Goal: Communication & Community: Answer question/provide support

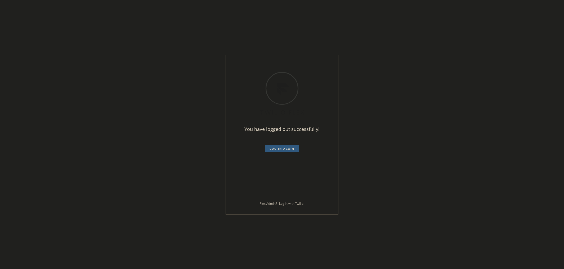
click at [457, 50] on div "You have logged out successfully! Log in again Flex Admin? Log in with Twilio." at bounding box center [282, 134] width 564 height 269
click at [175, 191] on div "You have logged out successfully! Log in again Flex Admin? Log in with Twilio." at bounding box center [282, 134] width 564 height 269
click at [273, 147] on span "Log in again" at bounding box center [281, 149] width 25 height 4
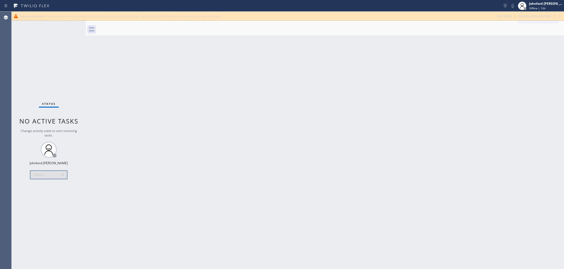
click at [31, 174] on div "Offline" at bounding box center [48, 175] width 37 height 8
click at [39, 187] on li "Available" at bounding box center [48, 189] width 36 height 6
click at [429, 89] on div "Back to Dashboard Change Sender ID Customers Technicians Select a contact Outbo…" at bounding box center [325, 140] width 478 height 257
click at [28, 58] on div "Status No active tasks You are ready to start receiving tasks. [PERSON_NAME] Av…" at bounding box center [49, 140] width 74 height 257
click at [248, 109] on div "Back to Dashboard Change Sender ID Customers Technicians Select a contact Outbo…" at bounding box center [325, 140] width 478 height 257
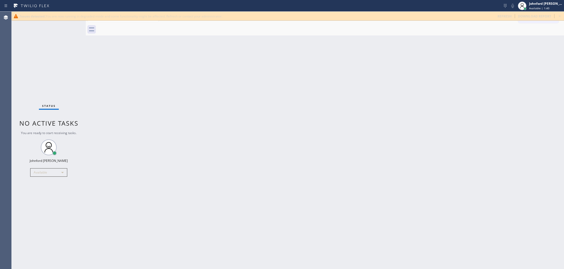
click at [502, 12] on div "Issues detected. You are now running in degraded mode and some functionality mi…" at bounding box center [288, 16] width 552 height 9
click at [500, 15] on span "refresh" at bounding box center [504, 16] width 14 height 4
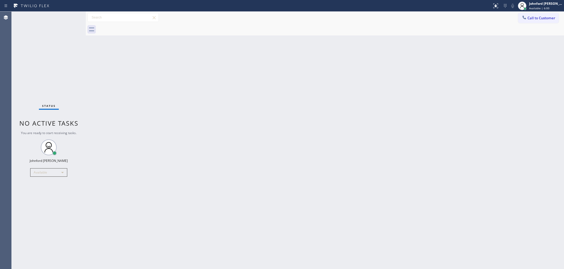
drag, startPoint x: 271, startPoint y: 106, endPoint x: 285, endPoint y: 88, distance: 23.0
click at [275, 99] on div "Back to Dashboard Change Sender ID Customers Technicians Select a contact Outbo…" at bounding box center [325, 140] width 478 height 257
click at [532, 19] on span "Call to Customer" at bounding box center [541, 18] width 28 height 5
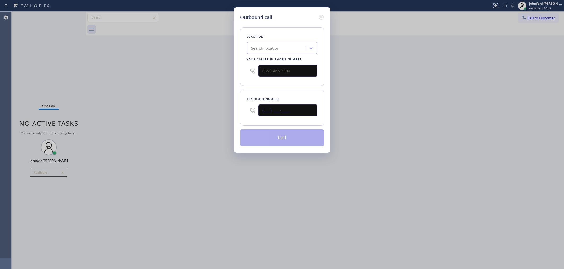
drag, startPoint x: 294, startPoint y: 109, endPoint x: 215, endPoint y: 117, distance: 79.0
click at [215, 117] on div "Outbound call Location Search location Your caller id phone number Customer num…" at bounding box center [282, 134] width 564 height 269
paste input "949) 933-8389"
type input "(949) 933-8389"
drag, startPoint x: 393, startPoint y: 80, endPoint x: 432, endPoint y: 18, distance: 72.8
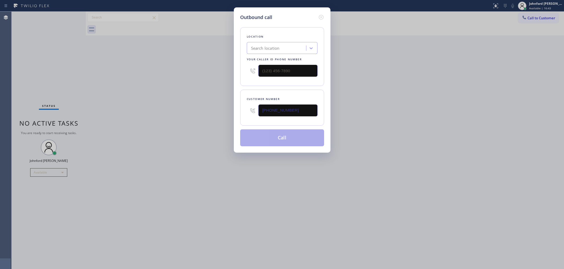
click at [396, 78] on div "Outbound call Location Search location Your caller id phone number Customer num…" at bounding box center [282, 134] width 564 height 269
drag, startPoint x: 298, startPoint y: 73, endPoint x: 221, endPoint y: 73, distance: 76.7
click at [227, 72] on div "Outbound call Location Search location Your caller id phone number (___) ___-__…" at bounding box center [282, 134] width 564 height 269
paste input "855) 731-4952"
type input "(855) 731-4952"
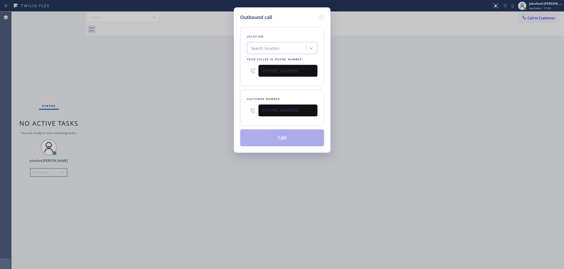
click at [196, 86] on div "Outbound call Location Search location Your caller id phone number (855) 731-49…" at bounding box center [282, 134] width 564 height 269
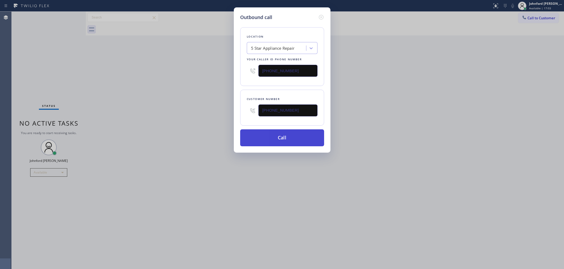
click at [280, 137] on button "Call" at bounding box center [282, 137] width 84 height 17
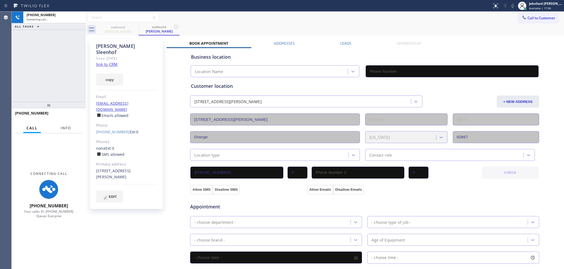
click at [61, 127] on button "Info" at bounding box center [65, 128] width 17 height 10
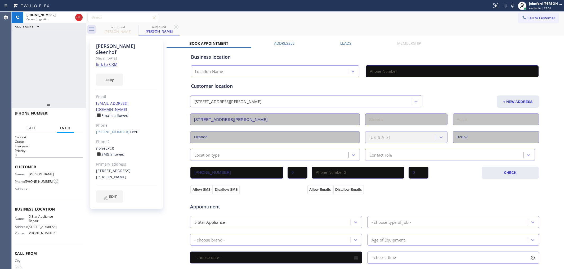
type input "(855) 731-4952"
click at [15, 71] on div "+19499338389 Connecting call… ALL TASKS ALL TASKS ACTIVE TASKS TASKS IN WRAP UP" at bounding box center [49, 57] width 74 height 90
drag, startPoint x: 41, startPoint y: 116, endPoint x: 17, endPoint y: 114, distance: 24.4
click at [17, 114] on div "+19499338389" at bounding box center [49, 116] width 68 height 14
click at [20, 114] on span "+19499338389" at bounding box center [32, 113] width 34 height 5
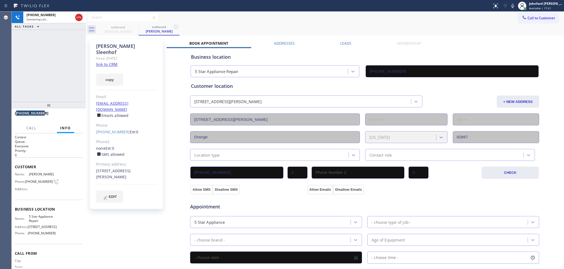
click at [20, 114] on span "+19499338389" at bounding box center [32, 113] width 34 height 5
click at [67, 115] on span "HANG UP" at bounding box center [70, 116] width 16 height 4
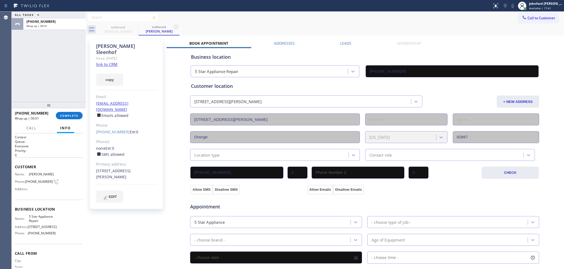
click at [347, 40] on div "Lucie Sleenhof Since: 20 may 2020 link to CRM copy Email SLEENHOF@gmail.com Ema…" at bounding box center [324, 214] width 475 height 354
click at [70, 110] on div "+19499338389 Wrap up | 04:12 COMPLETE" at bounding box center [49, 116] width 68 height 14
click at [69, 114] on span "COMPLETE" at bounding box center [69, 116] width 18 height 4
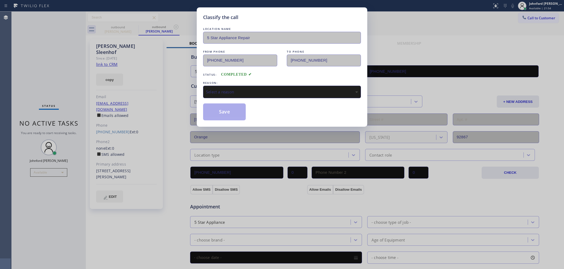
click at [259, 89] on div "Select a reason" at bounding box center [282, 92] width 152 height 6
drag, startPoint x: 240, startPoint y: 110, endPoint x: 399, endPoint y: 1, distance: 193.3
click at [239, 109] on button "Save" at bounding box center [224, 111] width 43 height 17
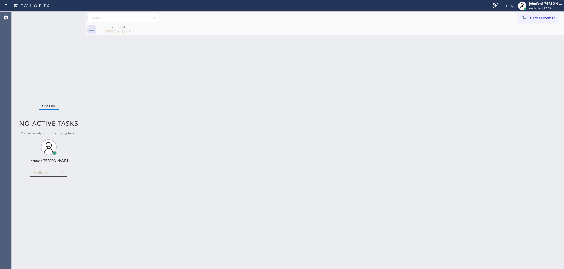
drag, startPoint x: 222, startPoint y: 108, endPoint x: 217, endPoint y: 109, distance: 4.6
click at [221, 108] on div "Back to Dashboard Change Sender ID Customers Technicians Select a contact Outbo…" at bounding box center [325, 140] width 478 height 257
click at [463, 101] on div "Back to Dashboard Change Sender ID Customers Technicians Select a contact Outbo…" at bounding box center [325, 140] width 478 height 257
click at [102, 22] on div at bounding box center [122, 17] width 71 height 9
click at [105, 23] on div "Call to Customer Outbound call Location 5 Star Appliance Repair Your caller id …" at bounding box center [325, 18] width 478 height 12
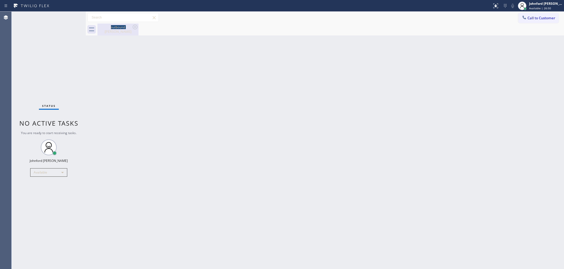
click at [104, 29] on div "outbound Lucie Sleenhof" at bounding box center [118, 30] width 40 height 12
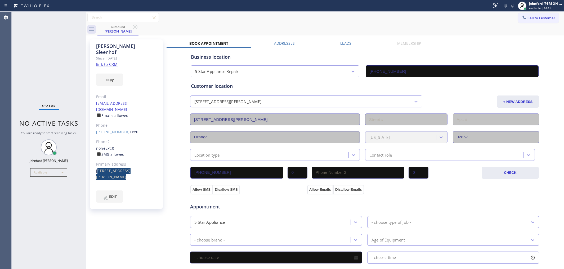
drag, startPoint x: 114, startPoint y: 167, endPoint x: 92, endPoint y: 160, distance: 22.9
click at [92, 160] on div "Lucie Sleenhof Since: 20 may 2020 link to CRM copy Email SLEENHOF@gmail.com Ema…" at bounding box center [126, 124] width 73 height 170
copy div "2348 E Valley Glen Ln Orange, 92867 CA"
click at [324, 29] on div "outbound Lucie Sleenhof" at bounding box center [330, 30] width 466 height 12
click at [540, 19] on span "Call to Customer" at bounding box center [541, 18] width 28 height 5
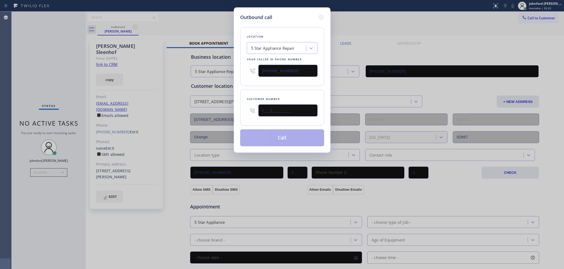
drag, startPoint x: 250, startPoint y: 109, endPoint x: 251, endPoint y: 95, distance: 14.1
click at [230, 109] on div "Outbound call Location 5 Star Appliance Repair Your caller id phone number (855…" at bounding box center [282, 134] width 564 height 269
paste input "714) 404-1210"
type input "(714) 404-1210"
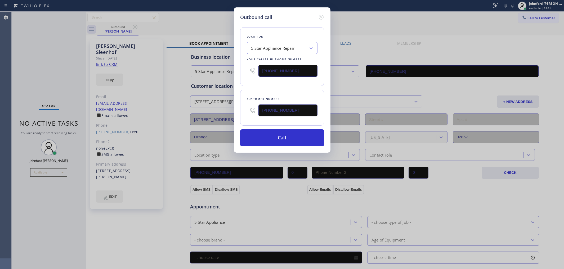
drag, startPoint x: 273, startPoint y: 77, endPoint x: 237, endPoint y: 80, distance: 35.8
click at [240, 77] on div "Location 5 Star Appliance Repair Your caller id phone number (855) 731-4952" at bounding box center [282, 56] width 84 height 59
paste input "88) 716-2956"
type input "(888) 716-2956"
click at [235, 84] on div "Outbound call Location 5 Star Appliance Repair Your caller id phone number (888…" at bounding box center [282, 79] width 97 height 145
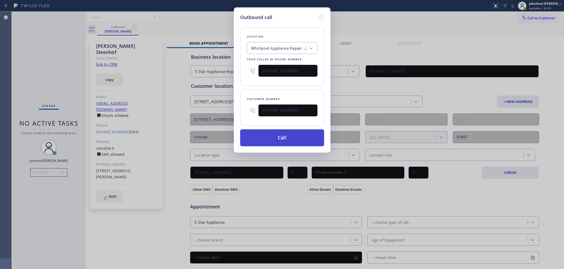
click at [279, 139] on button "Call" at bounding box center [282, 137] width 84 height 17
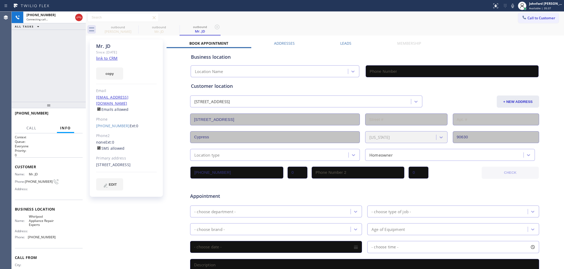
type input "(888) 716-2956"
click at [64, 49] on div "+17144041210 Connecting call… ALL TASKS ALL TASKS ACTIVE TASKS TASKS IN WRAP UP" at bounding box center [49, 57] width 74 height 90
click at [136, 24] on icon at bounding box center [135, 27] width 6 height 6
click at [134, 26] on icon at bounding box center [135, 27] width 6 height 6
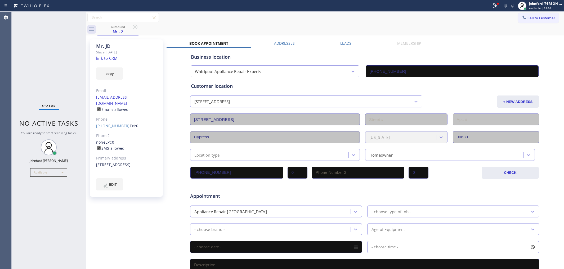
click at [391, 19] on div "Call to Customer Outbound call Location Whirlpool Appliance Repair Experts Your…" at bounding box center [325, 17] width 478 height 9
drag, startPoint x: 534, startPoint y: 21, endPoint x: 518, endPoint y: 24, distance: 16.3
click at [533, 20] on button "Call to Customer" at bounding box center [538, 18] width 40 height 10
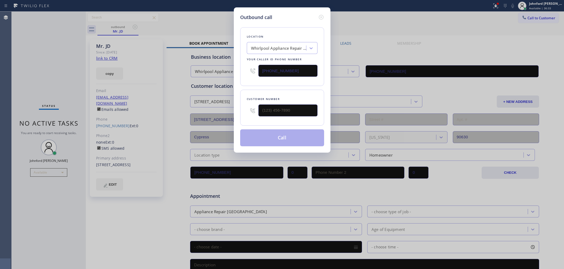
drag, startPoint x: 530, startPoint y: 20, endPoint x: 506, endPoint y: 24, distance: 24.2
click at [526, 19] on div "Outbound call Location Whirlpool Appliance Repair Experts Your caller id phone …" at bounding box center [282, 134] width 564 height 269
drag, startPoint x: 294, startPoint y: 68, endPoint x: 259, endPoint y: 68, distance: 34.9
click at [259, 68] on input "(888) 716-2956" at bounding box center [287, 71] width 59 height 12
paste input "424) 230-728"
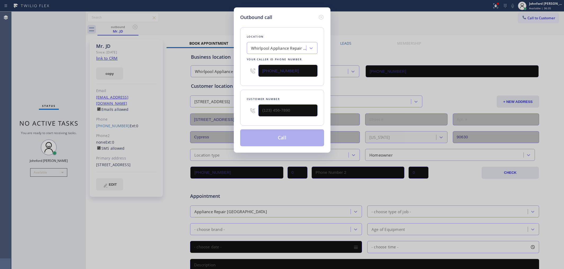
type input "(424) 230-7286"
drag, startPoint x: 285, startPoint y: 101, endPoint x: 233, endPoint y: 107, distance: 52.2
click at [222, 107] on div "Outbound call Location Sub Zero Appliance Repair LA Your caller id phone number…" at bounding box center [282, 134] width 564 height 269
drag, startPoint x: 275, startPoint y: 107, endPoint x: 225, endPoint y: 106, distance: 50.3
click at [225, 106] on div "Outbound call Location Sub Zero Appliance Repair LA Your caller id phone number…" at bounding box center [282, 134] width 564 height 269
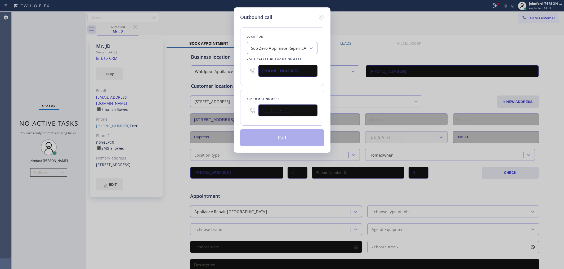
paste input "310) 922-2466"
type input "(310) 922-2466"
click at [261, 92] on div "Customer number (310) 922-2466" at bounding box center [282, 108] width 84 height 36
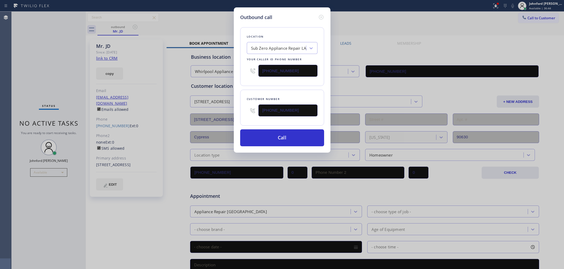
click at [275, 102] on div "(310) 922-2466" at bounding box center [287, 110] width 59 height 17
click at [294, 134] on button "Call" at bounding box center [282, 137] width 84 height 17
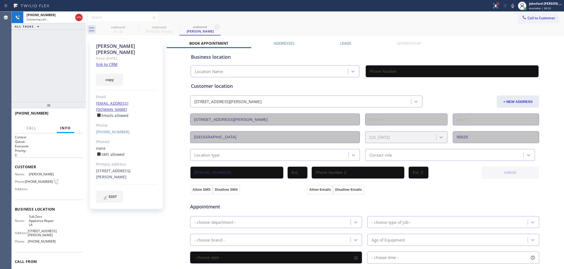
type input "(424) 230-7286"
click at [495, 6] on icon at bounding box center [494, 5] width 3 height 4
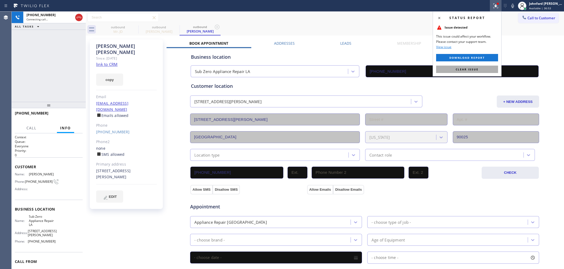
click at [480, 66] on button "Clear issue" at bounding box center [467, 69] width 62 height 7
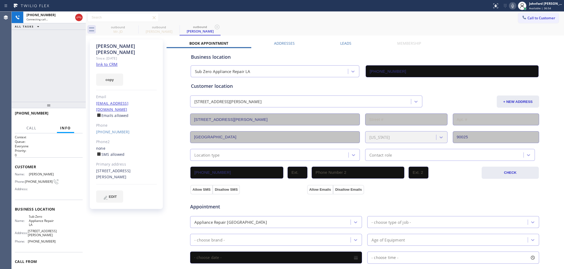
click at [509, 3] on icon at bounding box center [512, 6] width 6 height 6
click at [509, 6] on icon at bounding box center [512, 6] width 6 height 6
click at [511, 3] on icon at bounding box center [512, 6] width 6 height 6
click at [75, 16] on div at bounding box center [74, 18] width 19 height 12
drag, startPoint x: 81, startPoint y: 13, endPoint x: 109, endPoint y: 84, distance: 76.7
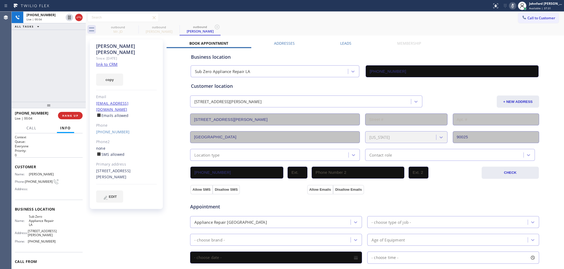
click at [80, 16] on div at bounding box center [74, 18] width 19 height 12
click at [77, 13] on div at bounding box center [74, 18] width 19 height 12
click at [73, 116] on span "HANG UP" at bounding box center [70, 116] width 16 height 4
click at [527, 16] on span "Call to Customer" at bounding box center [541, 18] width 28 height 5
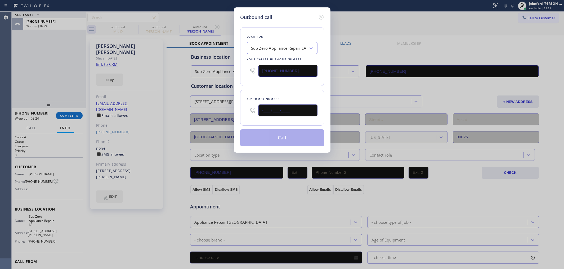
drag, startPoint x: 294, startPoint y: 110, endPoint x: 237, endPoint y: 110, distance: 56.9
click at [237, 110] on div "Outbound call Location Sub Zero Appliance Repair LA Your caller id phone number…" at bounding box center [282, 79] width 97 height 145
paste input "631) 645-2353"
type input "(631) 645-2353"
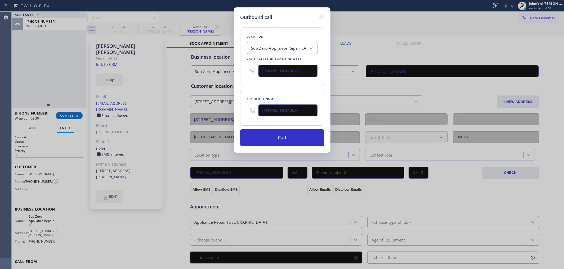
drag, startPoint x: 298, startPoint y: 63, endPoint x: 236, endPoint y: 73, distance: 62.7
click at [236, 73] on div "Outbound call Location Sub Zero Appliance Repair LA Your caller id phone number…" at bounding box center [282, 79] width 97 height 145
paste input "631) 203-1974"
type input "(631) 203-1974"
click at [239, 80] on div "Outbound call Location Sub Zero Appliance Repair LA Your caller id phone number…" at bounding box center [282, 79] width 97 height 145
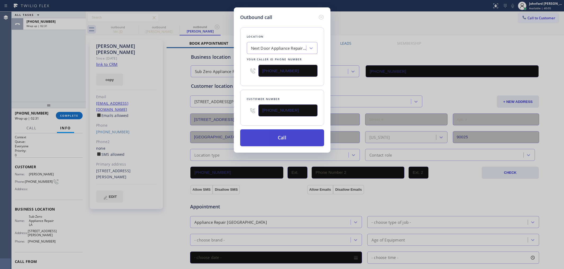
click at [269, 138] on button "Call" at bounding box center [282, 137] width 84 height 17
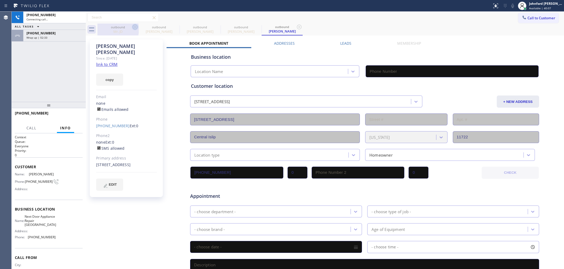
click at [134, 27] on icon at bounding box center [135, 27] width 6 height 6
click at [0, 0] on icon at bounding box center [0, 0] width 0 height 0
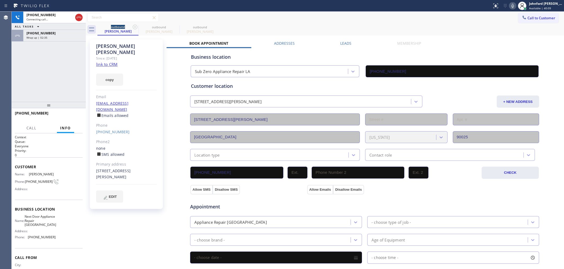
click at [134, 27] on icon at bounding box center [135, 27] width 6 height 6
type input "(631) 203-1974"
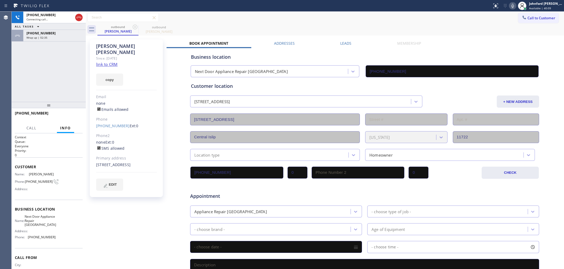
click at [62, 37] on div "Wrap up | 02:35" at bounding box center [54, 38] width 56 height 4
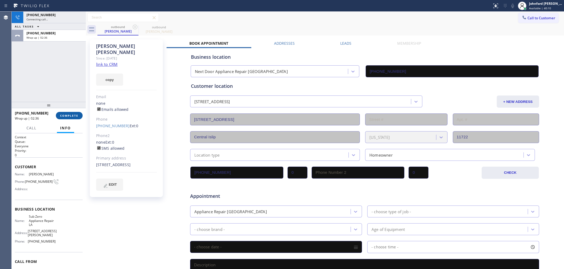
click at [74, 116] on span "COMPLETE" at bounding box center [69, 116] width 18 height 4
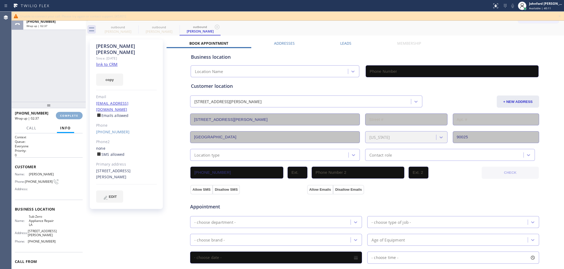
type input "(424) 230-7286"
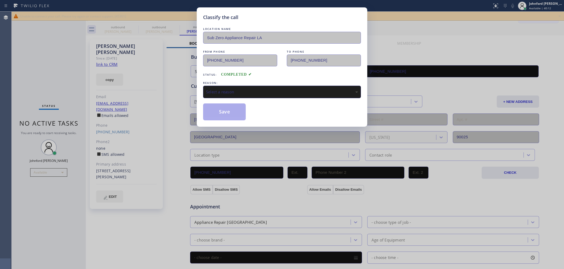
click at [233, 89] on div "Select a reason" at bounding box center [282, 92] width 152 height 6
click at [232, 117] on button "Save" at bounding box center [224, 111] width 43 height 17
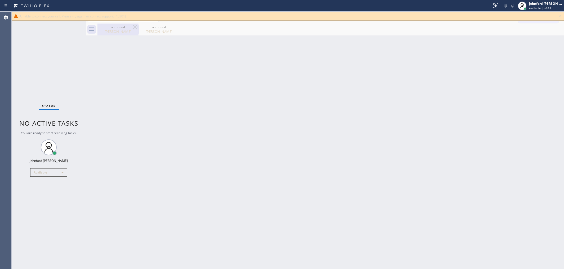
click at [116, 32] on div "Leah Besserman" at bounding box center [118, 31] width 40 height 5
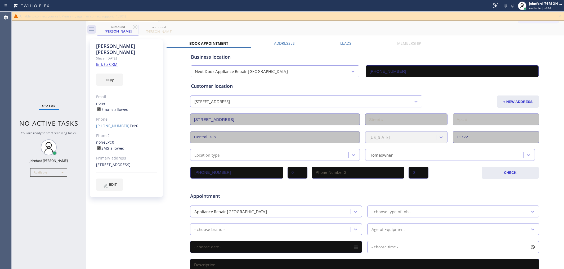
click at [107, 116] on div "Phone" at bounding box center [126, 119] width 61 height 6
click at [108, 123] on link "(631) 645-2353" at bounding box center [113, 125] width 34 height 5
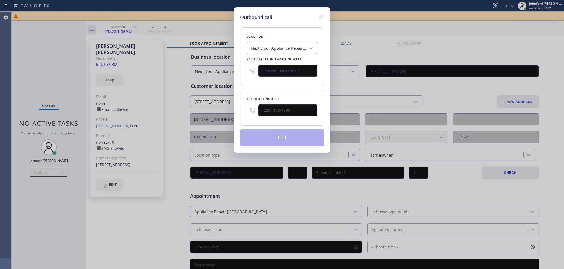
type input "(631) 645-2353"
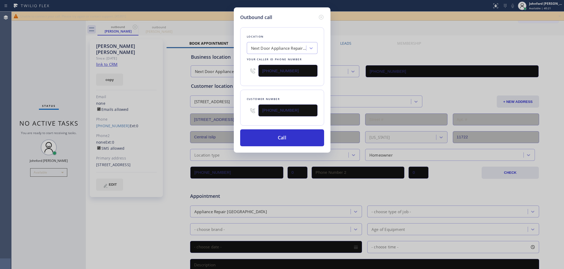
paste input "855) 731-4952"
drag, startPoint x: 294, startPoint y: 69, endPoint x: 242, endPoint y: 73, distance: 51.7
click at [244, 72] on div "Location Next Door Appliance Repair Long Island Your caller id phone number (85…" at bounding box center [282, 56] width 84 height 59
type input "(855) 731-4952"
click at [239, 74] on div "Outbound call Location Next Door Appliance Repair Long Island Your caller id ph…" at bounding box center [282, 79] width 97 height 145
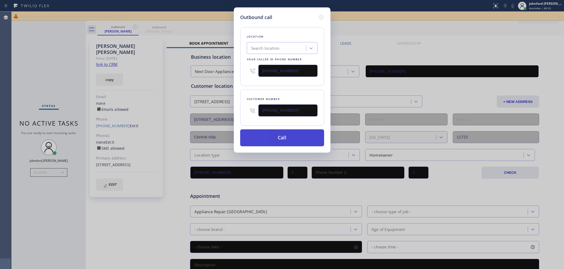
click at [270, 131] on button "Call" at bounding box center [282, 137] width 84 height 17
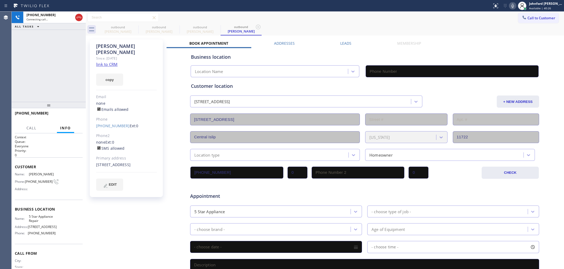
type input "(855) 731-4952"
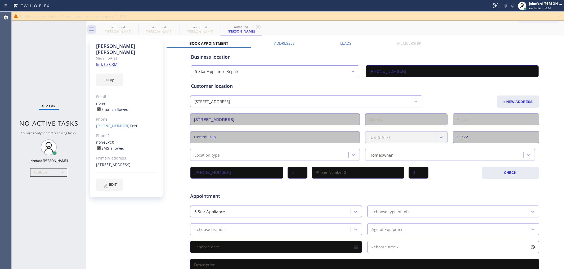
click at [24, 66] on div "Status No active tasks You are ready to start receiving tasks. [PERSON_NAME] Av…" at bounding box center [49, 140] width 74 height 257
drag, startPoint x: 92, startPoint y: 121, endPoint x: 123, endPoint y: 119, distance: 31.0
click at [123, 119] on div "Leah Besserman Since: 20 may 2020 link to CRM copy Email none Emails allowed Ph…" at bounding box center [126, 118] width 73 height 158
copy link "(631) 645-2353"
click at [111, 124] on div "Leah Besserman Since: 20 may 2020 link to CRM copy Email none Emails allowed Ph…" at bounding box center [126, 118] width 73 height 158
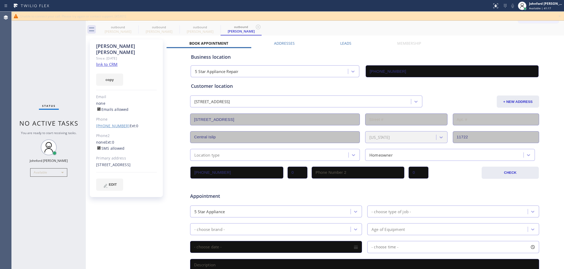
click at [111, 123] on link "(631) 645-2353" at bounding box center [113, 125] width 34 height 5
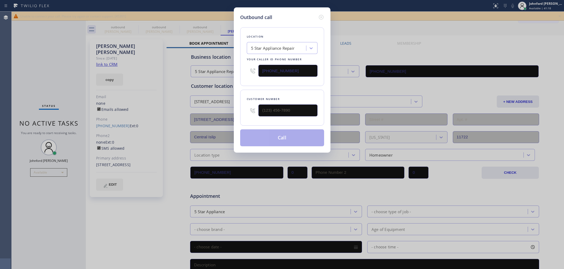
type input "(631) 645-2353"
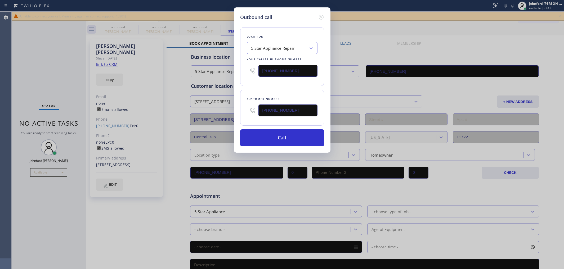
drag, startPoint x: 290, startPoint y: 66, endPoint x: 250, endPoint y: 75, distance: 41.5
click at [236, 68] on div "Outbound call Location 5 Star Appliance Repair Your caller id phone number (855…" at bounding box center [282, 79] width 97 height 145
paste input "631) 203-1974"
type input "(631) 203-1974"
click at [266, 138] on button "Call" at bounding box center [282, 137] width 84 height 17
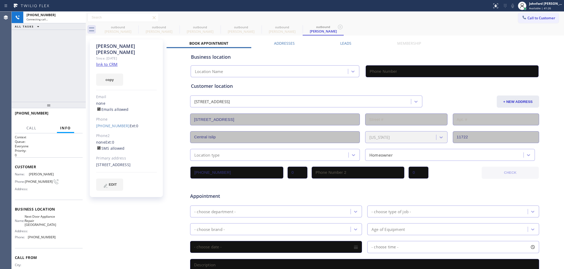
type input "(631) 203-1974"
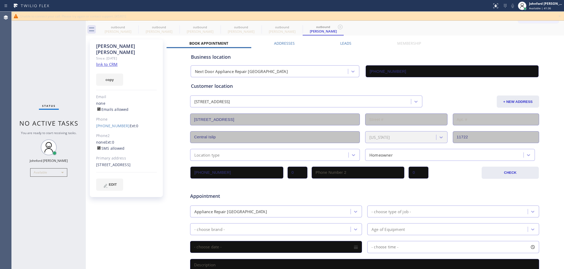
drag, startPoint x: 78, startPoint y: 268, endPoint x: 32, endPoint y: 73, distance: 200.1
click at [31, 74] on div "Status No active tasks You are ready to start receiving tasks. [PERSON_NAME] Av…" at bounding box center [49, 140] width 74 height 257
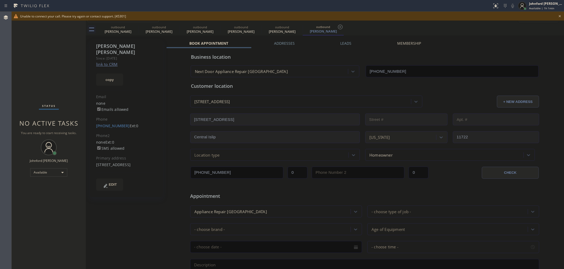
click at [557, 15] on icon at bounding box center [559, 16] width 6 height 6
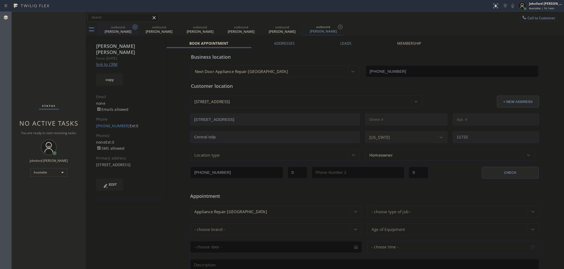
click at [135, 27] on icon at bounding box center [135, 27] width 6 height 6
type input "(855) 731-4952"
click at [0, 0] on icon at bounding box center [0, 0] width 0 height 0
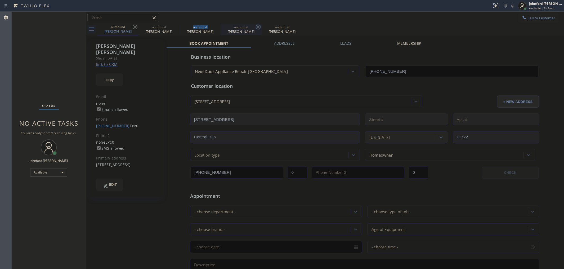
click at [255, 27] on icon at bounding box center [258, 27] width 6 height 6
click at [135, 27] on icon at bounding box center [135, 27] width 6 height 6
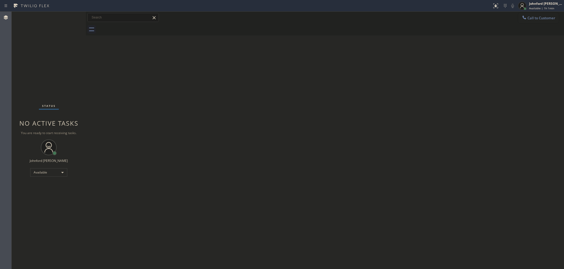
click at [135, 27] on div at bounding box center [330, 30] width 466 height 12
drag, startPoint x: 378, startPoint y: 131, endPoint x: 377, endPoint y: 122, distance: 9.3
click at [378, 131] on div "Back to Dashboard Change Sender ID Customers Technicians Select a contact Outbo…" at bounding box center [325, 140] width 478 height 257
click at [401, 102] on div "Back to Dashboard Change Sender ID Customers Technicians Select a contact Outbo…" at bounding box center [325, 140] width 478 height 257
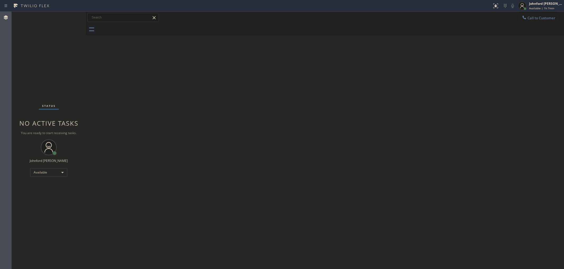
click at [537, 21] on button "Call to Customer" at bounding box center [538, 18] width 40 height 10
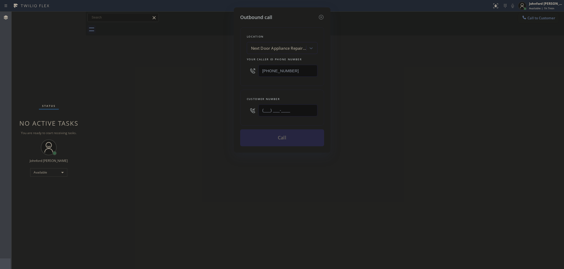
drag, startPoint x: 304, startPoint y: 111, endPoint x: 202, endPoint y: 107, distance: 101.7
click at [226, 103] on div "Outbound call Location Next Door Appliance Repair Long Island Your caller id ph…" at bounding box center [282, 134] width 564 height 269
paste input "773) 996-0635"
type input "(773) 996-0635"
click at [188, 109] on div "Outbound call Location Next Door Appliance Repair Long Island Your caller id ph…" at bounding box center [282, 134] width 564 height 269
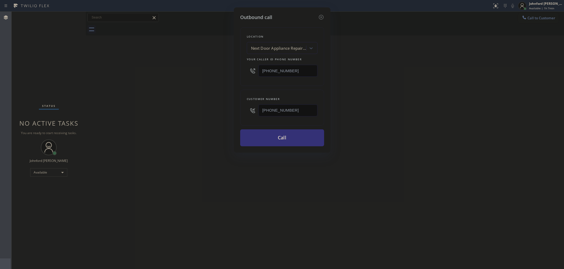
drag, startPoint x: 239, startPoint y: 69, endPoint x: 179, endPoint y: 77, distance: 60.9
click at [222, 70] on div "Outbound call Location Next Door Appliance Repair Long Island Your caller id ph…" at bounding box center [282, 134] width 564 height 269
paste input "800) 686-5038"
type input "(800) 686-5038"
click at [169, 77] on div "Outbound call Location Next Door Appliance Repair Long Island Your caller id ph…" at bounding box center [282, 134] width 564 height 269
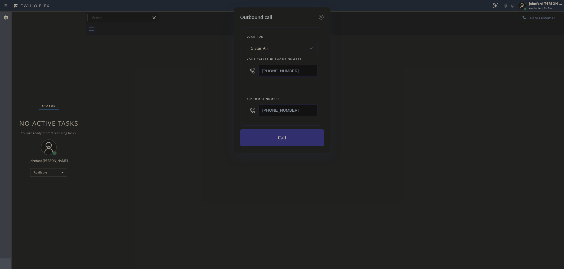
click at [272, 138] on button "Call" at bounding box center [282, 137] width 84 height 17
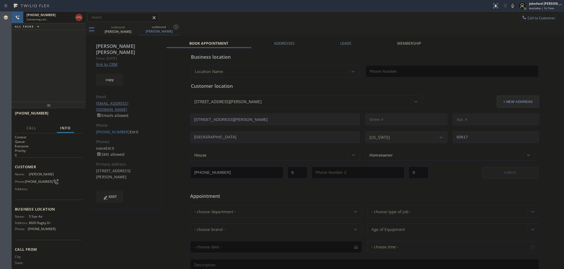
click at [111, 62] on link "link to CRM" at bounding box center [106, 64] width 21 height 5
type input "(800) 686-5038"
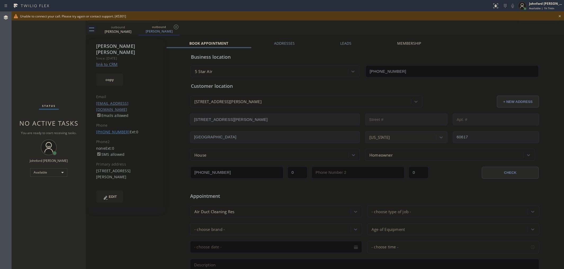
click at [116, 129] on link "(773) 996-0635" at bounding box center [113, 131] width 34 height 5
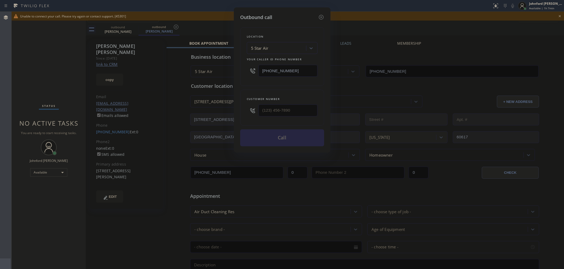
drag, startPoint x: 294, startPoint y: 69, endPoint x: 236, endPoint y: 69, distance: 58.5
click at [236, 69] on div "Outbound call Location 5 Star Air Your caller id phone number (800) 686-5038 Cu…" at bounding box center [282, 79] width 97 height 145
type input "(773) 996-0635"
paste input "773) 830-466"
type input "(773) 830-4668"
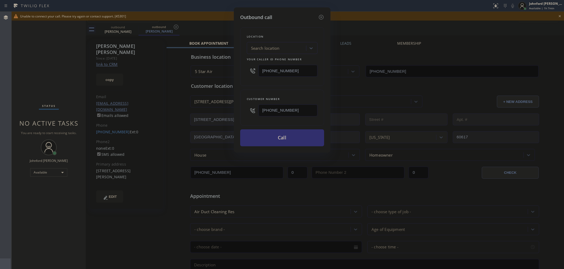
click at [276, 138] on button "Call" at bounding box center [282, 137] width 84 height 17
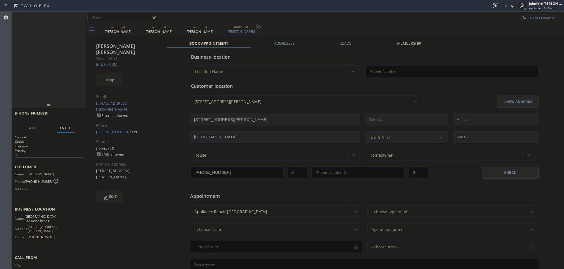
type input "(773) 830-4668"
drag, startPoint x: 76, startPoint y: 117, endPoint x: 185, endPoint y: 2, distance: 158.4
click at [76, 115] on span "HANG UP" at bounding box center [70, 116] width 16 height 4
click at [74, 117] on button "COMPLETE" at bounding box center [69, 115] width 27 height 7
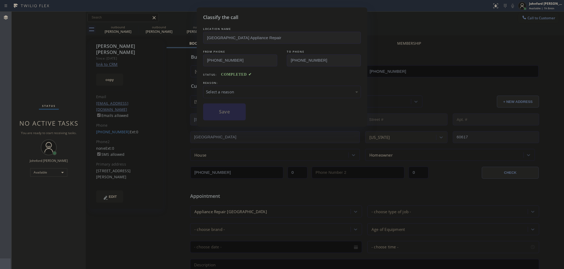
click at [230, 90] on div "Select a reason" at bounding box center [282, 92] width 152 height 6
click at [239, 75] on div "Status: COMPLETED" at bounding box center [282, 73] width 158 height 8
click at [220, 112] on button "Save" at bounding box center [224, 111] width 43 height 17
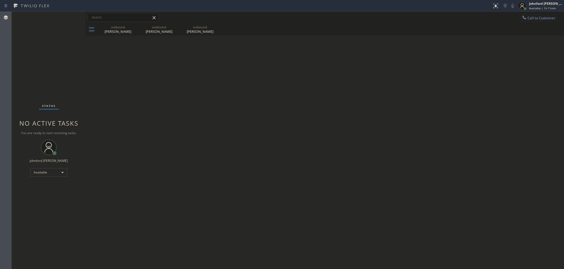
drag, startPoint x: 436, startPoint y: 83, endPoint x: 419, endPoint y: 23, distance: 62.8
click at [439, 82] on div "Back to Dashboard Change Sender ID Customers Technicians Select a contact Outbo…" at bounding box center [325, 140] width 478 height 257
click at [534, 12] on div "Call to Customer Outbound call Location 5 Star Air Your caller id phone number …" at bounding box center [325, 18] width 478 height 12
click at [208, 72] on div "Back to Dashboard Change Sender ID Customers Technicians Select a contact Outbo…" at bounding box center [325, 140] width 478 height 257
click at [134, 28] on icon at bounding box center [135, 27] width 6 height 6
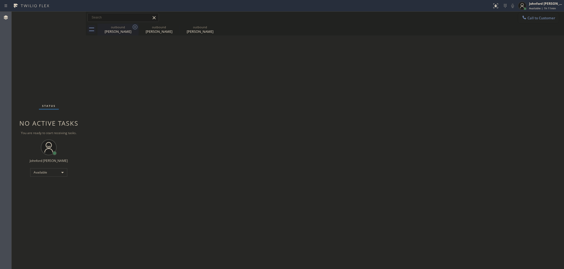
type input "(800) 686-5038"
click at [0, 0] on icon at bounding box center [0, 0] width 0 height 0
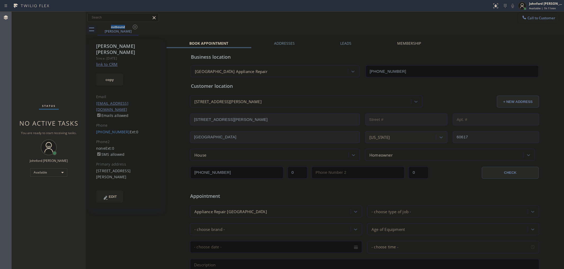
click at [134, 28] on icon at bounding box center [135, 27] width 6 height 6
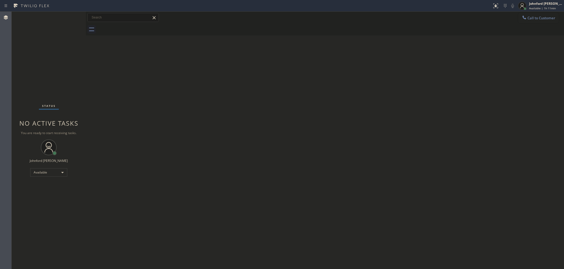
click at [134, 28] on div at bounding box center [330, 30] width 466 height 12
click at [538, 17] on span "Call to Customer" at bounding box center [541, 18] width 28 height 5
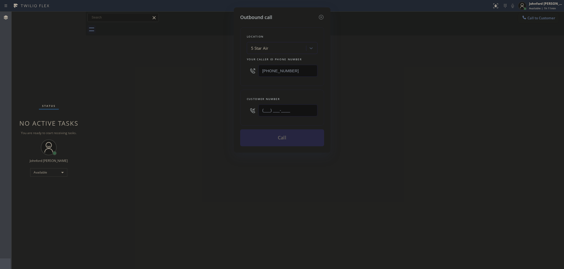
drag, startPoint x: 280, startPoint y: 119, endPoint x: 213, endPoint y: 121, distance: 66.5
click at [223, 121] on div "Outbound call Location 5 Star Air Your caller id phone number (800) 686-5038 Cu…" at bounding box center [282, 134] width 564 height 269
paste input "206) 276-3929"
type input "(206) 276-3929"
click at [177, 126] on div "Outbound call Location 5 Star Air Your caller id phone number (800) 686-5038 Cu…" at bounding box center [282, 134] width 564 height 269
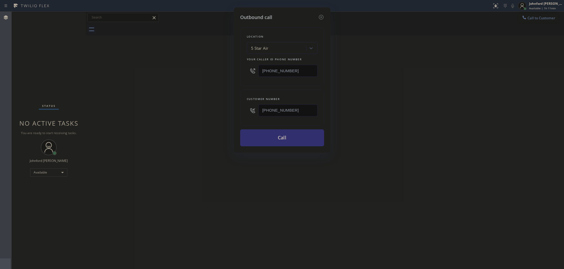
click at [299, 142] on button "Call" at bounding box center [282, 137] width 84 height 17
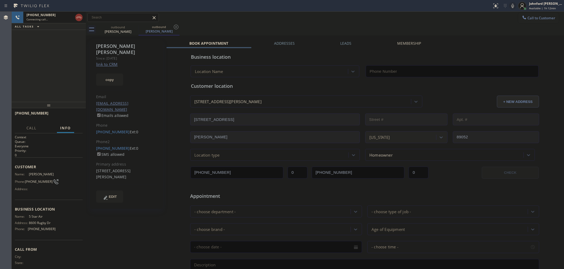
click at [107, 62] on link "link to CRM" at bounding box center [106, 64] width 21 height 5
type input "(800) 686-5038"
click at [514, 5] on icon at bounding box center [512, 6] width 6 height 6
drag, startPoint x: 513, startPoint y: 7, endPoint x: 503, endPoint y: 2, distance: 11.0
click at [513, 7] on icon at bounding box center [512, 6] width 6 height 6
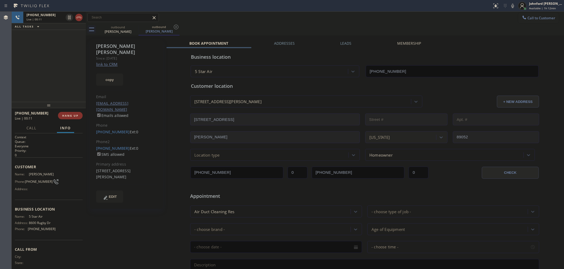
click at [56, 76] on div "+12062763929 Live | 00:11 ALL TASKS ALL TASKS ACTIVE TASKS TASKS IN WRAP UP" at bounding box center [49, 57] width 74 height 90
click at [113, 129] on link "(206) 276-3929" at bounding box center [113, 131] width 34 height 5
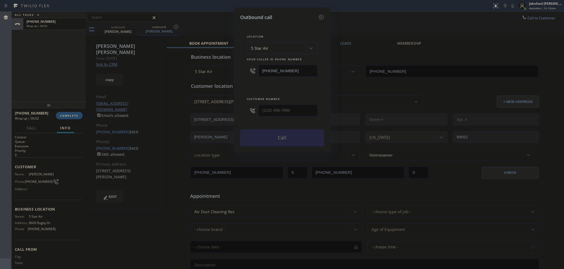
type input "(206) 276-3929"
click at [277, 142] on button "Call" at bounding box center [282, 137] width 84 height 17
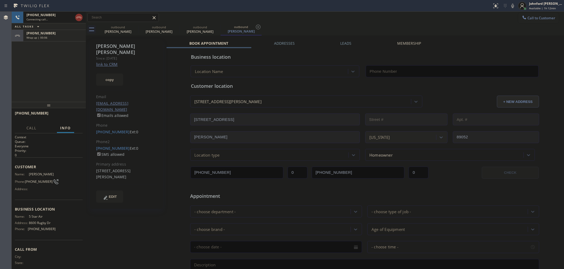
click at [318, 19] on div "Call to Customer Outbound call Location 5 Star Air Your caller id phone number …" at bounding box center [325, 17] width 478 height 9
type input "(800) 686-5038"
click at [137, 29] on icon at bounding box center [135, 27] width 6 height 6
click at [52, 39] on div "Wrap up | 01:06" at bounding box center [54, 38] width 56 height 4
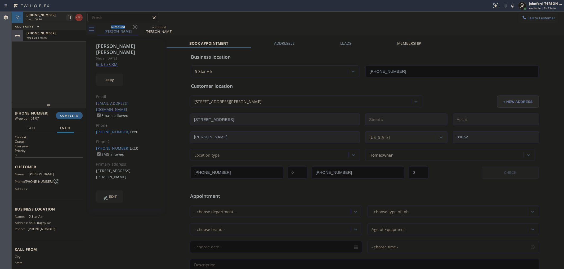
drag, startPoint x: 63, startPoint y: 115, endPoint x: 193, endPoint y: 116, distance: 130.5
click at [62, 116] on span "COMPLETE" at bounding box center [69, 116] width 18 height 4
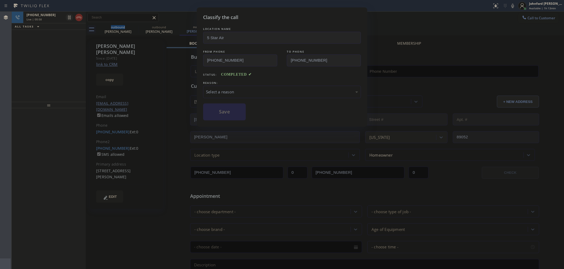
type input "(800) 686-5038"
click at [238, 95] on div "Select a reason" at bounding box center [282, 92] width 158 height 12
click at [229, 109] on button "Save" at bounding box center [224, 111] width 43 height 17
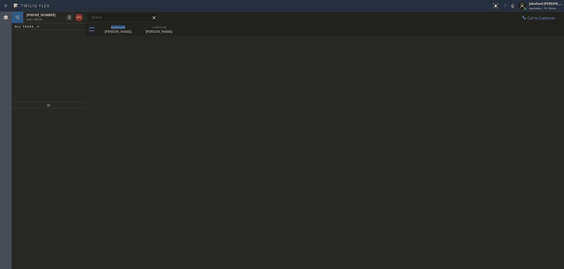
click at [174, 68] on div "Back to Dashboard Change Sender ID Customers Technicians Select a contact Outbo…" at bounding box center [325, 140] width 478 height 257
drag, startPoint x: 51, startPoint y: 20, endPoint x: 55, endPoint y: 21, distance: 4.4
click at [51, 20] on div "Live | 03:19" at bounding box center [44, 19] width 37 height 4
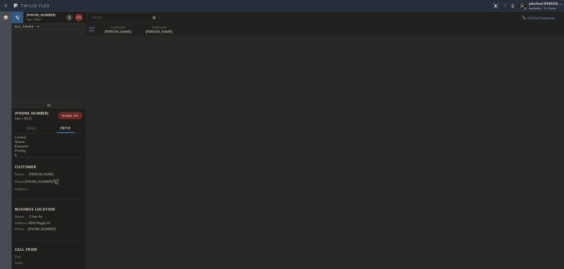
click at [73, 116] on span "HANG UP" at bounding box center [70, 116] width 16 height 4
click at [132, 28] on icon at bounding box center [135, 27] width 6 height 6
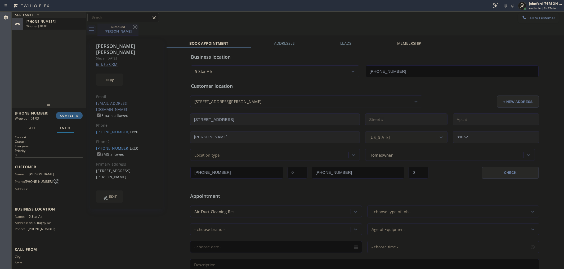
click at [123, 29] on div "Randy Langford" at bounding box center [118, 31] width 40 height 5
click at [105, 74] on button "copy" at bounding box center [109, 80] width 27 height 12
click at [69, 117] on span "COMPLETE" at bounding box center [69, 116] width 18 height 4
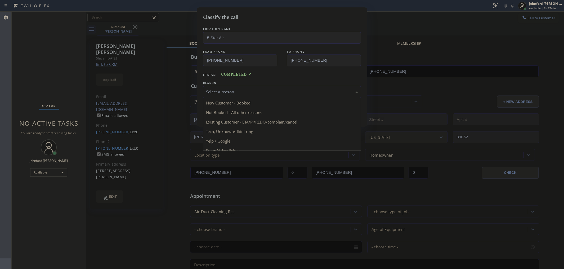
click at [255, 91] on div "Select a reason" at bounding box center [282, 92] width 152 height 6
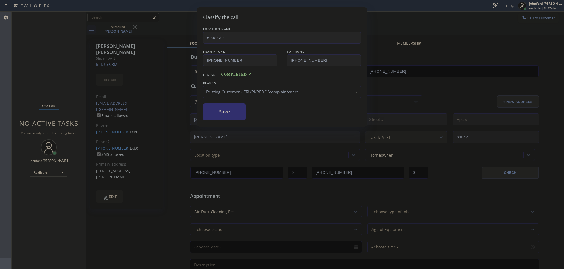
click at [223, 110] on button "Save" at bounding box center [224, 111] width 43 height 17
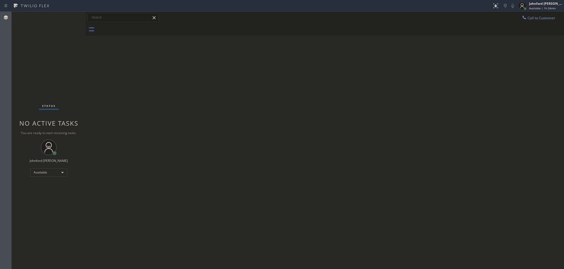
click at [429, 129] on div "Back to Dashboard Change Sender ID Customers Technicians Select a contact Outbo…" at bounding box center [325, 140] width 478 height 257
drag, startPoint x: 431, startPoint y: 139, endPoint x: 399, endPoint y: 111, distance: 42.7
click at [431, 139] on div "Back to Dashboard Change Sender ID Customers Technicians Select a contact Outbo…" at bounding box center [325, 140] width 478 height 257
click at [530, 16] on span "Call to Customer" at bounding box center [541, 18] width 28 height 5
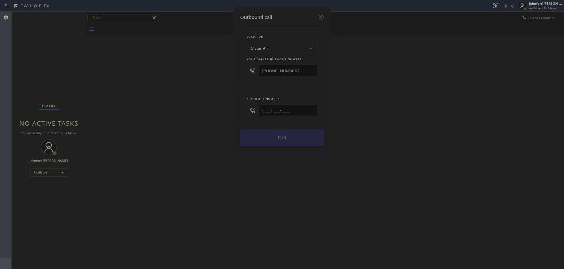
drag, startPoint x: 313, startPoint y: 109, endPoint x: 219, endPoint y: 110, distance: 93.7
click at [219, 110] on div "Outbound call Location 5 Star Air Your caller id phone number (800) 686-5038 Cu…" at bounding box center [282, 134] width 564 height 269
paste input "626) 226-7531"
type input "(626) 226-7531"
click at [210, 113] on div "Outbound call Location 5 Star Air Your caller id phone number (800) 686-5038 Cu…" at bounding box center [282, 134] width 564 height 269
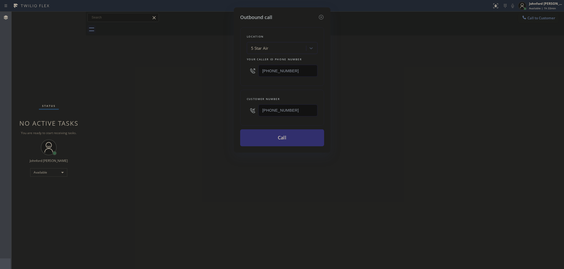
click at [289, 134] on button "Call" at bounding box center [282, 137] width 84 height 17
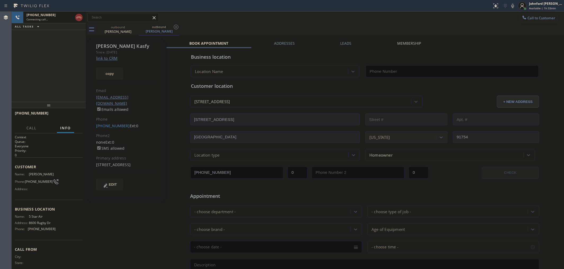
click at [112, 60] on link "link to CRM" at bounding box center [106, 58] width 21 height 5
type input "(800) 686-5038"
click at [72, 114] on span "HANG UP" at bounding box center [70, 116] width 16 height 4
click at [108, 123] on link "(626) 226-7531" at bounding box center [113, 125] width 34 height 5
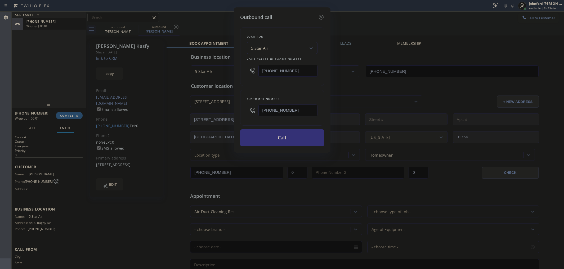
type input "(626) 226-7531"
drag, startPoint x: 290, startPoint y: 70, endPoint x: 242, endPoint y: 71, distance: 47.4
click at [242, 71] on div "Location 5 Star Air Your caller id phone number (800) 686-5038" at bounding box center [282, 56] width 84 height 59
paste input "626) 551-4139"
click at [295, 65] on input "(626) 551-4139" at bounding box center [287, 71] width 59 height 12
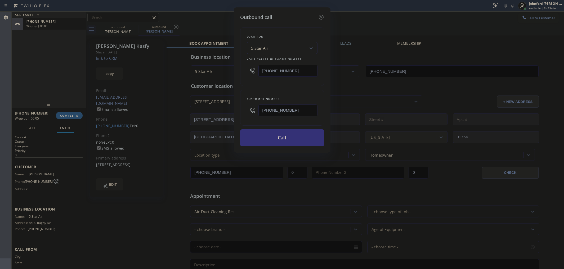
click at [295, 65] on input "(626) 551-4139" at bounding box center [287, 71] width 59 height 12
drag, startPoint x: 301, startPoint y: 70, endPoint x: 239, endPoint y: 70, distance: 62.5
click at [239, 70] on div "Outbound call Location Search location Your caller id phone number (626) 551-41…" at bounding box center [282, 79] width 97 height 145
paste input "text"
type input "(626) 551-4139"
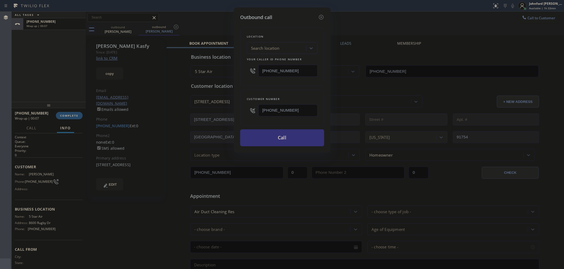
click at [248, 81] on div "Location Search location Your caller id phone number (626) 551-4139" at bounding box center [282, 56] width 84 height 59
click at [268, 134] on button "Call" at bounding box center [282, 137] width 84 height 17
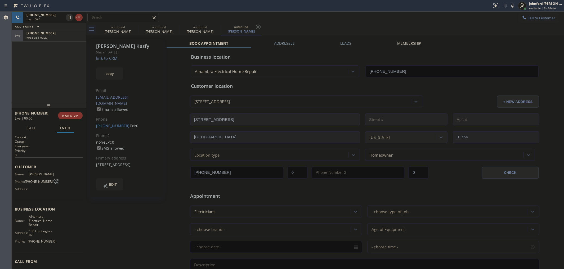
drag, startPoint x: 23, startPoint y: 67, endPoint x: 24, endPoint y: 61, distance: 5.7
click at [23, 67] on div "+16262267531 Live | 00:01 ALL TASKS ALL TASKS ACTIVE TASKS TASKS IN WRAP UP +16…" at bounding box center [49, 57] width 74 height 90
click at [50, 40] on div "+16262267531 Wrap up | 00:21" at bounding box center [53, 36] width 60 height 12
click at [67, 116] on span "COMPLETE" at bounding box center [69, 116] width 18 height 4
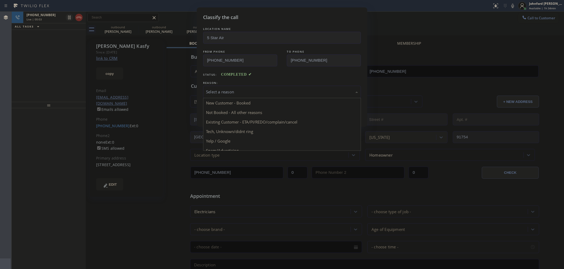
drag, startPoint x: 229, startPoint y: 87, endPoint x: 284, endPoint y: 109, distance: 59.2
click at [230, 87] on div "Select a reason" at bounding box center [282, 92] width 158 height 12
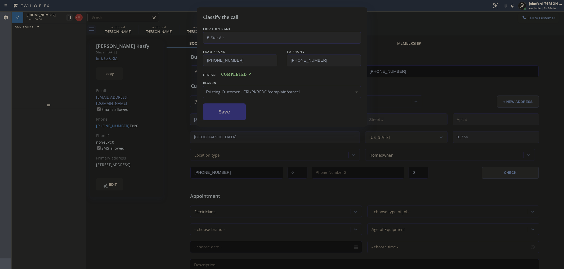
click at [229, 109] on button "Save" at bounding box center [224, 111] width 43 height 17
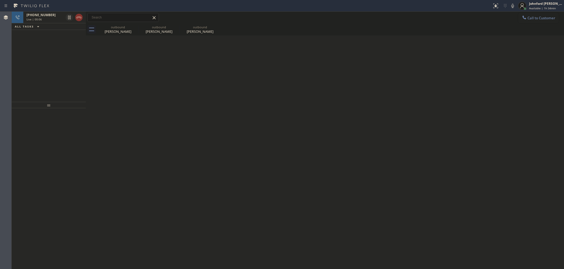
drag, startPoint x: 80, startPoint y: 19, endPoint x: 90, endPoint y: 19, distance: 10.3
click at [80, 19] on icon at bounding box center [79, 17] width 6 height 6
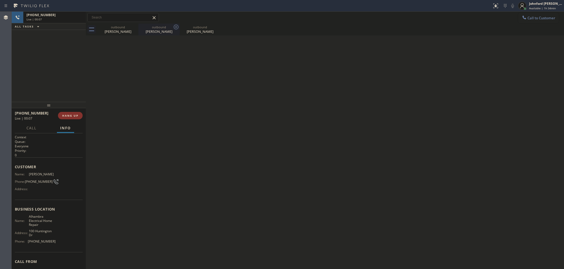
click at [0, 0] on icon at bounding box center [0, 0] width 0 height 0
type input "(626) 551-4139"
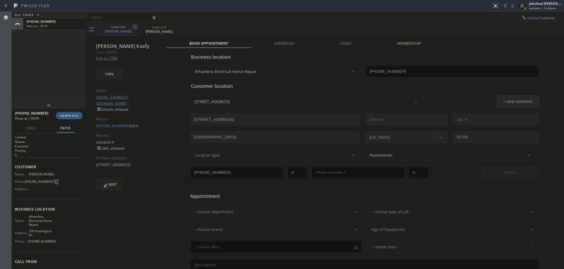
click at [135, 27] on icon at bounding box center [135, 27] width 5 height 5
click at [0, 0] on icon at bounding box center [0, 0] width 0 height 0
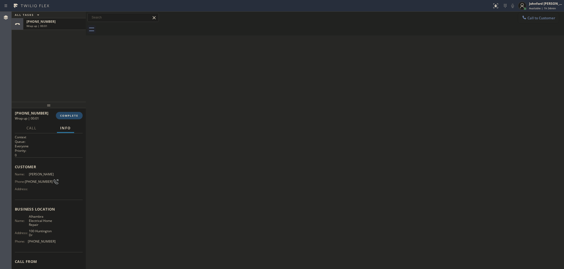
click at [73, 113] on button "COMPLETE" at bounding box center [69, 115] width 27 height 7
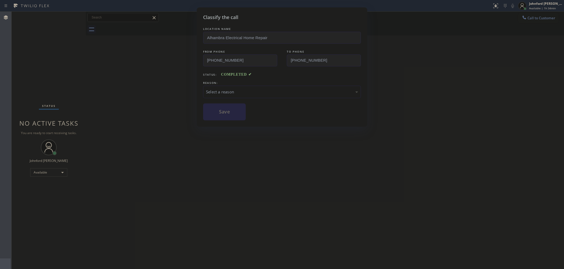
drag, startPoint x: 233, startPoint y: 88, endPoint x: 289, endPoint y: 94, distance: 56.5
click at [240, 89] on div "Select a reason" at bounding box center [282, 92] width 152 height 6
drag, startPoint x: 227, startPoint y: 109, endPoint x: 248, endPoint y: 13, distance: 97.6
click at [227, 107] on button "Save" at bounding box center [224, 111] width 43 height 17
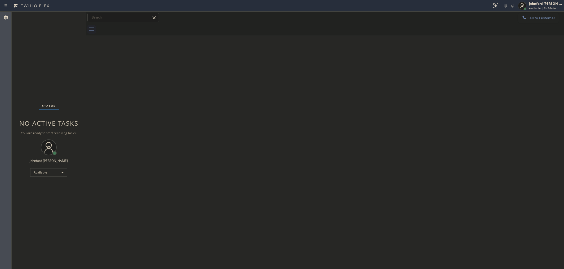
drag, startPoint x: 400, startPoint y: 85, endPoint x: 385, endPoint y: 26, distance: 60.9
click at [401, 83] on div "Back to Dashboard Change Sender ID Customers Technicians Select a contact Outbo…" at bounding box center [325, 140] width 478 height 257
click at [542, 19] on span "Call to Customer" at bounding box center [541, 18] width 28 height 5
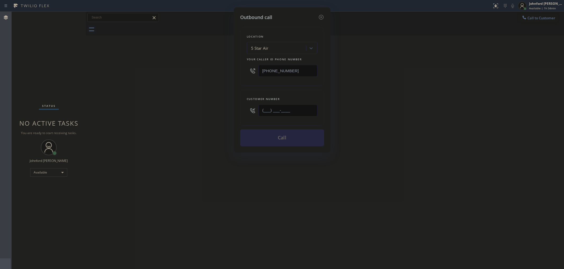
drag, startPoint x: 264, startPoint y: 110, endPoint x: 197, endPoint y: 118, distance: 66.9
click at [219, 116] on div "Outbound call Location 5 Star Air Your caller id phone number (800) 686-5038 Cu…" at bounding box center [282, 134] width 564 height 269
paste input "206) 900-1974"
type input "(206) 900-1974"
click at [173, 122] on div "Outbound call Location 5 Star Air Your caller id phone number (800) 686-5038 Cu…" at bounding box center [282, 134] width 564 height 269
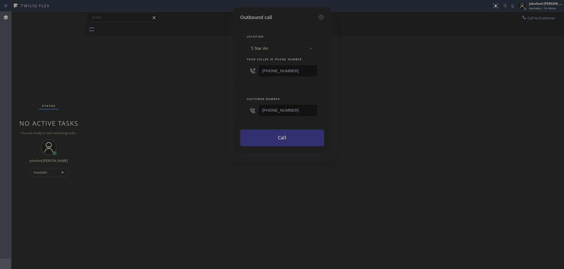
click at [256, 132] on button "Call" at bounding box center [282, 137] width 84 height 17
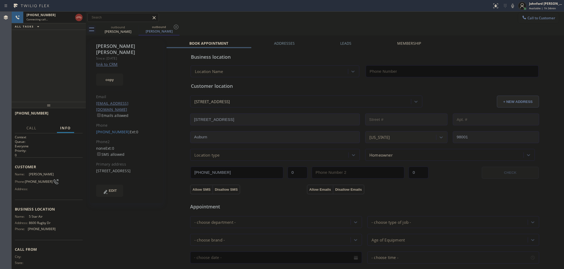
click at [108, 62] on link "link to CRM" at bounding box center [106, 64] width 21 height 5
type input "(800) 686-5038"
click at [80, 16] on icon at bounding box center [79, 17] width 6 height 6
click at [114, 129] on link "(206) 900-1974" at bounding box center [113, 131] width 34 height 5
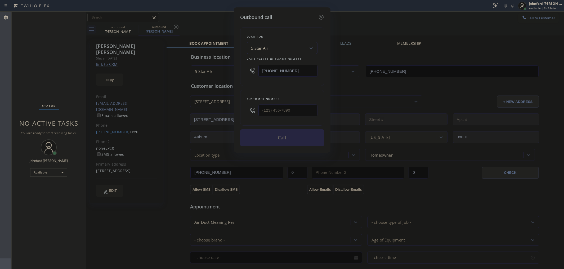
click at [289, 69] on input "(800) 686-5038" at bounding box center [287, 71] width 59 height 12
type input "(206) 900-1974"
click at [289, 69] on input "(800) 686-5038" at bounding box center [287, 71] width 59 height 12
paste input "253) 303-5999"
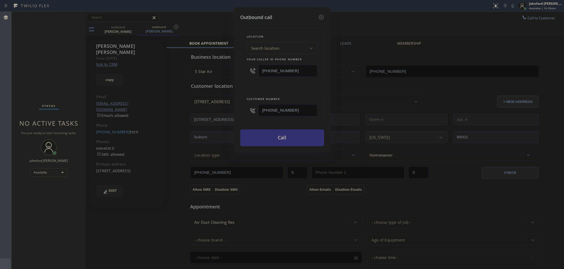
type input "(253) 303-5999"
click at [272, 134] on button "Call" at bounding box center [282, 137] width 84 height 17
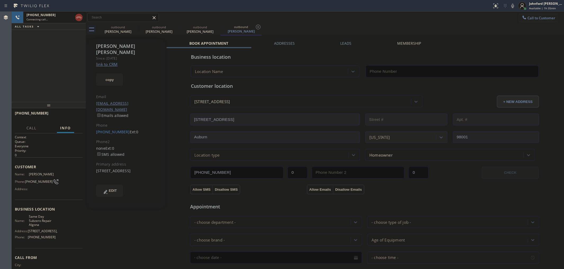
type input "(253) 303-5999"
click at [15, 75] on div "+12069001974 Connecting call… ALL TASKS ALL TASKS ACTIVE TASKS TASKS IN WRAP UP" at bounding box center [49, 57] width 74 height 90
click at [77, 16] on icon at bounding box center [79, 17] width 6 height 6
click at [135, 28] on icon at bounding box center [135, 27] width 6 height 6
click at [0, 0] on icon at bounding box center [0, 0] width 0 height 0
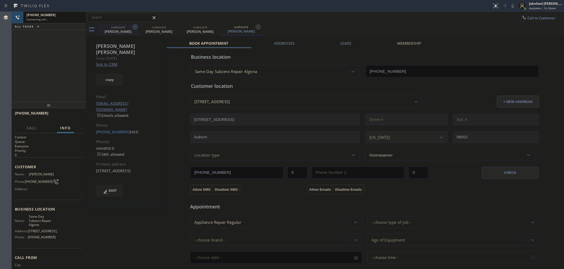
click at [0, 0] on icon at bounding box center [0, 0] width 0 height 0
drag, startPoint x: 135, startPoint y: 28, endPoint x: 124, endPoint y: 65, distance: 38.6
click at [255, 27] on icon at bounding box center [258, 27] width 6 height 6
click at [135, 27] on div "outbound Tom Mcgee outbound Tom Mcgee outbound Tom Mcgee outbound Tom Mcgee" at bounding box center [330, 30] width 466 height 12
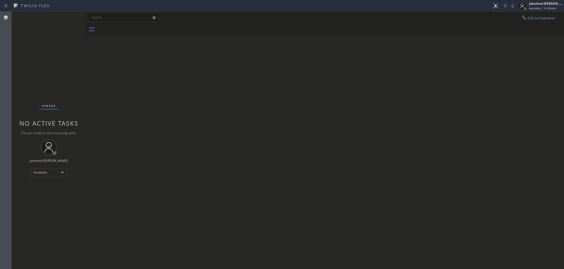
click at [538, 16] on span "Call to Customer" at bounding box center [541, 18] width 28 height 5
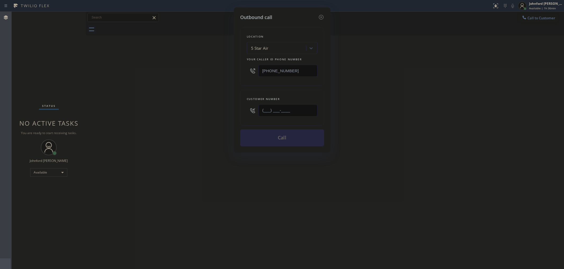
drag, startPoint x: 289, startPoint y: 103, endPoint x: 292, endPoint y: 106, distance: 3.9
click at [288, 105] on input "(___) ___-____" at bounding box center [287, 111] width 59 height 12
drag, startPoint x: 292, startPoint y: 106, endPoint x: 215, endPoint y: 111, distance: 76.7
click at [219, 111] on div "Outbound call Location 5 Star Air Your caller id phone number (800) 686-5038 Cu…" at bounding box center [282, 134] width 564 height 269
paste input "917) 853-3073"
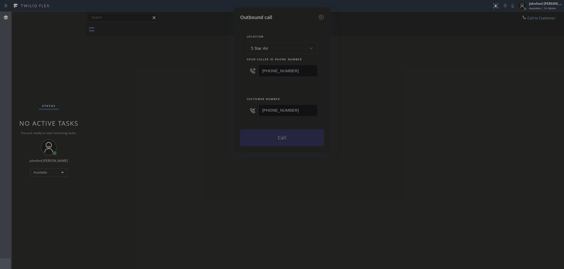
type input "(917) 853-3073"
click at [189, 117] on div "Outbound call Location 5 Star Air Your caller id phone number (800) 686-5038 Cu…" at bounding box center [282, 134] width 564 height 269
click at [289, 132] on button "Call" at bounding box center [282, 137] width 84 height 17
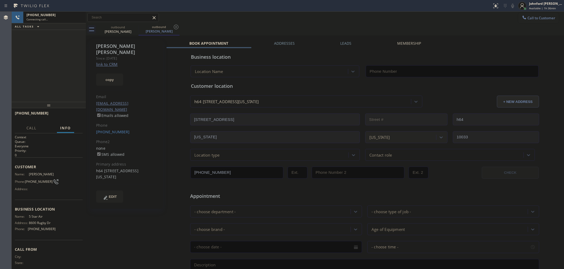
click at [114, 62] on link "link to CRM" at bounding box center [106, 64] width 21 height 5
type input "(800) 686-5038"
click at [80, 114] on button "HANG UP" at bounding box center [70, 115] width 25 height 7
click at [113, 129] on link "(917) 853-3073" at bounding box center [113, 131] width 34 height 5
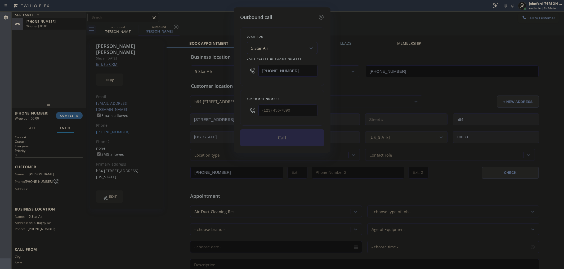
type input "(917) 853-3073"
drag, startPoint x: 301, startPoint y: 74, endPoint x: 241, endPoint y: 74, distance: 59.8
click at [241, 74] on div "Location 5 Star Air Your caller id phone number (800) 686-5038" at bounding box center [282, 56] width 84 height 59
paste input "973) 810-4410"
type input "(973) 810-4410"
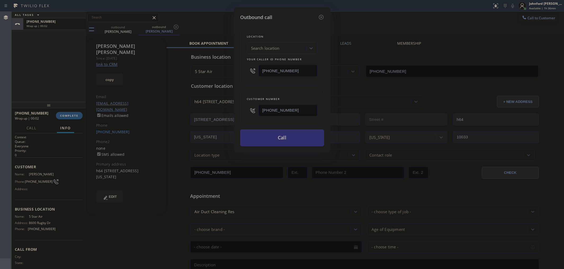
click at [288, 139] on button "Call" at bounding box center [282, 137] width 84 height 17
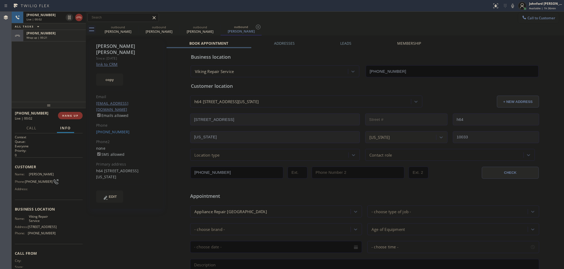
click at [310, 20] on div "Call to Customer Outbound call Location 5 Star Air Your caller id phone number …" at bounding box center [325, 17] width 478 height 9
click at [512, 7] on icon at bounding box center [512, 6] width 3 height 4
click at [510, 6] on icon at bounding box center [512, 6] width 6 height 6
click at [23, 90] on div "+19178533073 Live | 01:17 ALL TASKS ALL TASKS ACTIVE TASKS TASKS IN WRAP UP +19…" at bounding box center [49, 57] width 74 height 90
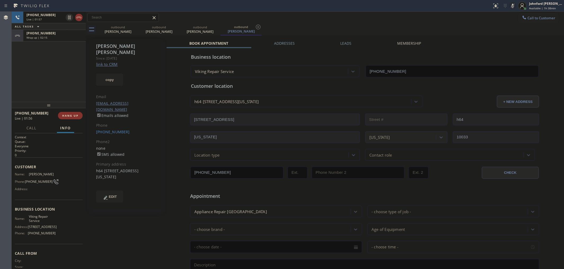
drag, startPoint x: 63, startPoint y: 37, endPoint x: 59, endPoint y: 66, distance: 29.4
click at [62, 35] on div "+19178533073 Wrap up | 02:15" at bounding box center [53, 36] width 60 height 12
click at [72, 113] on button "COMPLETE" at bounding box center [69, 115] width 27 height 7
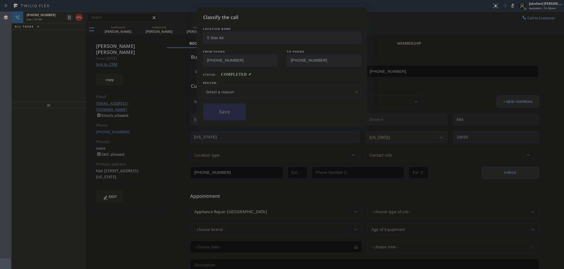
click at [261, 91] on div "Select a reason" at bounding box center [282, 92] width 152 height 6
drag, startPoint x: 257, startPoint y: 118, endPoint x: 228, endPoint y: 113, distance: 29.1
drag, startPoint x: 228, startPoint y: 113, endPoint x: 148, endPoint y: 222, distance: 135.1
click at [228, 112] on button "Save" at bounding box center [224, 111] width 43 height 17
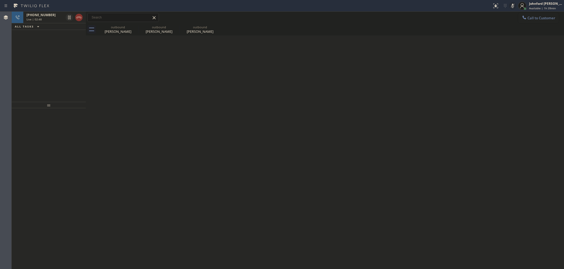
drag, startPoint x: 392, startPoint y: 79, endPoint x: 390, endPoint y: 28, distance: 51.1
click at [393, 78] on div "Back to Dashboard Change Sender ID Customers Technicians Select a contact Outbo…" at bounding box center [325, 140] width 478 height 257
click at [257, 56] on div "Back to Dashboard Change Sender ID Customers Technicians Select a contact Outbo…" at bounding box center [325, 140] width 478 height 257
click at [510, 6] on icon at bounding box center [512, 6] width 6 height 6
click at [509, 7] on icon at bounding box center [512, 6] width 6 height 6
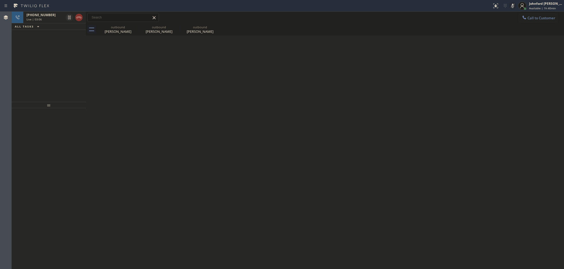
click at [512, 4] on icon at bounding box center [512, 6] width 3 height 4
click at [347, 124] on div "Back to Dashboard Change Sender ID Customers Technicians Select a contact Outbo…" at bounding box center [325, 140] width 478 height 257
click at [514, 6] on icon at bounding box center [512, 6] width 6 height 6
click at [512, 5] on icon at bounding box center [512, 6] width 3 height 4
click at [55, 16] on div "+19178533073" at bounding box center [44, 15] width 37 height 4
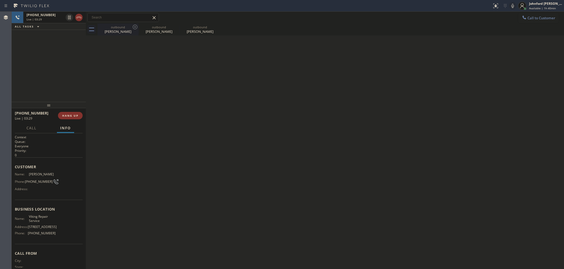
click at [119, 27] on div "outbound" at bounding box center [118, 27] width 40 height 4
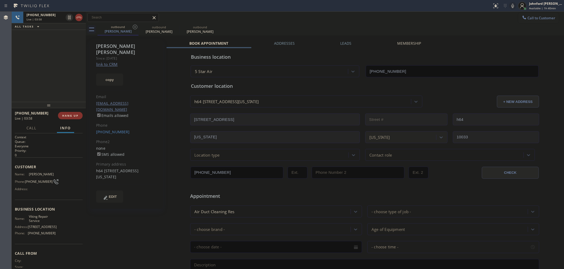
click at [318, 24] on div "outbound Tom Hurwitz outbound Tom Hurwitz outbound Tom Hurwitz" at bounding box center [330, 30] width 466 height 12
drag, startPoint x: 319, startPoint y: 20, endPoint x: 349, endPoint y: 16, distance: 29.3
click at [320, 20] on div "Call to Customer Outbound call Location 5 Star Air Your caller id phone number …" at bounding box center [325, 17] width 478 height 9
click at [512, 4] on icon at bounding box center [512, 6] width 3 height 4
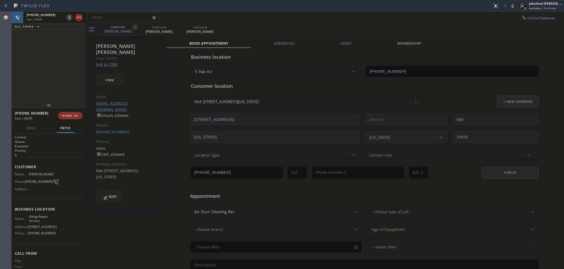
click at [323, 24] on div "outbound Tom Hurwitz outbound Tom Hurwitz outbound Tom Hurwitz" at bounding box center [330, 30] width 466 height 12
click at [510, 5] on icon at bounding box center [512, 6] width 6 height 6
click at [347, 28] on div "outbound Tom Hurwitz outbound Tom Hurwitz outbound Tom Hurwitz" at bounding box center [330, 30] width 466 height 12
click at [76, 114] on span "COMPLETE" at bounding box center [69, 116] width 18 height 4
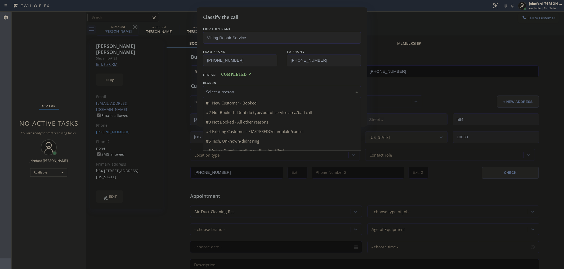
click at [225, 89] on div "Select a reason" at bounding box center [282, 92] width 152 height 6
click at [233, 90] on div "New Customer - Booked" at bounding box center [282, 92] width 152 height 6
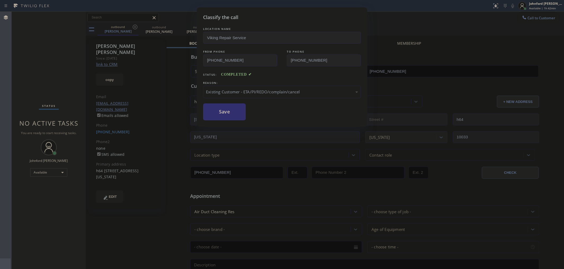
click at [229, 111] on button "Save" at bounding box center [224, 111] width 43 height 17
type input "(973) 810-4410"
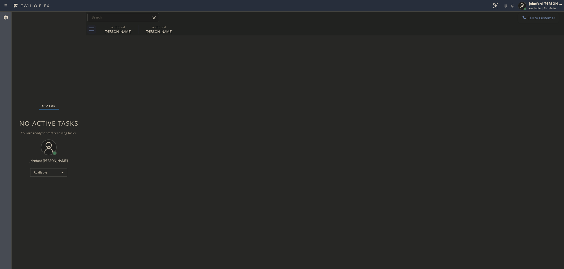
click at [367, 103] on div "Back to Dashboard Change Sender ID Customers Technicians Select a contact Outbo…" at bounding box center [325, 140] width 478 height 257
click at [534, 15] on button "Call to Customer" at bounding box center [538, 18] width 40 height 10
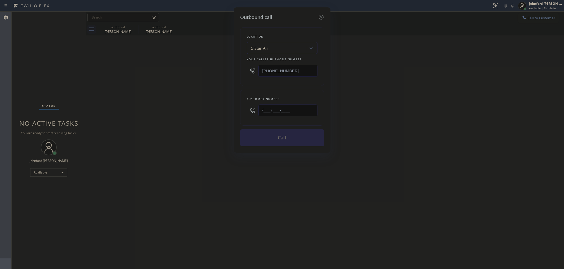
drag, startPoint x: 292, startPoint y: 104, endPoint x: 210, endPoint y: 112, distance: 83.0
click at [210, 112] on div "Outbound call Location 5 Star Air Your caller id phone number (800) 686-5038 Cu…" at bounding box center [282, 134] width 564 height 269
paste input "917) 892-2104"
type input "(917) 892-2104"
drag, startPoint x: 203, startPoint y: 114, endPoint x: 235, endPoint y: 132, distance: 36.7
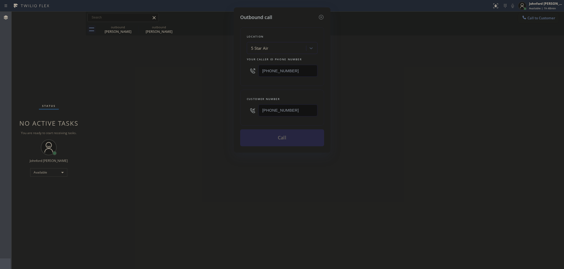
click at [203, 114] on div "Outbound call Location 5 Star Air Your caller id phone number (800) 686-5038 Cu…" at bounding box center [282, 134] width 564 height 269
click at [258, 139] on button "Call" at bounding box center [282, 137] width 84 height 17
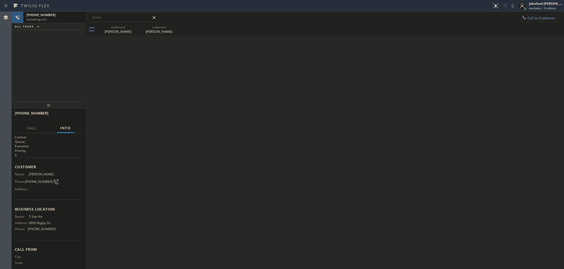
click at [131, 27] on div "outbound" at bounding box center [118, 27] width 40 height 4
click at [135, 27] on icon at bounding box center [135, 27] width 6 height 6
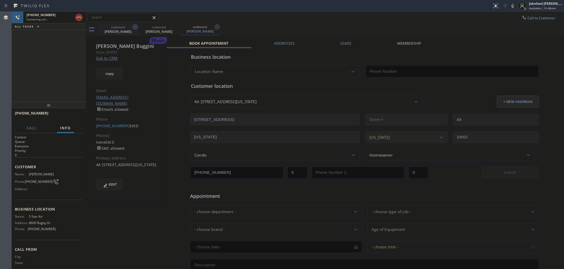
click at [135, 27] on icon at bounding box center [135, 27] width 6 height 6
click at [114, 69] on button "copy" at bounding box center [109, 73] width 27 height 12
type input "(800) 686-5038"
click at [79, 16] on icon at bounding box center [79, 17] width 6 height 6
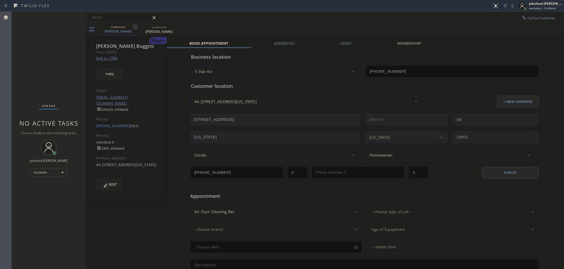
click at [533, 19] on span "Call to Customer" at bounding box center [541, 18] width 28 height 5
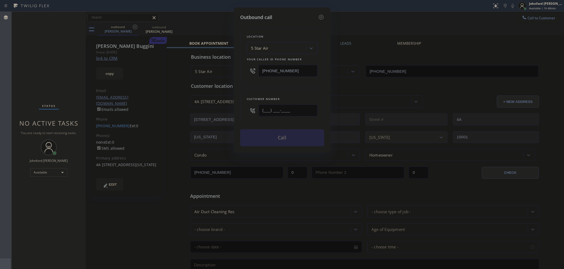
drag, startPoint x: 295, startPoint y: 103, endPoint x: 262, endPoint y: 106, distance: 33.3
click at [262, 106] on input "(___) ___-____" at bounding box center [287, 111] width 59 height 12
paste input "602) 684-5291"
type input "(602) 684-5291"
click at [288, 132] on button "Call" at bounding box center [282, 137] width 84 height 17
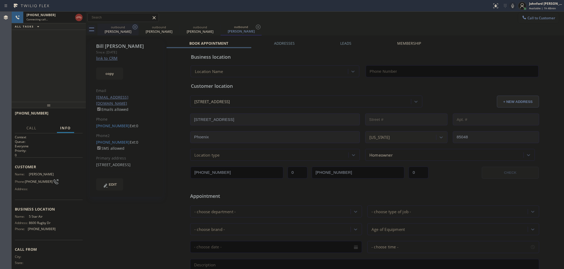
click at [134, 27] on icon at bounding box center [135, 27] width 6 height 6
click at [0, 0] on icon at bounding box center [0, 0] width 0 height 0
type input "(800) 686-5038"
click at [113, 57] on link "link to CRM" at bounding box center [106, 58] width 21 height 5
click at [80, 18] on icon at bounding box center [79, 17] width 6 height 6
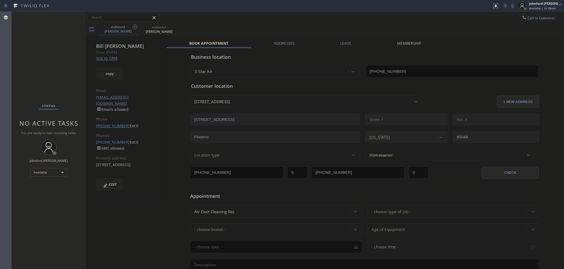
click at [116, 123] on link "(602) 684-5291" at bounding box center [113, 125] width 34 height 5
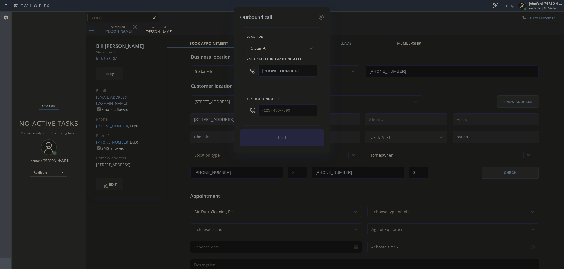
type input "(602) 684-5291"
drag, startPoint x: 299, startPoint y: 70, endPoint x: 245, endPoint y: 69, distance: 53.7
click at [245, 69] on div "Location 5 Star Air Your caller id phone number (800) 686-5038" at bounding box center [282, 56] width 84 height 59
paste input "55) 666-9755"
type input "(855) 666-9755"
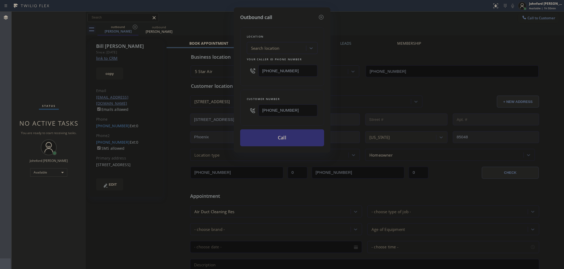
click at [277, 133] on button "Call" at bounding box center [282, 137] width 84 height 17
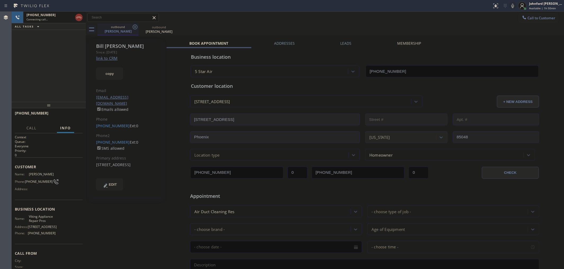
click at [133, 26] on icon at bounding box center [135, 27] width 5 height 5
click at [0, 0] on icon at bounding box center [0, 0] width 0 height 0
type input "(855) 666-9755"
drag, startPoint x: 273, startPoint y: 33, endPoint x: 337, endPoint y: 8, distance: 68.4
click at [273, 33] on div "outbound Bill Perciballi outbound Bill Perciballi" at bounding box center [330, 30] width 466 height 12
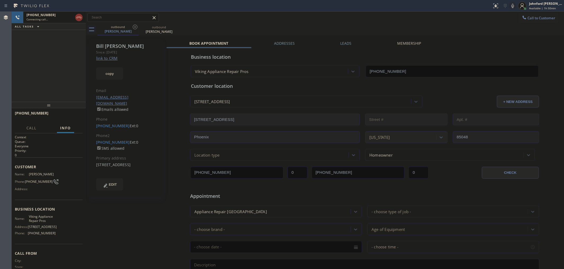
click at [395, 24] on div "outbound Bill Perciballi outbound Bill Perciballi" at bounding box center [330, 30] width 466 height 12
click at [75, 16] on div at bounding box center [79, 18] width 10 height 12
click at [81, 20] on icon at bounding box center [79, 17] width 6 height 6
click at [116, 140] on link "(512) 771-8272" at bounding box center [113, 142] width 34 height 5
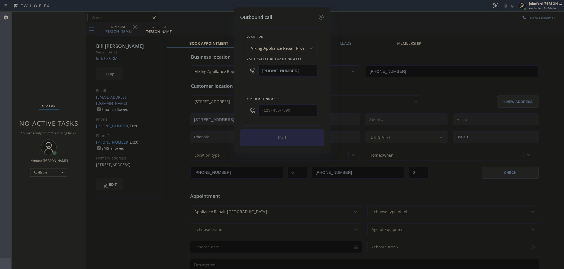
type input "(512) 771-8272"
click at [292, 135] on button "Call" at bounding box center [282, 137] width 84 height 17
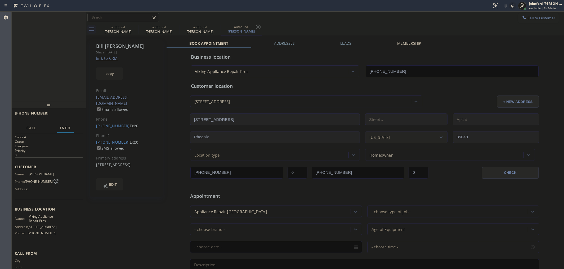
type input "(855) 666-9755"
click at [64, 116] on span "HANG UP" at bounding box center [70, 116] width 16 height 4
click at [70, 116] on span "COMPLETE" at bounding box center [69, 116] width 18 height 4
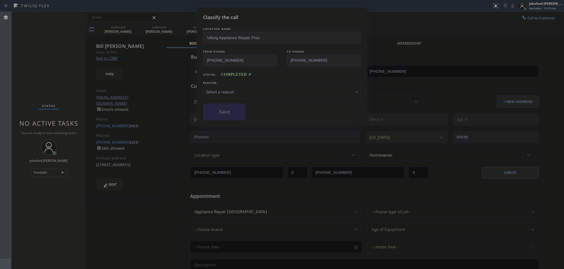
drag, startPoint x: 239, startPoint y: 101, endPoint x: 249, endPoint y: 87, distance: 17.1
click at [240, 99] on div "LOCATION NAME Viking Appliance Repair Pros FROM PHONE (855) 666-9755 TO PHONE (…" at bounding box center [282, 73] width 158 height 94
click at [249, 87] on div "Select a reason" at bounding box center [282, 92] width 158 height 12
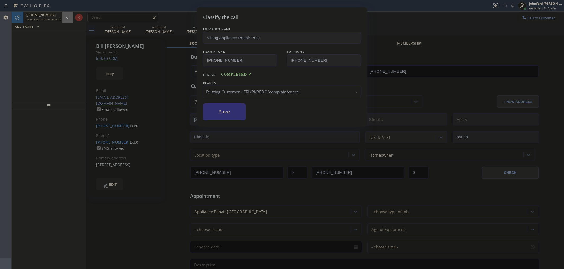
click at [220, 112] on button "Save" at bounding box center [224, 111] width 43 height 17
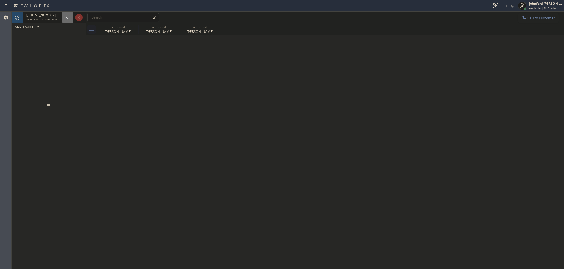
click at [57, 15] on div "+12028931559" at bounding box center [43, 15] width 34 height 4
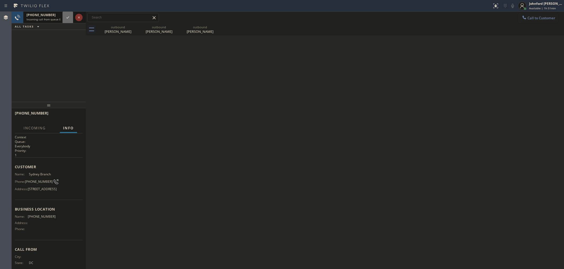
click at [67, 23] on div at bounding box center [72, 18] width 22 height 12
click at [70, 20] on icon at bounding box center [68, 17] width 6 height 6
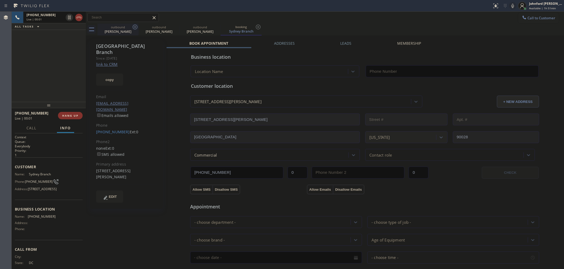
click at [134, 25] on icon at bounding box center [135, 27] width 5 height 5
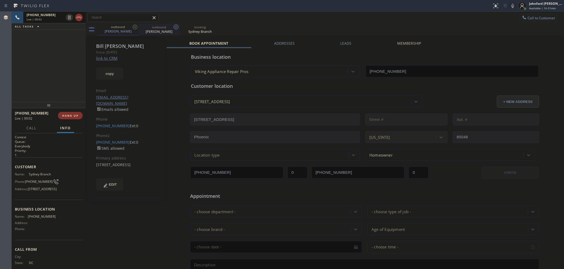
click at [135, 26] on icon at bounding box center [135, 27] width 6 height 6
click at [134, 26] on icon at bounding box center [135, 27] width 6 height 6
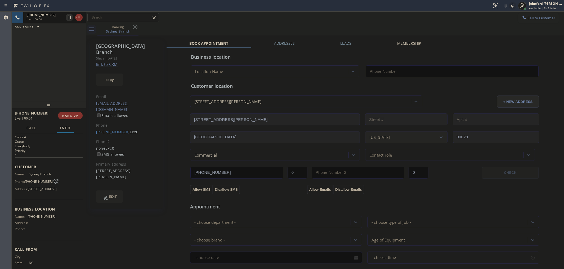
click at [110, 62] on link "link to CRM" at bounding box center [106, 64] width 21 height 5
click at [509, 5] on div at bounding box center [512, 6] width 7 height 6
drag, startPoint x: 514, startPoint y: 5, endPoint x: 295, endPoint y: 75, distance: 229.7
click at [514, 5] on icon at bounding box center [512, 6] width 6 height 6
click at [35, 125] on button "Call" at bounding box center [31, 128] width 16 height 10
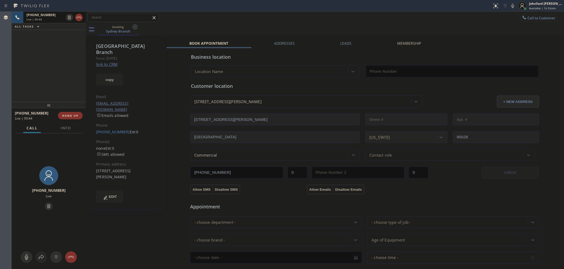
click at [46, 256] on div at bounding box center [41, 257] width 12 height 6
click at [51, 269] on input "text" at bounding box center [36, 273] width 48 height 8
type input "jen"
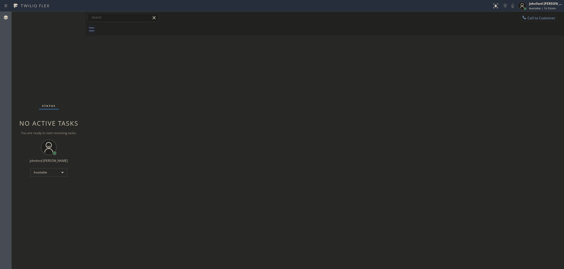
click at [415, 64] on div "Back to Dashboard Change Sender ID Customers Technicians Select a contact Outbo…" at bounding box center [325, 140] width 478 height 257
click at [421, 173] on div "Back to Dashboard Change Sender ID Customers Technicians Select a contact Outbo…" at bounding box center [325, 140] width 478 height 257
click at [60, 174] on div "Available" at bounding box center [48, 172] width 37 height 8
click at [44, 198] on li "Break" at bounding box center [48, 200] width 36 height 6
click at [31, 188] on div "Status No active tasks You are ready to start receiving tasks. [PERSON_NAME] Av…" at bounding box center [49, 140] width 74 height 257
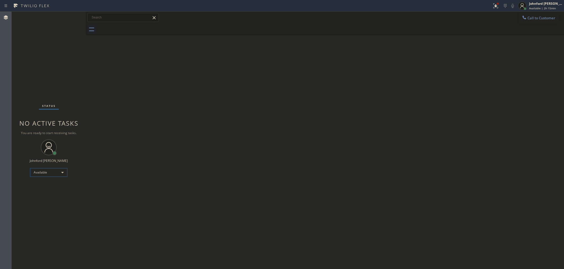
click at [44, 175] on div "Available" at bounding box center [48, 172] width 37 height 8
click at [44, 175] on div at bounding box center [282, 134] width 564 height 269
click at [44, 175] on div "Available" at bounding box center [48, 172] width 37 height 8
click at [42, 194] on li "Unavailable" at bounding box center [48, 193] width 36 height 6
click at [48, 169] on div "Available" at bounding box center [48, 172] width 37 height 8
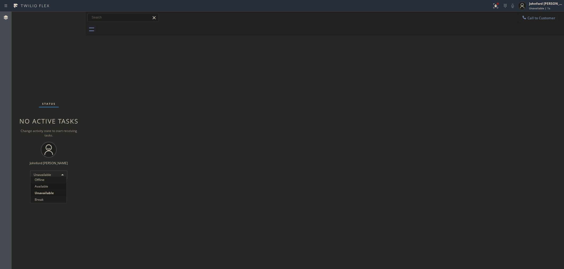
click at [48, 184] on li "Available" at bounding box center [48, 186] width 36 height 6
click at [449, 29] on div at bounding box center [330, 30] width 466 height 12
click at [400, 125] on div "Back to Dashboard Change Sender ID Customers Technicians Select a contact Outbo…" at bounding box center [325, 140] width 478 height 257
click at [400, 110] on div "Back to Dashboard Change Sender ID Customers Technicians Select a contact Outbo…" at bounding box center [325, 140] width 478 height 257
drag, startPoint x: 410, startPoint y: 93, endPoint x: 406, endPoint y: 22, distance: 70.3
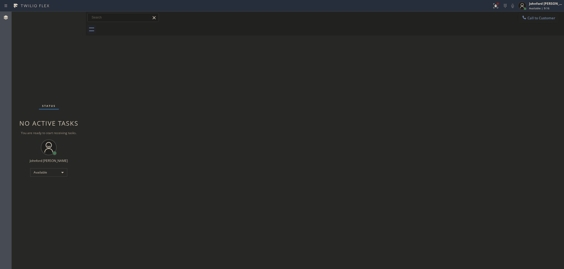
click at [412, 90] on div "Back to Dashboard Change Sender ID Customers Technicians Select a contact Outbo…" at bounding box center [325, 140] width 478 height 257
click at [391, 107] on div "Back to Dashboard Change Sender ID Customers Technicians Select a contact Outbo…" at bounding box center [325, 140] width 478 height 257
click at [535, 17] on span "Call to Customer" at bounding box center [541, 18] width 28 height 5
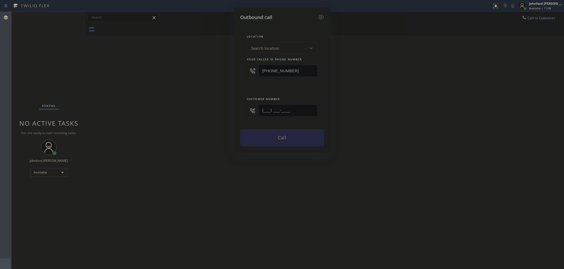
drag, startPoint x: 287, startPoint y: 112, endPoint x: 219, endPoint y: 112, distance: 67.7
click at [269, 112] on input "(___) ___-____" at bounding box center [287, 111] width 59 height 12
paste input "858-6990"
click at [187, 114] on div "Outbound call Location Search location Your caller id phone number (323) 238-81…" at bounding box center [282, 134] width 564 height 269
drag, startPoint x: 248, startPoint y: 109, endPoint x: 214, endPoint y: 109, distance: 33.6
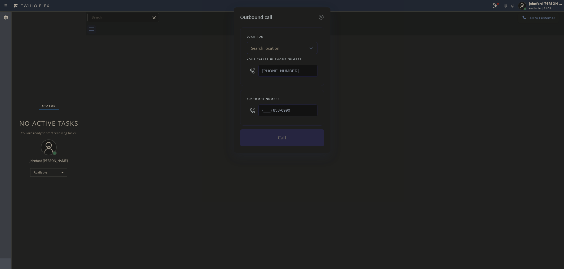
click at [217, 109] on div "Outbound call Location Search location Your caller id phone number (323) 238-81…" at bounding box center [282, 134] width 564 height 269
paste input "858) 699-0101"
type input "(858) 699-0101"
click at [191, 109] on div "Outbound call Location Search location Your caller id phone number (323) 238-81…" at bounding box center [282, 134] width 564 height 269
drag, startPoint x: 295, startPoint y: 67, endPoint x: 238, endPoint y: 74, distance: 57.3
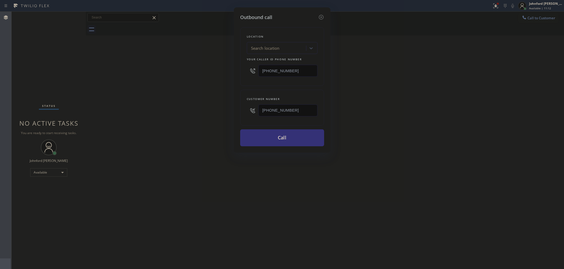
click at [241, 74] on div "Location Search location Your caller id phone number (323) 238-8162" at bounding box center [282, 56] width 84 height 59
paste input "800) 686-5038"
type input "(800) 686-5038"
click at [217, 79] on div "Outbound call Location Search location Your caller id phone number (800) 686-50…" at bounding box center [282, 134] width 564 height 269
click at [437, 111] on div "Outbound call Location 5 Star Air Your caller id phone number (800) 686-5038 Cu…" at bounding box center [282, 134] width 564 height 269
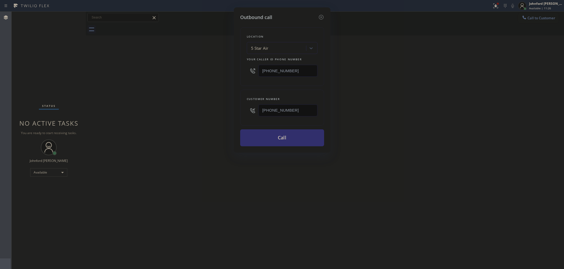
click at [289, 138] on button "Call" at bounding box center [282, 137] width 84 height 17
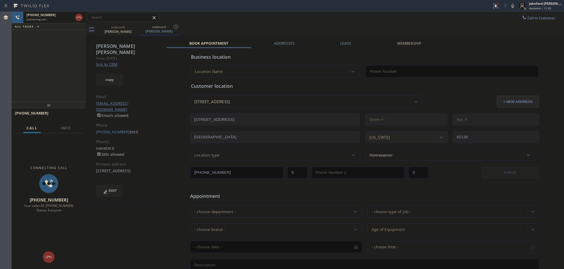
click at [109, 62] on link "link to CRM" at bounding box center [106, 64] width 21 height 5
type input "(800) 686-5038"
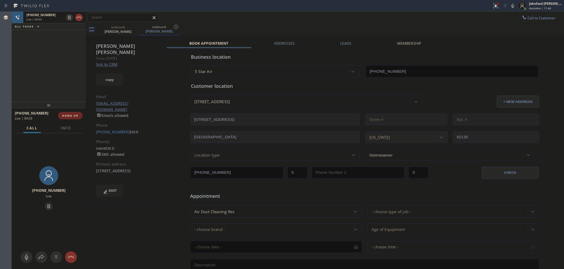
click at [65, 116] on span "HANG UP" at bounding box center [70, 116] width 16 height 4
drag, startPoint x: 44, startPoint y: 105, endPoint x: 60, endPoint y: 21, distance: 85.0
click at [60, 21] on div "+18586990101 Live | 00:04 ALL TASKS ALL TASKS ACTIVE TASKS TASKS IN WRAP UP +18…" at bounding box center [49, 141] width 74 height 258
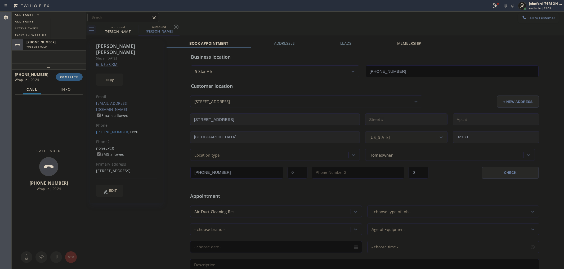
click at [66, 91] on button "Info" at bounding box center [65, 89] width 17 height 10
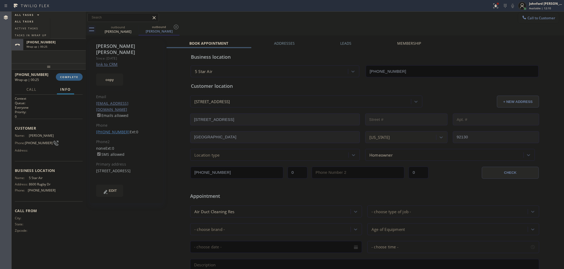
click at [113, 129] on link "(858) 699-0101" at bounding box center [113, 131] width 34 height 5
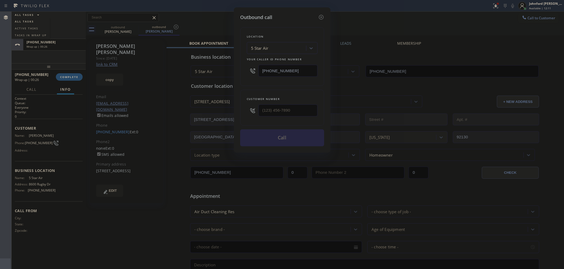
type input "(858) 699-0101"
drag, startPoint x: 293, startPoint y: 66, endPoint x: 252, endPoint y: 65, distance: 41.3
click at [252, 65] on div "(800) 686-5038" at bounding box center [282, 70] width 71 height 17
paste input "760) 407-6454"
type input "(760) 407-6454"
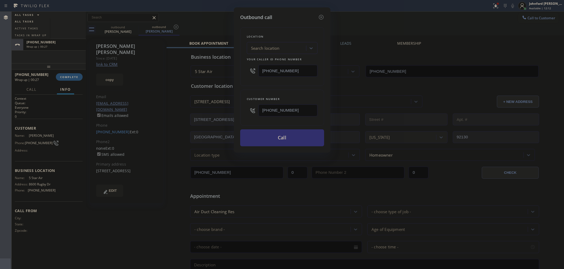
click at [269, 138] on button "Call" at bounding box center [282, 137] width 84 height 17
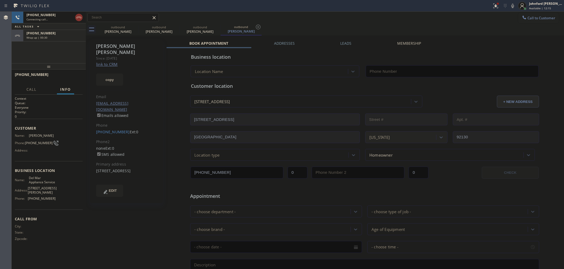
click at [282, 20] on div "Call to Customer Outbound call Location 5 Star Air Your caller id phone number …" at bounding box center [325, 17] width 478 height 9
type input "(760) 407-6454"
click at [514, 6] on icon at bounding box center [512, 6] width 6 height 6
click at [491, 4] on div at bounding box center [496, 6] width 12 height 6
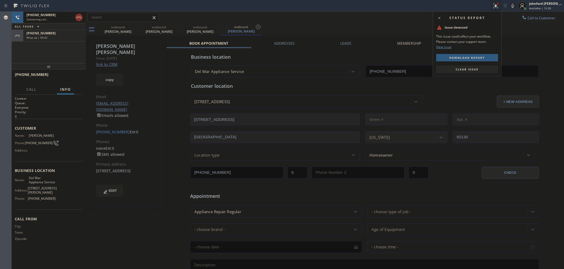
click at [462, 70] on span "Clear issue" at bounding box center [466, 69] width 23 height 4
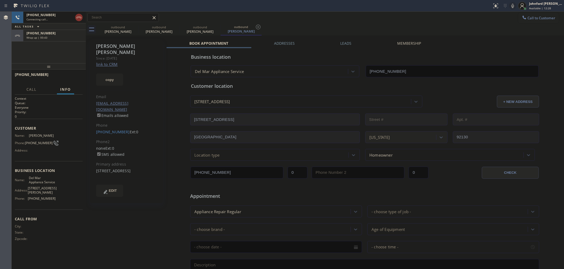
click at [503, 33] on div "outbound Nick Phillips outbound Nick Phillips outbound Nick Phillips outbound N…" at bounding box center [330, 30] width 466 height 12
drag, startPoint x: 413, startPoint y: 18, endPoint x: 381, endPoint y: 259, distance: 242.7
click at [413, 18] on div "Call to Customer Outbound call Location 5 Star Air Your caller id phone number …" at bounding box center [325, 17] width 478 height 9
click at [75, 78] on span "HANG UP" at bounding box center [70, 77] width 16 height 4
click at [135, 27] on icon at bounding box center [135, 27] width 5 height 5
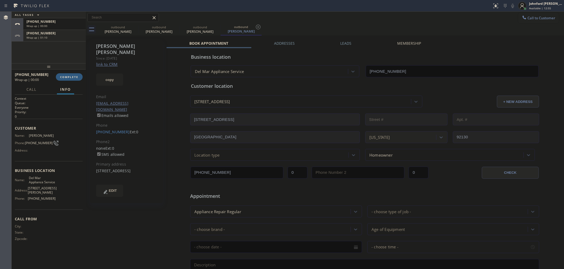
drag, startPoint x: 135, startPoint y: 27, endPoint x: 80, endPoint y: 64, distance: 66.6
click at [0, 0] on icon at bounding box center [0, 0] width 0 height 0
click at [256, 27] on icon at bounding box center [258, 27] width 5 height 5
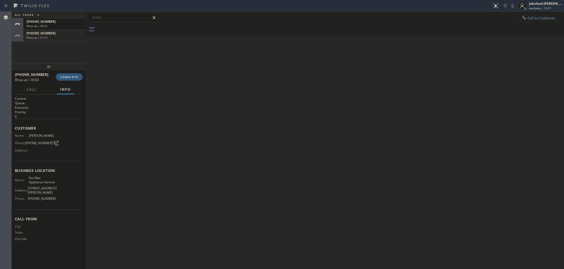
click at [65, 72] on div "+18586990101 Wrap up | 00:02 COMPLETE" at bounding box center [49, 77] width 68 height 14
click at [65, 74] on button "COMPLETE" at bounding box center [69, 76] width 27 height 7
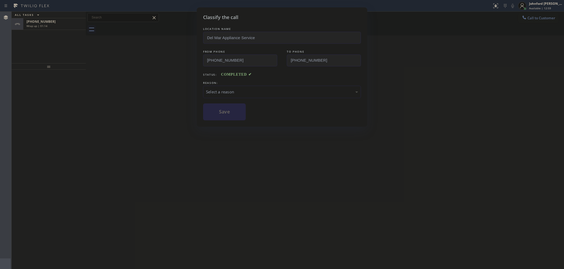
click at [270, 90] on div "Select a reason" at bounding box center [282, 92] width 152 height 6
click at [227, 112] on button "Save" at bounding box center [224, 111] width 43 height 17
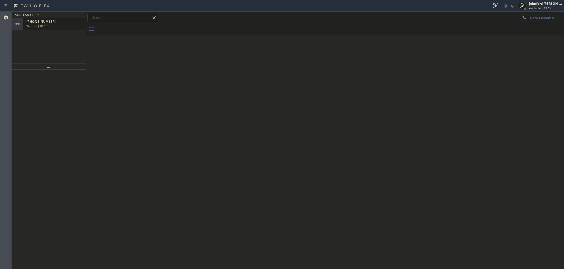
click at [57, 26] on div "Wrap up | 01:16" at bounding box center [54, 26] width 56 height 4
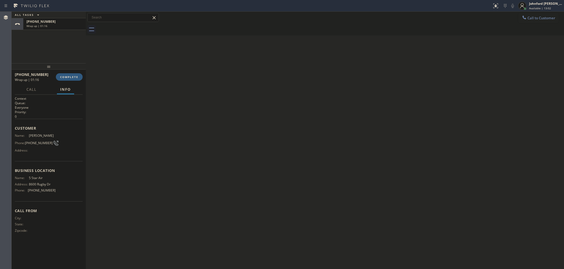
click at [64, 81] on div "+18586990101 Wrap up | 01:16 COMPLETE" at bounding box center [49, 77] width 68 height 14
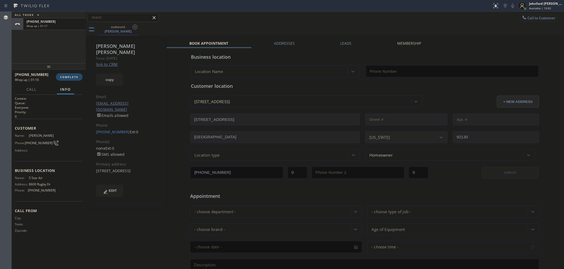
click at [63, 76] on span "COMPLETE" at bounding box center [69, 77] width 18 height 4
type input "(800) 686-5038"
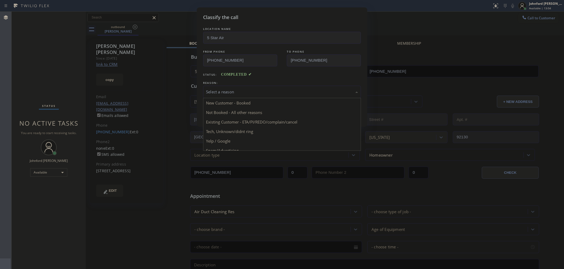
click at [257, 87] on div "Select a reason" at bounding box center [282, 92] width 158 height 12
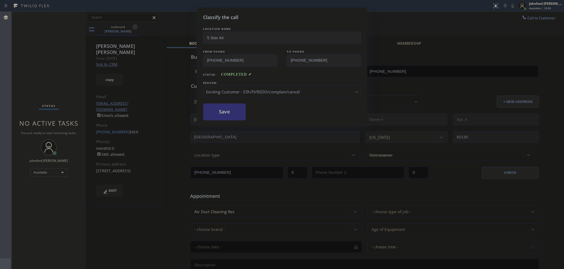
click at [228, 115] on button "Save" at bounding box center [224, 111] width 43 height 17
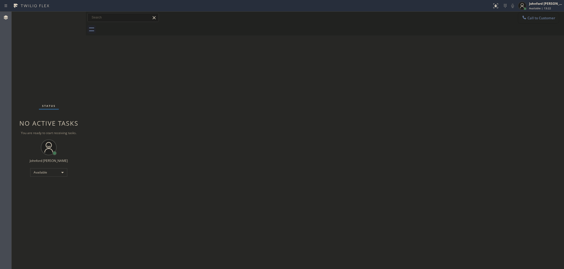
click at [545, 17] on span "Call to Customer" at bounding box center [541, 18] width 28 height 5
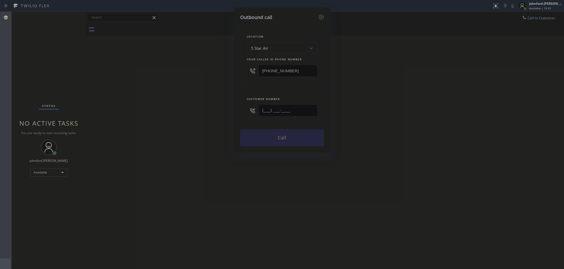
drag, startPoint x: 276, startPoint y: 111, endPoint x: 229, endPoint y: 109, distance: 46.4
click at [244, 111] on div "Customer number (___) ___-____" at bounding box center [282, 108] width 84 height 36
paste input "415) 652-2525"
type input "(415) 652-2525"
click at [212, 106] on div "Outbound call Location 5 Star Air Your caller id phone number (800) 686-5038 Cu…" at bounding box center [282, 134] width 564 height 269
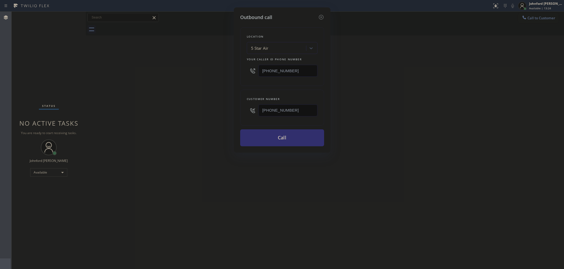
click at [292, 140] on button "Call" at bounding box center [282, 137] width 84 height 17
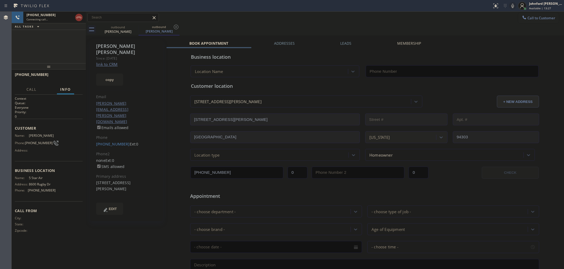
click at [113, 62] on link "link to CRM" at bounding box center [106, 64] width 21 height 5
type input "(800) 686-5038"
click at [513, 5] on icon at bounding box center [512, 6] width 6 height 6
click at [514, 7] on icon at bounding box center [512, 6] width 6 height 6
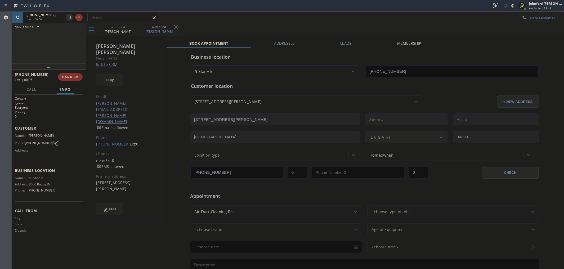
click at [514, 6] on icon at bounding box center [512, 6] width 6 height 6
click at [309, 27] on div "outbound James Breitenstein outbound James Breitenstein" at bounding box center [330, 30] width 466 height 12
click at [512, 6] on icon at bounding box center [512, 6] width 6 height 6
click at [295, 22] on div "Call to Customer Outbound call Location 5 Star Air Your caller id phone number …" at bounding box center [325, 17] width 478 height 9
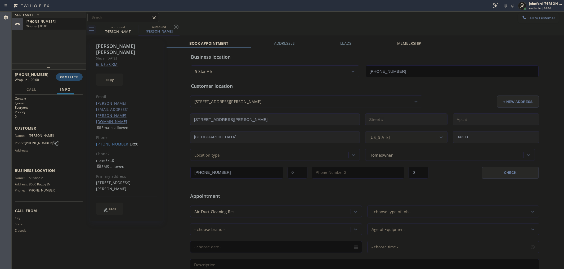
click at [68, 78] on span "COMPLETE" at bounding box center [69, 77] width 18 height 4
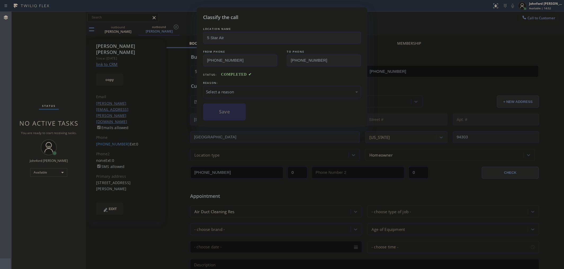
click at [251, 93] on div "Select a reason" at bounding box center [282, 92] width 152 height 6
click at [226, 110] on button "Save" at bounding box center [224, 111] width 43 height 17
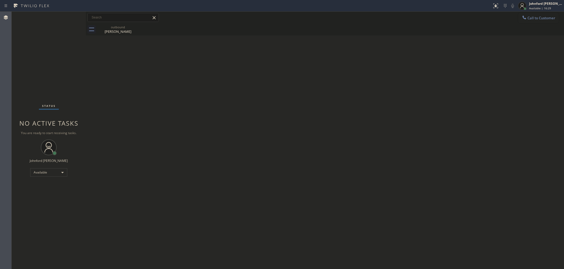
click at [528, 19] on span "Call to Customer" at bounding box center [541, 18] width 28 height 5
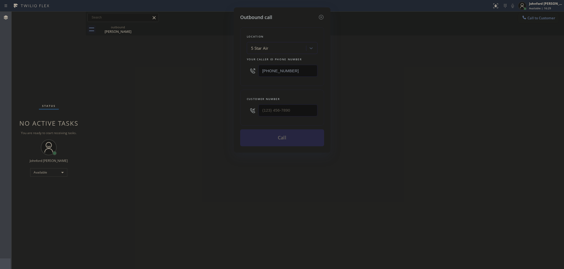
drag, startPoint x: 285, startPoint y: 116, endPoint x: 183, endPoint y: 122, distance: 102.3
click at [214, 120] on div "Outbound call Location 5 Star Air Your caller id phone number (800) 686-5038 Cu…" at bounding box center [282, 134] width 564 height 269
drag, startPoint x: 161, startPoint y: 121, endPoint x: 288, endPoint y: 104, distance: 127.6
click at [169, 119] on div "Outbound call Location 5 Star Air Your caller id phone number (800) 686-5038 Cu…" at bounding box center [282, 134] width 564 height 269
click at [296, 100] on div "Customer number" at bounding box center [282, 99] width 71 height 6
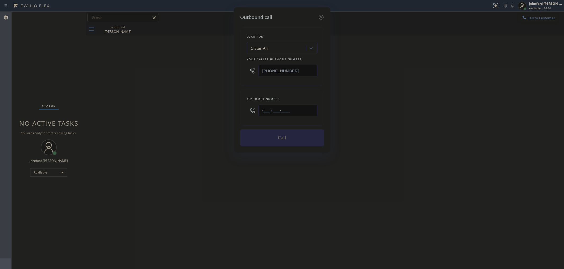
click at [282, 106] on input "(___) ___-____" at bounding box center [287, 111] width 59 height 12
paste input "714) 742-8070"
type input "(714) 742-8070"
click at [161, 112] on div "Outbound call Location 5 Star Air Your caller id phone number (800) 686-5038 Cu…" at bounding box center [282, 134] width 564 height 269
click at [270, 129] on button "Call" at bounding box center [282, 137] width 84 height 17
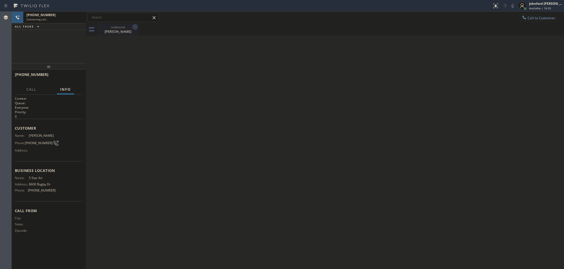
click at [135, 26] on icon at bounding box center [135, 27] width 6 height 6
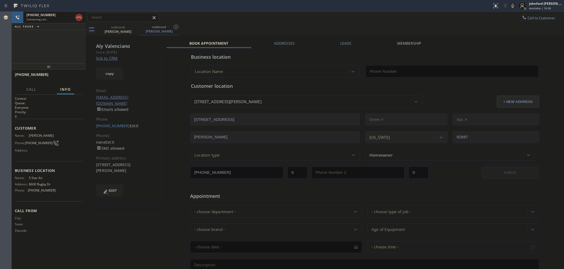
click at [108, 58] on link "link to CRM" at bounding box center [106, 58] width 21 height 5
type input "(800) 686-5038"
click at [515, 6] on icon at bounding box center [512, 6] width 6 height 6
click at [61, 75] on button "HANG UP" at bounding box center [70, 76] width 25 height 7
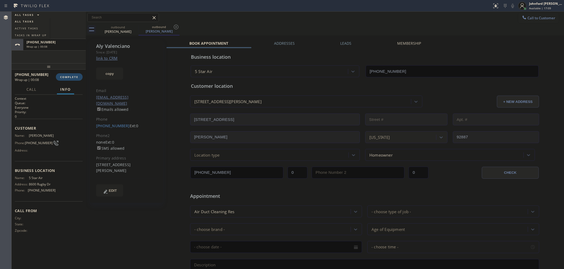
click at [71, 78] on span "COMPLETE" at bounding box center [69, 77] width 18 height 4
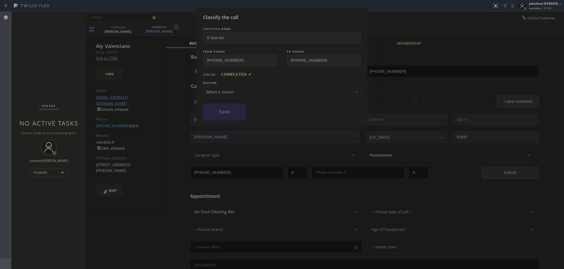
click at [241, 90] on div "Select a reason" at bounding box center [282, 92] width 152 height 6
click at [234, 117] on button "Save" at bounding box center [224, 111] width 43 height 17
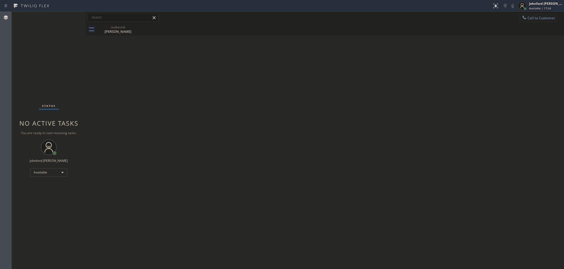
click at [549, 19] on button "Call to Customer" at bounding box center [538, 18] width 40 height 10
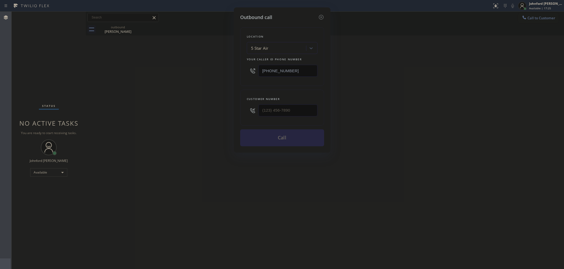
drag, startPoint x: 295, startPoint y: 118, endPoint x: 210, endPoint y: 118, distance: 84.9
click at [210, 118] on div "Outbound call Location 5 Star Air Your caller id phone number (800) 686-5038 Cu…" at bounding box center [282, 134] width 564 height 269
drag, startPoint x: 279, startPoint y: 106, endPoint x: 198, endPoint y: 104, distance: 80.2
click at [277, 106] on input "(___) ___-____" at bounding box center [287, 111] width 59 height 12
paste input "562) 632-8888"
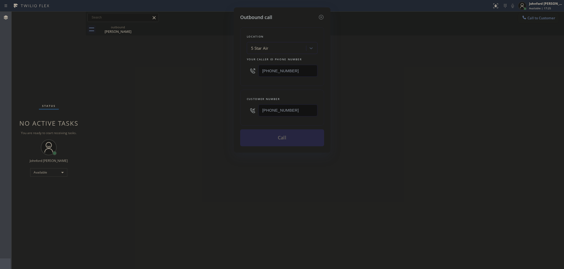
type input "(562) 632-8888"
click at [116, 95] on div "Outbound call Location 5 Star Air Your caller id phone number (800) 686-5038 Cu…" at bounding box center [282, 134] width 564 height 269
click at [269, 134] on button "Call" at bounding box center [282, 137] width 84 height 17
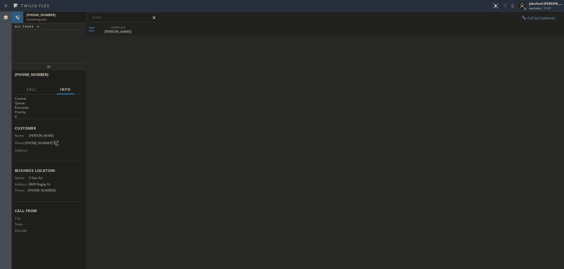
click at [0, 0] on icon at bounding box center [0, 0] width 0 height 0
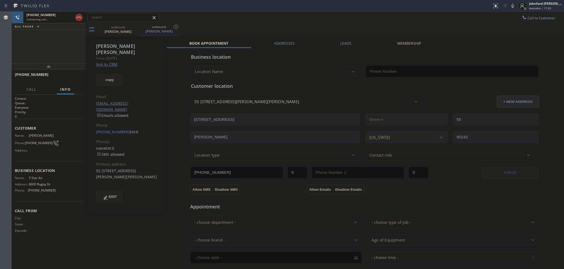
click at [105, 62] on link "link to CRM" at bounding box center [106, 64] width 21 height 5
type input "(800) 686-5038"
click at [68, 79] on button "HANG UP" at bounding box center [70, 76] width 25 height 7
click at [117, 129] on link "(562) 632-8888" at bounding box center [113, 131] width 34 height 5
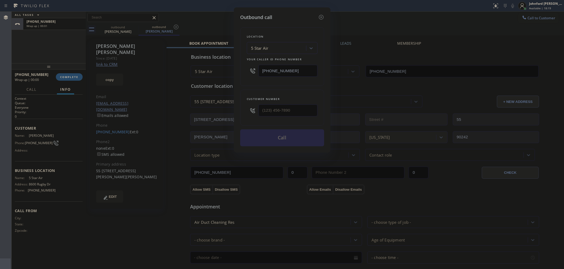
type input "(562) 632-8888"
drag, startPoint x: 297, startPoint y: 69, endPoint x: 250, endPoint y: 70, distance: 47.6
click at [250, 70] on div "(800) 686-5038" at bounding box center [282, 70] width 71 height 17
paste input "33) 428-1709"
type input "(833) 428-1709"
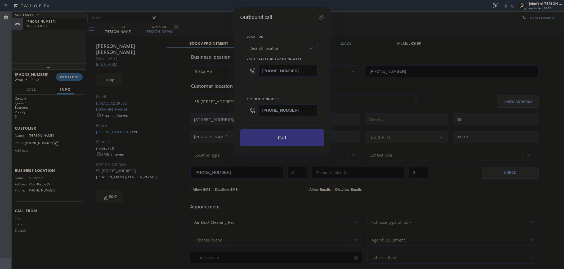
click at [280, 146] on div "Outbound call Location Search location Your caller id phone number (833) 428-17…" at bounding box center [282, 79] width 97 height 145
click at [287, 135] on button "Call" at bounding box center [282, 137] width 84 height 17
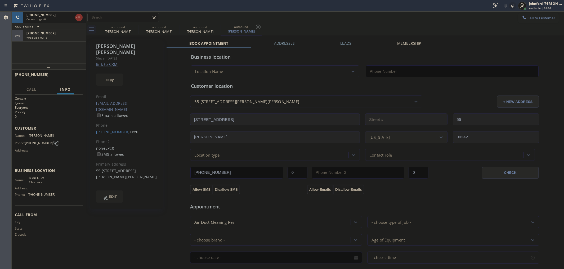
type input "(833) 428-1709"
click at [302, 25] on div "outbound Elizabeth Duenas outbound Elizabeth Duenas outbound Elizabeth Duenas o…" at bounding box center [330, 30] width 466 height 12
click at [136, 25] on icon at bounding box center [135, 27] width 6 height 6
click at [0, 0] on icon at bounding box center [0, 0] width 0 height 0
type input "(833) 428-1709"
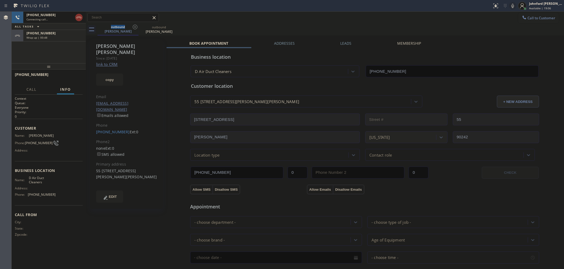
click at [86, 31] on div at bounding box center [86, 140] width 0 height 257
click at [78, 34] on div "+15626328888" at bounding box center [54, 33] width 56 height 4
type input "(800) 686-5038"
click at [28, 54] on div "+15626328888 Live | 00:04 ALL TASKS ALL TASKS ACTIVE TASKS TASKS IN WRAP UP +15…" at bounding box center [49, 38] width 74 height 52
click at [78, 19] on button at bounding box center [78, 17] width 7 height 7
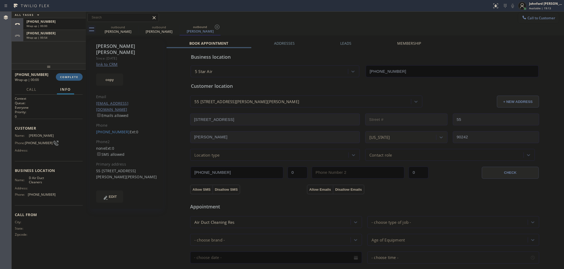
click at [70, 70] on div at bounding box center [49, 66] width 74 height 6
click at [70, 76] on span "COMPLETE" at bounding box center [69, 77] width 18 height 4
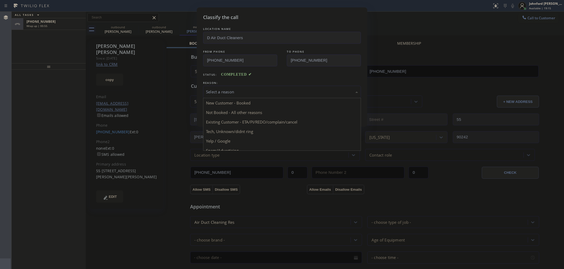
drag, startPoint x: 263, startPoint y: 94, endPoint x: 290, endPoint y: 94, distance: 27.3
click at [265, 92] on div "Select a reason" at bounding box center [282, 92] width 158 height 12
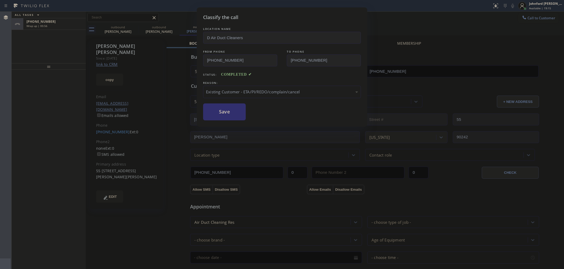
drag, startPoint x: 256, startPoint y: 119, endPoint x: 233, endPoint y: 109, distance: 24.5
click at [233, 109] on button "Save" at bounding box center [224, 111] width 43 height 17
click at [68, 26] on div "Classify the call LOCATION NAME D Air Duct Cleaners FROM PHONE (833) 428-1709 T…" at bounding box center [282, 134] width 564 height 269
click at [68, 26] on div "Classify the call LOCATION NAME 5 Star Appliance Repair FROM PHONE (855) 731-49…" at bounding box center [288, 140] width 552 height 257
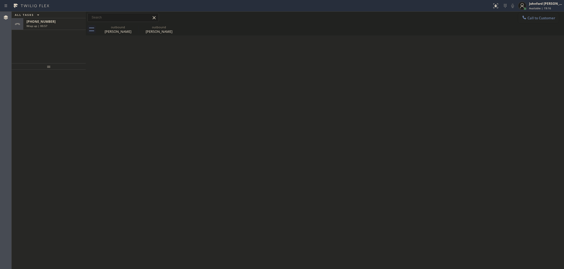
drag, startPoint x: 68, startPoint y: 26, endPoint x: 184, endPoint y: 121, distance: 149.6
click at [68, 26] on div "Wrap up | 00:57" at bounding box center [54, 26] width 56 height 4
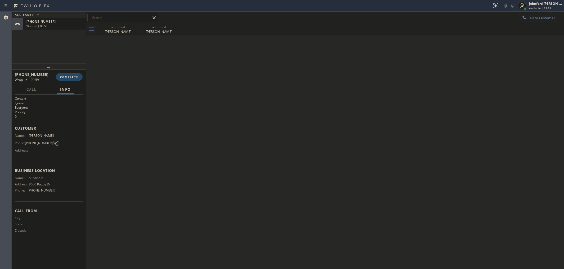
click at [77, 77] on span "COMPLETE" at bounding box center [69, 77] width 18 height 4
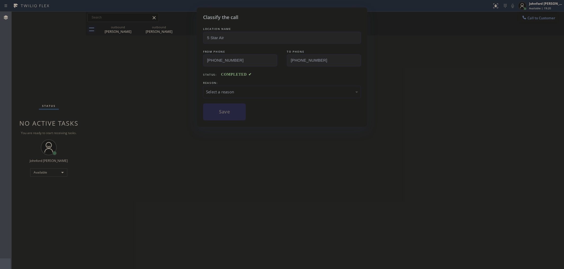
click at [237, 92] on div "Select a reason" at bounding box center [282, 92] width 152 height 6
click at [227, 111] on button "Save" at bounding box center [224, 111] width 43 height 17
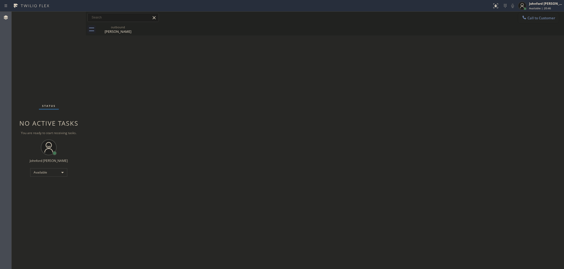
drag, startPoint x: 535, startPoint y: 20, endPoint x: 532, endPoint y: 21, distance: 3.6
click at [536, 19] on button "Call to Customer" at bounding box center [538, 18] width 40 height 10
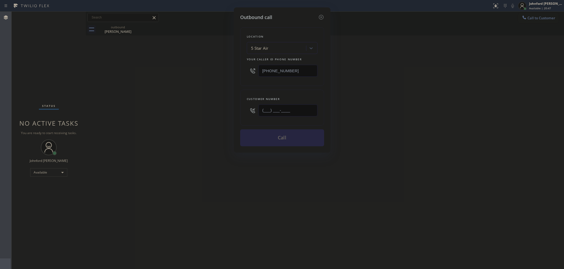
drag, startPoint x: 284, startPoint y: 113, endPoint x: 178, endPoint y: 116, distance: 106.2
click at [198, 113] on div "Outbound call Location 5 Star Air Your caller id phone number (800) 686-5038 Cu…" at bounding box center [282, 134] width 564 height 269
paste input "805) 698-5957"
type input "(805) 698-5957"
click at [178, 116] on div "Outbound call Location 5 Star Air Your caller id phone number (800) 686-5038 Cu…" at bounding box center [282, 134] width 564 height 269
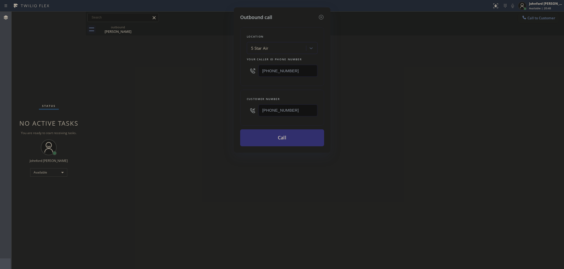
click at [273, 137] on button "Call" at bounding box center [282, 137] width 84 height 17
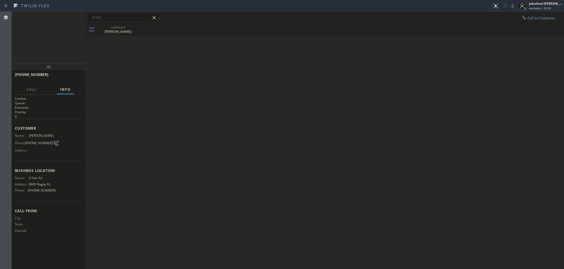
click at [0, 0] on icon at bounding box center [0, 0] width 0 height 0
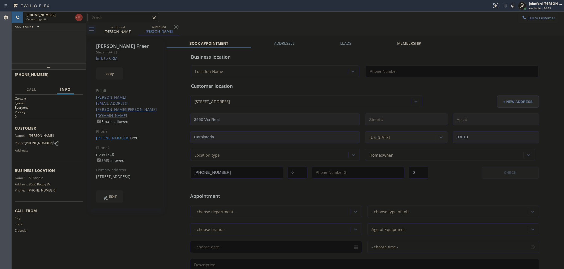
click at [109, 63] on div "copy" at bounding box center [126, 70] width 61 height 18
click at [109, 56] on link "link to CRM" at bounding box center [106, 58] width 21 height 5
type input "(800) 686-5038"
click at [80, 19] on icon at bounding box center [79, 17] width 6 height 6
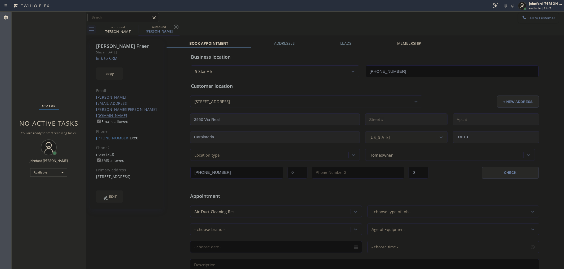
click at [528, 20] on button "Call to Customer" at bounding box center [538, 18] width 40 height 10
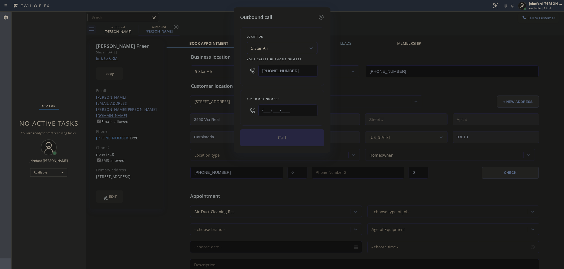
drag, startPoint x: 297, startPoint y: 110, endPoint x: 233, endPoint y: 111, distance: 63.8
click at [234, 111] on div "Outbound call Location 5 Star Air Your caller id phone number (800) 686-5038 Cu…" at bounding box center [282, 79] width 97 height 145
paste input "916) 588-8806"
type input "(916) 588-8806"
drag, startPoint x: 281, startPoint y: 83, endPoint x: 268, endPoint y: 122, distance: 40.3
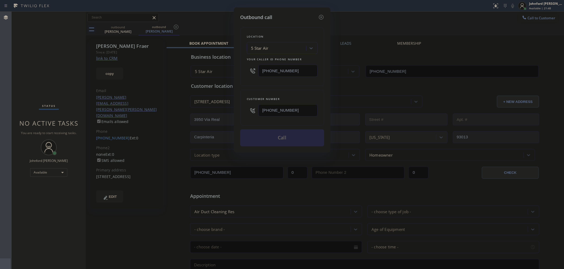
click at [279, 84] on div "Location 5 Star Air Your caller id phone number (800) 686-5038" at bounding box center [282, 56] width 84 height 59
click at [267, 137] on button "Call" at bounding box center [282, 137] width 84 height 17
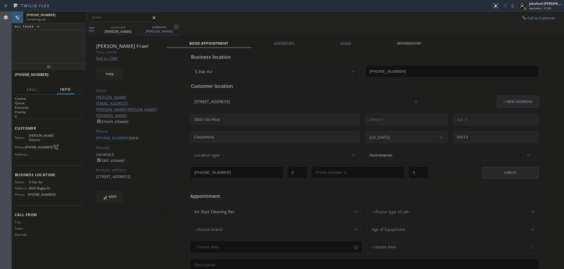
click at [0, 0] on icon at bounding box center [0, 0] width 0 height 0
click at [138, 28] on div "outbound Sean Fraer" at bounding box center [158, 30] width 41 height 12
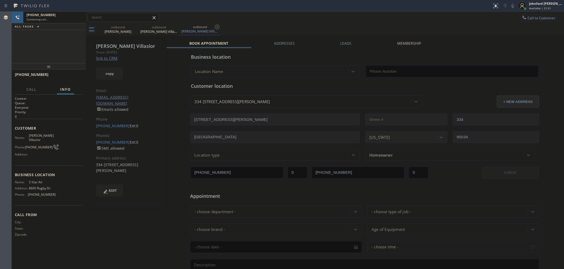
click at [0, 0] on icon at bounding box center [0, 0] width 0 height 0
type input "(800) 686-5038"
click at [107, 57] on link "link to CRM" at bounding box center [106, 58] width 21 height 5
drag, startPoint x: 531, startPoint y: 18, endPoint x: 430, endPoint y: 38, distance: 103.3
click at [527, 17] on span "Call to Customer" at bounding box center [541, 18] width 28 height 5
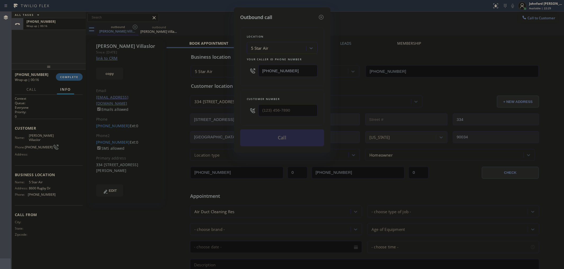
drag, startPoint x: 306, startPoint y: 70, endPoint x: 252, endPoint y: 71, distance: 53.5
click at [253, 71] on div "(800) 686-5038" at bounding box center [282, 70] width 71 height 17
paste input "44) 502-1411"
type input "(844) 502-1411"
drag, startPoint x: 295, startPoint y: 113, endPoint x: 244, endPoint y: 113, distance: 50.3
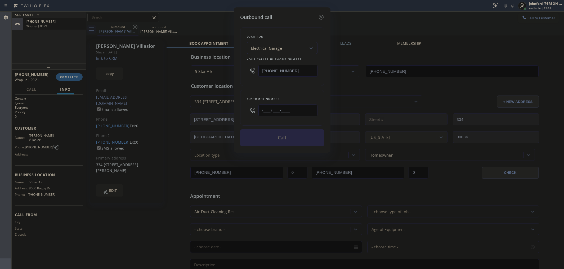
click at [245, 113] on div "Customer number (___) ___-____" at bounding box center [282, 108] width 84 height 36
paste input "916) 588-8806"
type input "(916) 588-8806"
click at [256, 94] on div "Customer number (916) 588-8806" at bounding box center [282, 108] width 84 height 36
click at [270, 137] on button "Call" at bounding box center [282, 137] width 84 height 17
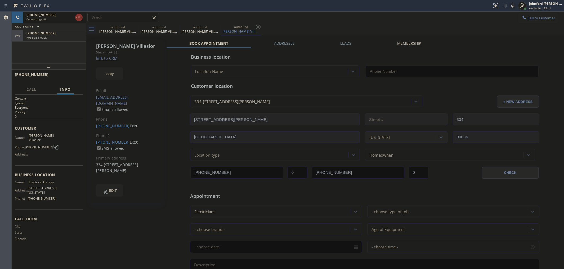
type input "(844) 502-1411"
click at [113, 58] on link "link to CRM" at bounding box center [106, 58] width 21 height 5
click at [78, 74] on button "COMPLETE" at bounding box center [69, 76] width 27 height 7
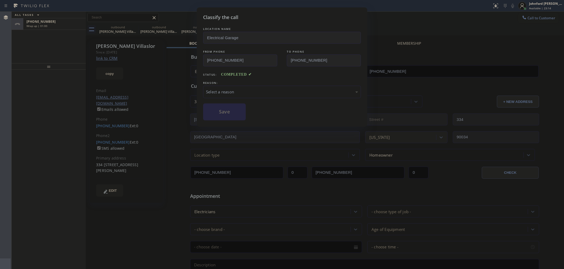
drag, startPoint x: 269, startPoint y: 88, endPoint x: 266, endPoint y: 90, distance: 3.4
click at [269, 89] on div "Select a reason" at bounding box center [282, 92] width 152 height 6
click at [222, 113] on button "Save" at bounding box center [224, 111] width 43 height 17
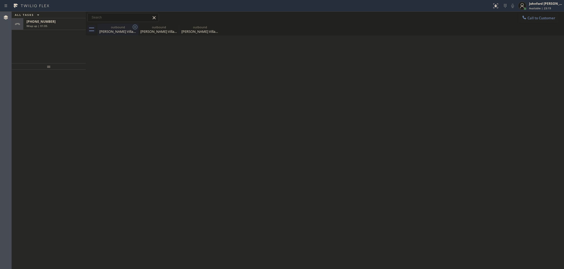
click at [135, 28] on icon at bounding box center [135, 27] width 6 height 6
type input "(800) 686-5038"
click at [0, 0] on icon at bounding box center [0, 0] width 0 height 0
type input "(844) 502-1411"
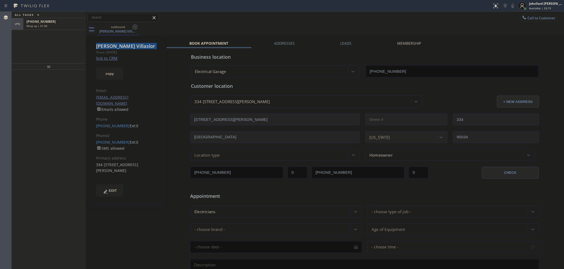
click at [135, 28] on icon at bounding box center [135, 27] width 6 height 6
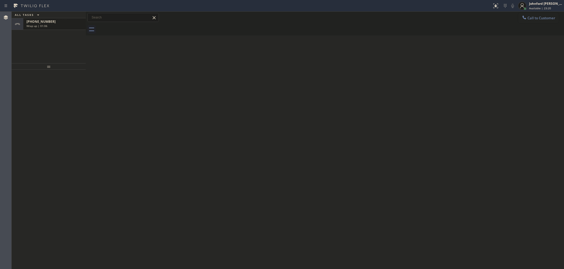
click at [75, 26] on div "Wrap up | 01:06" at bounding box center [54, 26] width 56 height 4
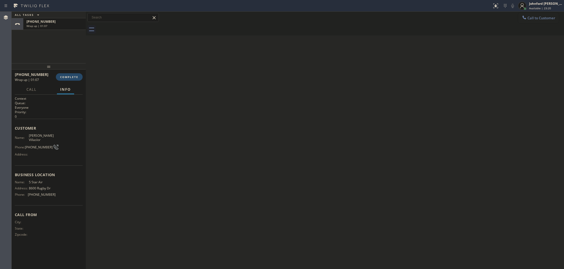
click at [72, 76] on span "COMPLETE" at bounding box center [69, 77] width 18 height 4
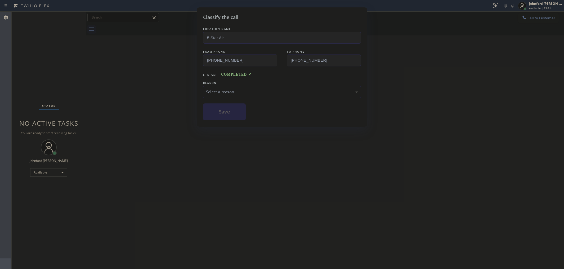
click at [260, 91] on div "Select a reason" at bounding box center [282, 92] width 152 height 6
click at [232, 113] on button "Save" at bounding box center [224, 111] width 43 height 17
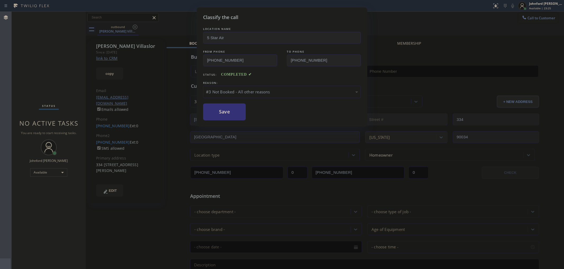
type input "(800) 686-5038"
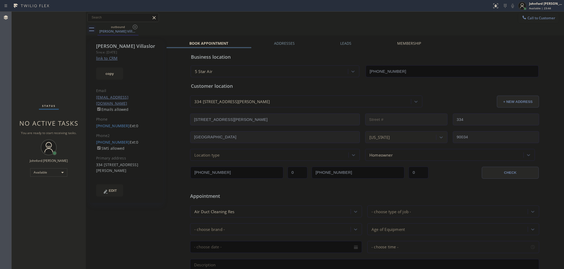
click at [522, 19] on button "Call to Customer" at bounding box center [538, 18] width 40 height 10
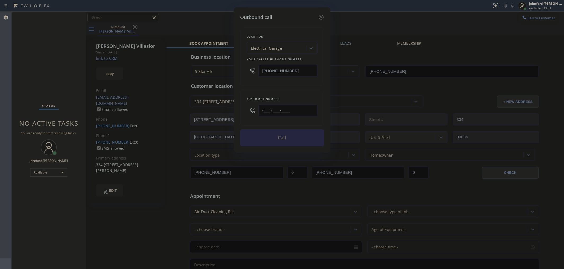
drag, startPoint x: 306, startPoint y: 112, endPoint x: 234, endPoint y: 112, distance: 72.0
click at [234, 112] on div "Outbound call Location Electrical Garage Your caller id phone number (844) 502-…" at bounding box center [282, 79] width 97 height 145
paste input "773) 226-2556"
type input "(773) 226-2556"
click at [267, 90] on div "Customer number (773) 226-2556" at bounding box center [282, 108] width 84 height 36
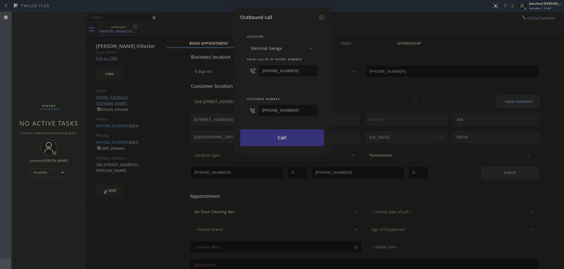
drag, startPoint x: 287, startPoint y: 73, endPoint x: 250, endPoint y: 75, distance: 37.3
click at [250, 75] on div "(844) 502-1411" at bounding box center [282, 70] width 71 height 17
paste input "00) 686-5038"
type input "(800) 686-5038"
click at [243, 82] on div "Location Electrical Garage Your caller id phone number (800) 686-5038" at bounding box center [282, 56] width 84 height 59
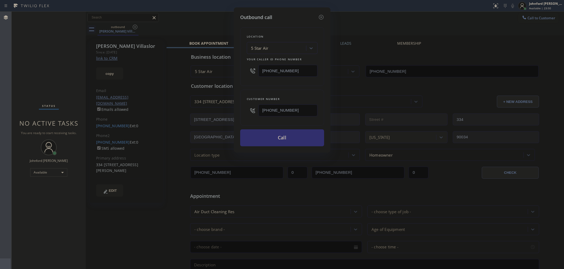
click at [265, 137] on button "Call" at bounding box center [282, 137] width 84 height 17
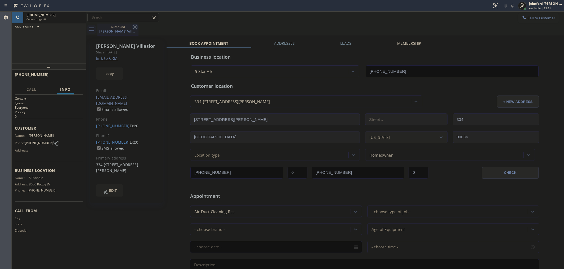
click at [134, 27] on icon at bounding box center [135, 27] width 6 height 6
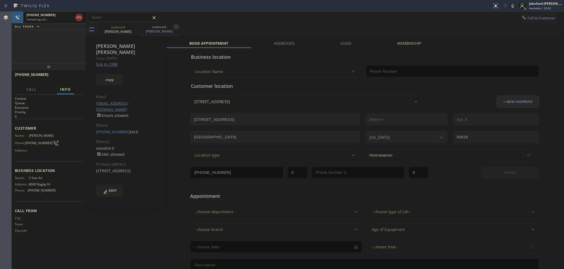
click at [106, 62] on link "link to CRM" at bounding box center [106, 64] width 21 height 5
type input "(800) 686-5038"
click at [70, 79] on span "HANG UP" at bounding box center [70, 77] width 16 height 4
click at [385, 26] on div "outbound Keith Holman outbound Keith Holman" at bounding box center [330, 30] width 466 height 12
click at [80, 74] on button "COMPLETE" at bounding box center [69, 76] width 27 height 7
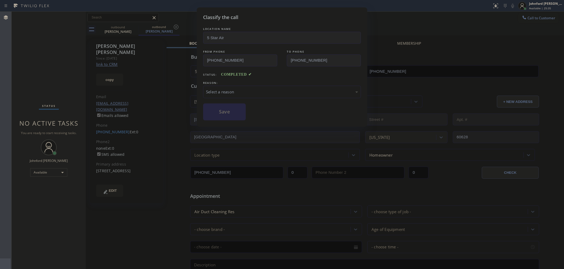
drag, startPoint x: 243, startPoint y: 85, endPoint x: 247, endPoint y: 84, distance: 3.8
click at [246, 86] on div "Select a reason" at bounding box center [282, 92] width 158 height 12
drag, startPoint x: 223, startPoint y: 111, endPoint x: 222, endPoint y: 107, distance: 4.5
click at [222, 107] on button "Save" at bounding box center [224, 111] width 43 height 17
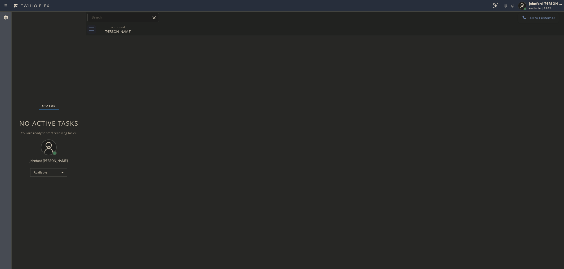
click at [415, 153] on div "Back to Dashboard Change Sender ID Customers Technicians Select a contact Outbo…" at bounding box center [325, 140] width 478 height 257
click at [135, 114] on div "Back to Dashboard Change Sender ID Customers Technicians Select a contact Outbo…" at bounding box center [325, 140] width 478 height 257
click at [437, 47] on div "Back to Dashboard Change Sender ID Customers Technicians Select a contact Outbo…" at bounding box center [325, 140] width 478 height 257
click at [306, 97] on div "Back to Dashboard Change Sender ID Customers Technicians Select a contact Outbo…" at bounding box center [325, 140] width 478 height 257
click at [551, 18] on button "Call to Customer" at bounding box center [538, 18] width 40 height 10
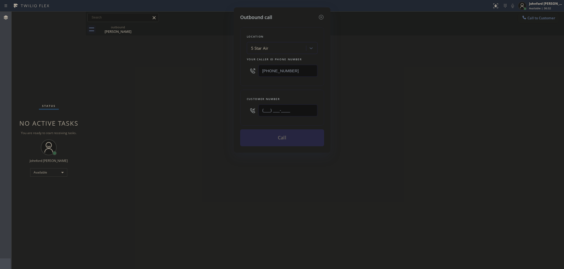
drag, startPoint x: 292, startPoint y: 116, endPoint x: 236, endPoint y: 116, distance: 55.3
click at [238, 116] on div "Outbound call Location 5 Star Air Your caller id phone number (800) 686-5038 Cu…" at bounding box center [282, 79] width 97 height 145
paste input "818) 288-2924"
type input "(818) 288-2924"
click at [216, 107] on div "Outbound call Location 5 Star Air Your caller id phone number (800) 686-5038 Cu…" at bounding box center [282, 134] width 564 height 269
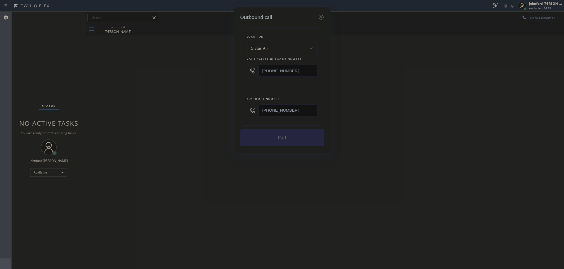
click at [280, 134] on button "Call" at bounding box center [282, 137] width 84 height 17
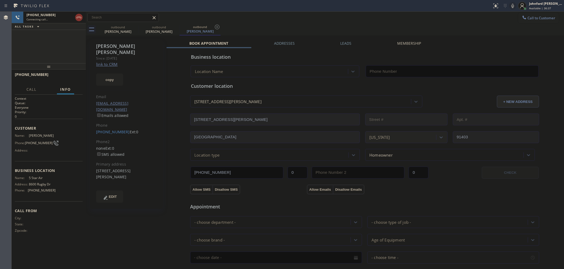
drag, startPoint x: 71, startPoint y: 50, endPoint x: 90, endPoint y: 59, distance: 21.7
click at [70, 49] on div "+18182882924 Connecting call… ALL TASKS ALL TASKS ACTIVE TASKS TASKS IN WRAP UP" at bounding box center [49, 38] width 74 height 52
click at [105, 62] on link "link to CRM" at bounding box center [106, 64] width 21 height 5
type input "(800) 686-5038"
click at [80, 78] on button "HANG UP" at bounding box center [70, 76] width 25 height 7
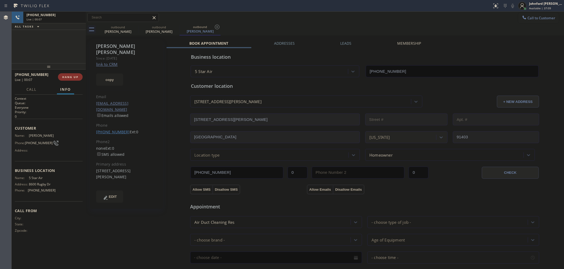
click at [107, 129] on link "(818) 288-2924" at bounding box center [113, 131] width 34 height 5
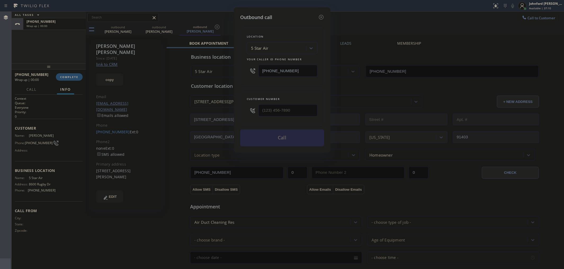
type input "(818) 288-2924"
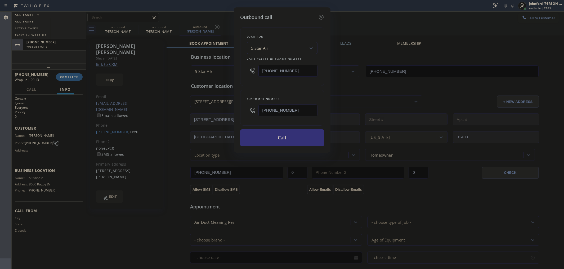
drag, startPoint x: 289, startPoint y: 67, endPoint x: 234, endPoint y: 67, distance: 54.8
click at [234, 67] on div "Outbound call Location 5 Star Air Your caller id phone number (800) 686-5038 Cu…" at bounding box center [282, 79] width 97 height 145
paste input "323) 416-2342"
type input "(323) 416-2342"
click at [320, 14] on icon at bounding box center [321, 17] width 6 height 6
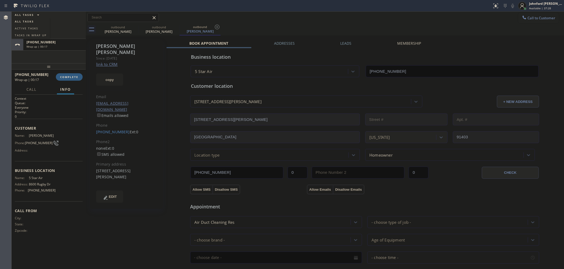
drag, startPoint x: 122, startPoint y: 118, endPoint x: 119, endPoint y: 119, distance: 3.1
click at [122, 129] on div "(818) 288-2924 Ext: 0" at bounding box center [126, 132] width 61 height 6
click at [119, 129] on link "(818) 288-2924" at bounding box center [113, 131] width 34 height 5
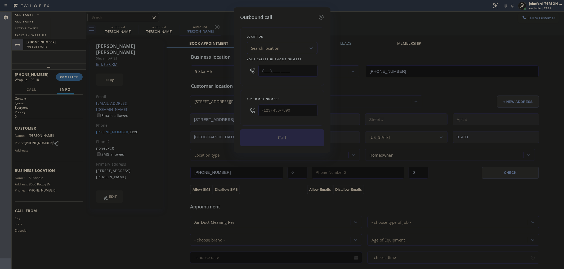
drag, startPoint x: 297, startPoint y: 71, endPoint x: 256, endPoint y: 70, distance: 41.0
click at [257, 70] on div "(___) ___-____" at bounding box center [282, 70] width 71 height 17
paste input "323) 416-2342"
type input "(323) 416-2342"
click at [323, 15] on icon at bounding box center [321, 17] width 6 height 6
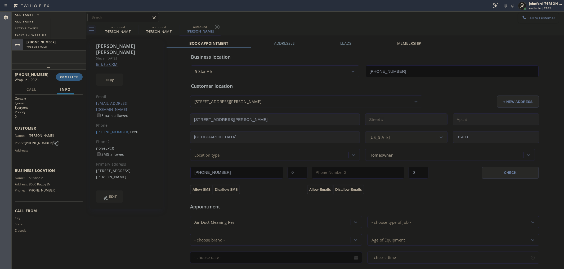
click at [518, 19] on button "Call to Customer" at bounding box center [538, 18] width 40 height 10
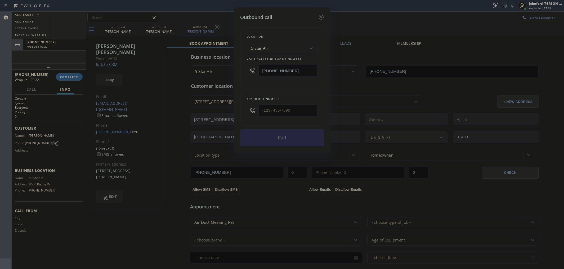
drag, startPoint x: 268, startPoint y: 71, endPoint x: 221, endPoint y: 71, distance: 47.1
click at [221, 71] on div "Outbound call Location 5 Star Air Your caller id phone number (800) 686-5038 Cu…" at bounding box center [282, 134] width 564 height 269
paste input "323) 416-2342"
click at [322, 17] on icon at bounding box center [321, 17] width 6 height 6
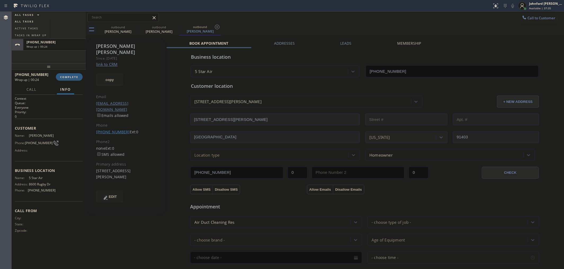
click at [118, 129] on link "(818) 288-2924" at bounding box center [113, 131] width 34 height 5
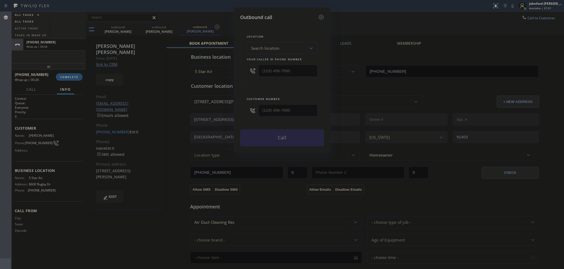
click at [320, 15] on icon at bounding box center [321, 17] width 6 height 6
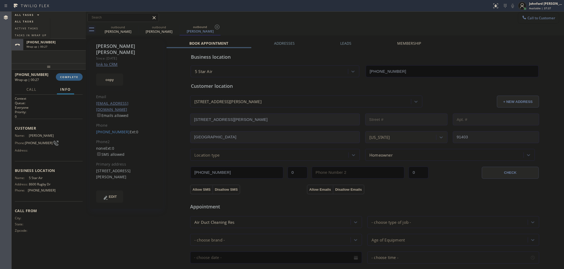
click at [527, 19] on span "Call to Customer" at bounding box center [541, 18] width 28 height 5
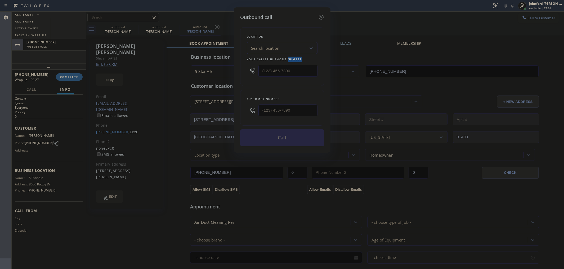
drag, startPoint x: 287, startPoint y: 60, endPoint x: 220, endPoint y: 70, distance: 68.0
click at [225, 69] on div "Outbound call Location Search location Your caller id phone number Customer num…" at bounding box center [282, 134] width 564 height 269
drag, startPoint x: 295, startPoint y: 64, endPoint x: 234, endPoint y: 71, distance: 61.2
click at [234, 71] on div "Outbound call Location Search location Your caller id phone number (___) ___-__…" at bounding box center [282, 79] width 97 height 145
paste input "323) 416-2342"
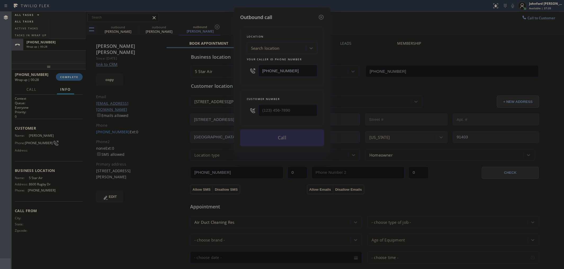
type input "(323) 416-2342"
click at [261, 112] on input "(___) ___-____" at bounding box center [287, 111] width 59 height 12
type input "(818) 288-2924"
type input "(800) 686-5038"
type input "(818) 288-2924"
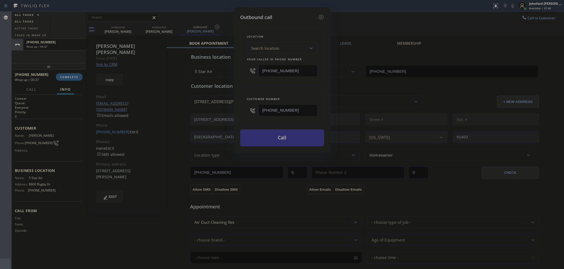
click at [304, 132] on button "Call" at bounding box center [282, 137] width 84 height 17
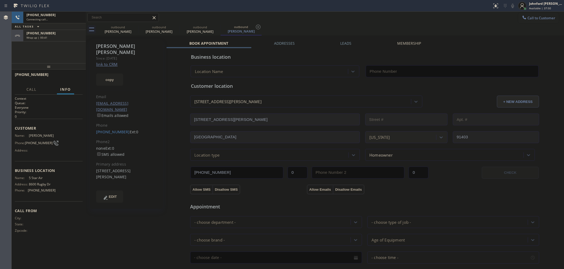
click at [310, 17] on div "Call to Customer Outbound call Location Viking Repair Service Your caller id ph…" at bounding box center [325, 18] width 478 height 12
type input "(800) 686-5038"
click at [81, 16] on icon at bounding box center [79, 17] width 6 height 6
click at [139, 21] on input "text" at bounding box center [123, 17] width 71 height 8
click at [131, 24] on div "outbound Keith Holman" at bounding box center [118, 30] width 40 height 12
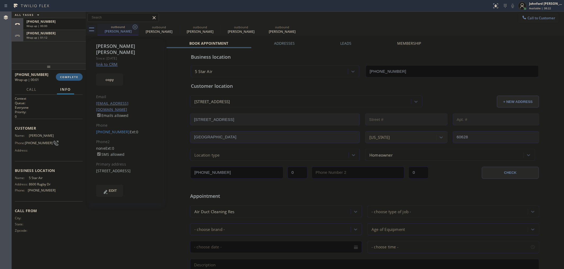
click at [132, 25] on icon at bounding box center [135, 27] width 6 height 6
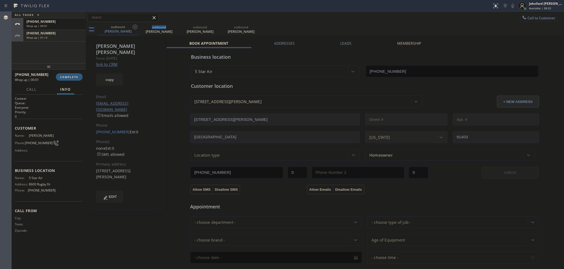
click at [132, 25] on icon at bounding box center [135, 27] width 6 height 6
click at [133, 25] on icon at bounding box center [135, 27] width 6 height 6
click at [0, 0] on icon at bounding box center [0, 0] width 0 height 0
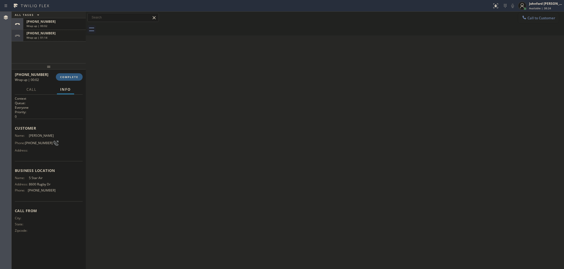
click at [71, 36] on div "Wrap up | 01:14" at bounding box center [54, 38] width 56 height 4
click at [73, 75] on button "COMPLETE" at bounding box center [69, 76] width 27 height 7
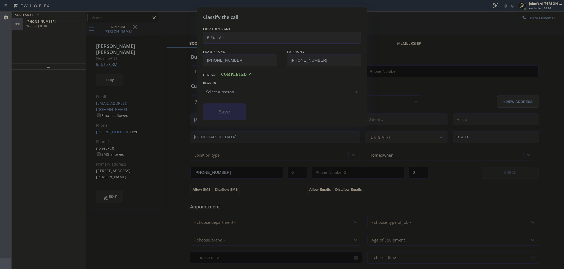
click at [264, 94] on div "Select a reason" at bounding box center [282, 92] width 158 height 12
type input "(800) 686-5038"
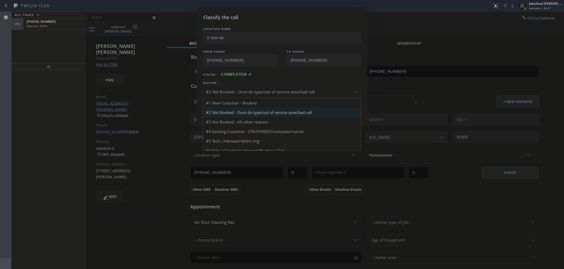
click at [236, 86] on div "#2 Not Booked - Dont do type/out of service area/bad call" at bounding box center [282, 92] width 158 height 12
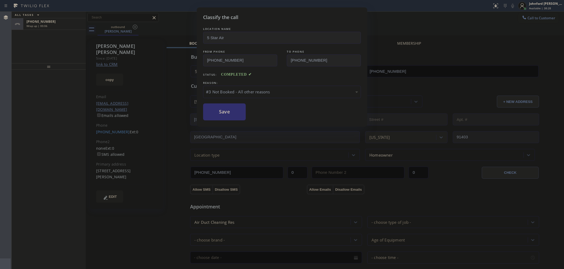
click at [238, 107] on button "Save" at bounding box center [224, 111] width 43 height 17
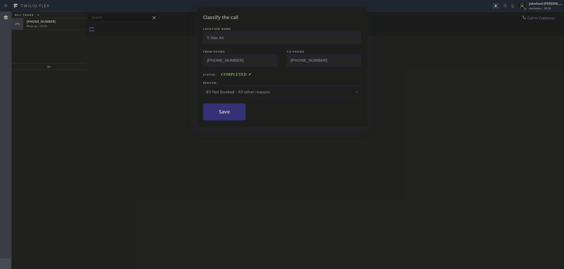
click at [49, 27] on div "Classify the call LOCATION NAME 5 Star Air FROM PHONE (800) 686-5038 TO PHONE (…" at bounding box center [282, 134] width 564 height 269
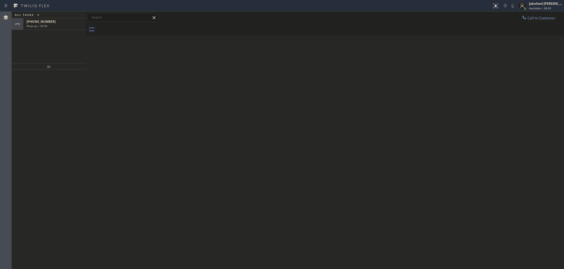
click at [49, 27] on div "Wrap up | 00:06" at bounding box center [54, 26] width 56 height 4
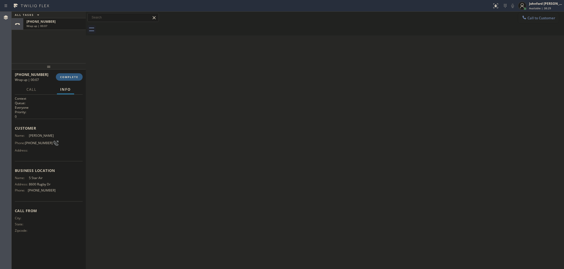
click at [49, 27] on div "Wrap up | 00:07" at bounding box center [54, 26] width 56 height 4
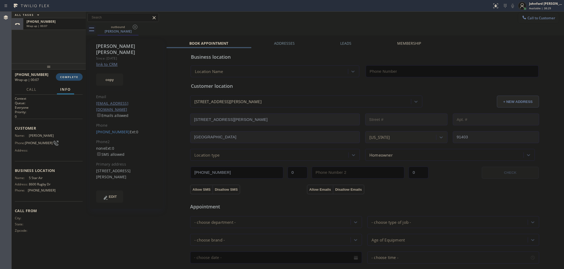
click at [74, 80] on button "COMPLETE" at bounding box center [69, 76] width 27 height 7
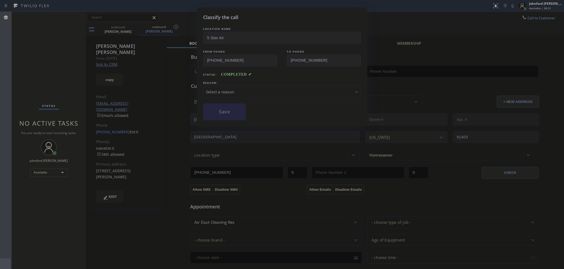
type input "(800) 686-5038"
drag, startPoint x: 227, startPoint y: 92, endPoint x: 252, endPoint y: 94, distance: 25.0
click at [228, 91] on div "Select a reason" at bounding box center [282, 92] width 152 height 6
click at [229, 110] on button "Save" at bounding box center [224, 111] width 43 height 17
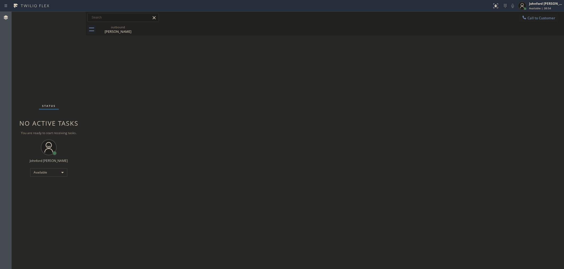
click at [517, 15] on div "Call to Customer Outbound call Location Viking Repair Service Your caller id ph…" at bounding box center [325, 17] width 478 height 9
drag, startPoint x: 532, startPoint y: 21, endPoint x: 490, endPoint y: 40, distance: 46.1
click at [534, 21] on button "Call to Customer" at bounding box center [538, 18] width 40 height 10
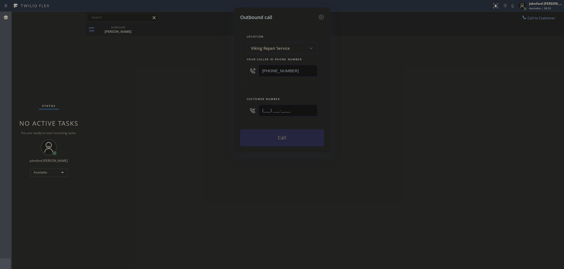
drag, startPoint x: 274, startPoint y: 110, endPoint x: 218, endPoint y: 117, distance: 57.3
click at [225, 115] on div "Outbound call Location Viking Repair Service Your caller id phone number (323) …" at bounding box center [282, 134] width 564 height 269
paste input "818) 632-9262"
type input "(818) 632-9262"
click at [190, 123] on div "Outbound call Location Viking Repair Service Your caller id phone number (323) …" at bounding box center [282, 134] width 564 height 269
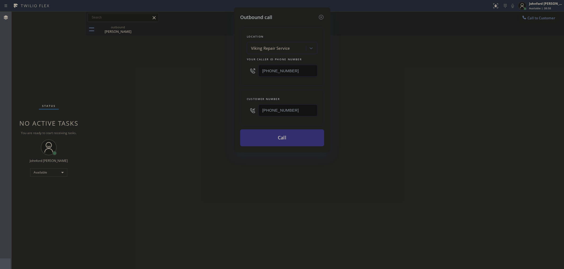
click at [295, 131] on button "Call" at bounding box center [282, 137] width 84 height 17
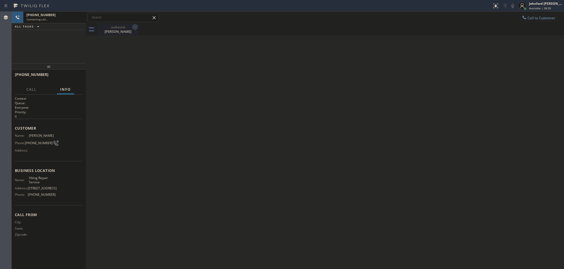
click at [134, 27] on icon at bounding box center [135, 27] width 6 height 6
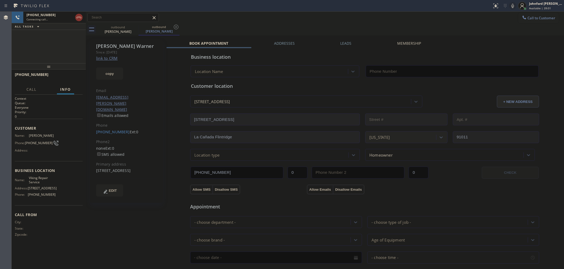
click at [115, 58] on link "link to CRM" at bounding box center [106, 58] width 21 height 5
type input "(323) 416-2342"
click at [512, 4] on icon at bounding box center [512, 6] width 6 height 6
click at [512, 4] on icon at bounding box center [512, 6] width 3 height 4
click at [298, 30] on div "outbound Brett Warner outbound Brett Warner" at bounding box center [330, 30] width 466 height 12
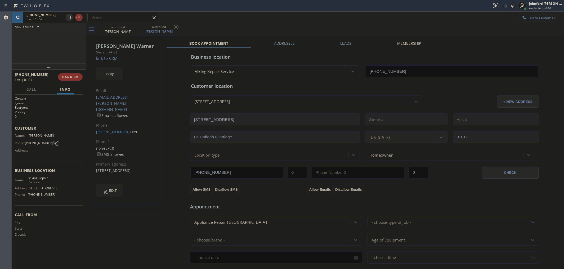
click at [512, 5] on icon at bounding box center [512, 6] width 6 height 6
click at [78, 46] on div "ALL TASKS ALL TASKS ACTIVE TASKS TASKS IN WRAP UP +18186329262 Wrap up | 00:03" at bounding box center [49, 38] width 74 height 52
click at [66, 77] on span "COMPLETE" at bounding box center [69, 77] width 18 height 4
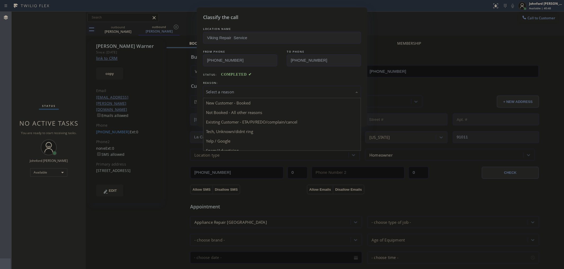
click at [251, 86] on div "Select a reason" at bounding box center [282, 92] width 158 height 12
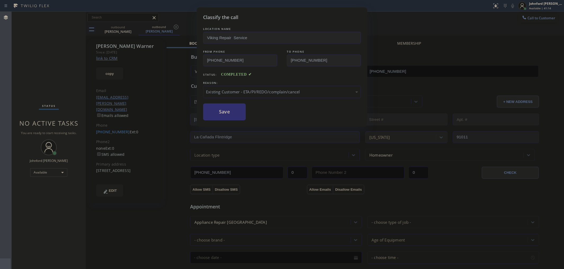
click at [232, 108] on button "Save" at bounding box center [224, 111] width 43 height 17
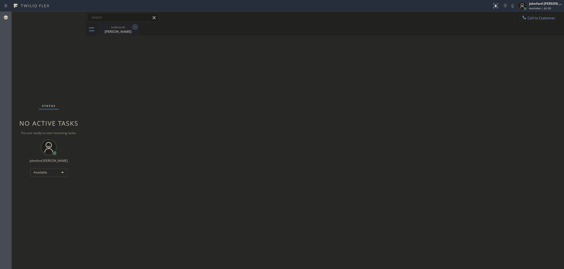
click at [135, 26] on icon at bounding box center [135, 27] width 6 height 6
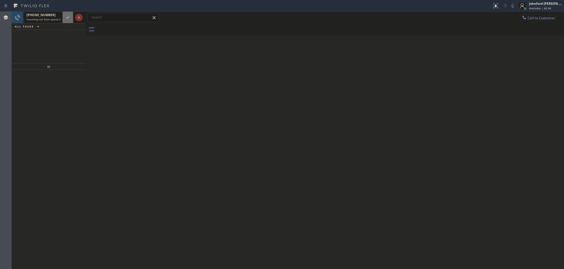
drag, startPoint x: 61, startPoint y: 19, endPoint x: 74, endPoint y: 18, distance: 13.2
click at [61, 18] on span "Incoming call from queue Everybody" at bounding box center [49, 19] width 46 height 4
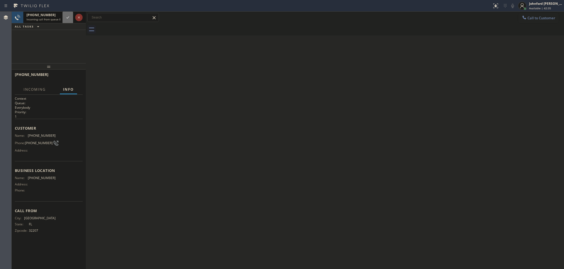
click at [67, 17] on icon at bounding box center [68, 17] width 6 height 6
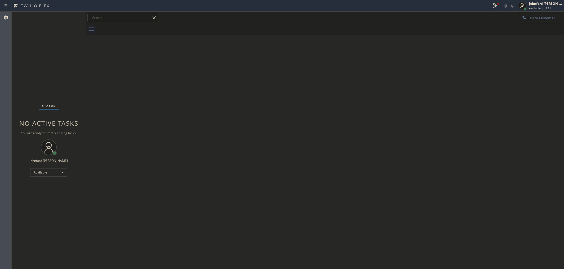
click at [518, 16] on button "Call to Customer" at bounding box center [538, 18] width 40 height 10
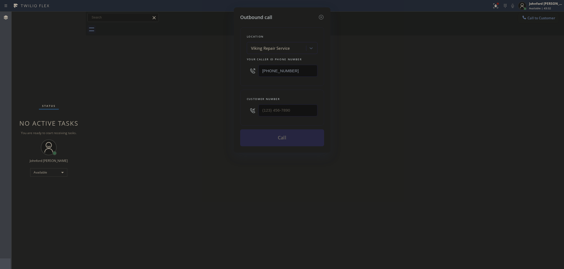
drag, startPoint x: 265, startPoint y: 109, endPoint x: 238, endPoint y: 111, distance: 26.5
click at [238, 111] on div "Outbound call Location Viking Repair Service Your caller id phone number (323) …" at bounding box center [282, 79] width 97 height 145
drag, startPoint x: 296, startPoint y: 112, endPoint x: 228, endPoint y: 112, distance: 68.0
click at [228, 112] on div "Outbound call Location Viking Repair Service Your caller id phone number (323) …" at bounding box center [282, 134] width 564 height 269
paste input "562) 472-5202"
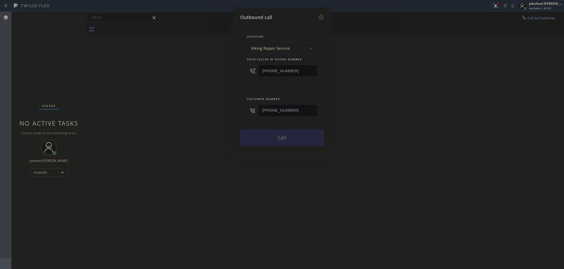
type input "(562) 472-5202"
drag, startPoint x: 302, startPoint y: 75, endPoint x: 249, endPoint y: 73, distance: 53.5
click at [249, 73] on div "(323) 416-2342" at bounding box center [282, 70] width 71 height 17
paste input "855) 731-495"
type input "(855) 731-4952"
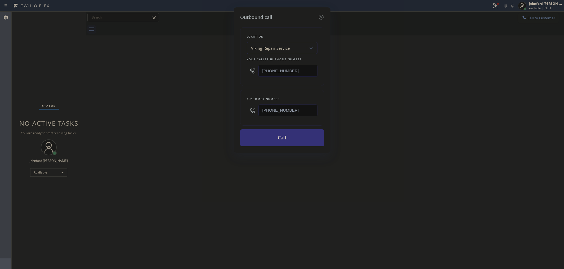
click at [220, 74] on div "Outbound call Location Viking Repair Service Your caller id phone number (855) …" at bounding box center [282, 134] width 564 height 269
click at [272, 136] on button "Call" at bounding box center [282, 137] width 84 height 17
click at [124, 45] on div "Outbound call Location 5 Star Appliance Repair Your caller id phone number (855…" at bounding box center [282, 134] width 564 height 269
click at [309, 133] on button "Call" at bounding box center [282, 137] width 84 height 17
click at [415, 35] on div "Outbound call Location 5 Star Appliance Repair Your caller id phone number (855…" at bounding box center [282, 134] width 564 height 269
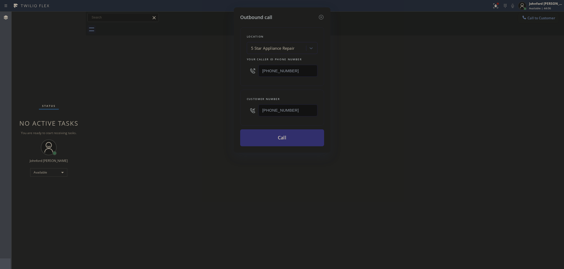
click at [267, 142] on button "Call" at bounding box center [282, 137] width 84 height 17
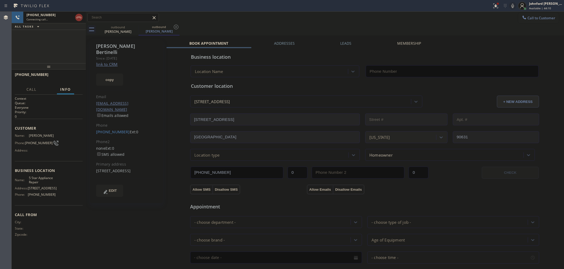
click at [107, 62] on link "link to CRM" at bounding box center [106, 64] width 21 height 5
type input "(855) 731-4952"
click at [510, 4] on icon at bounding box center [512, 6] width 6 height 6
click at [537, 24] on div "outbound Pablo Bertinelli outbound Pablo Bertinelli" at bounding box center [330, 30] width 466 height 12
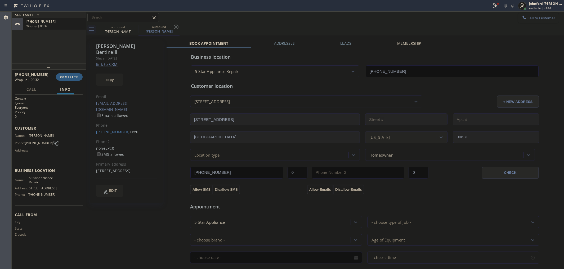
click at [535, 20] on button "Call to Customer" at bounding box center [538, 18] width 40 height 10
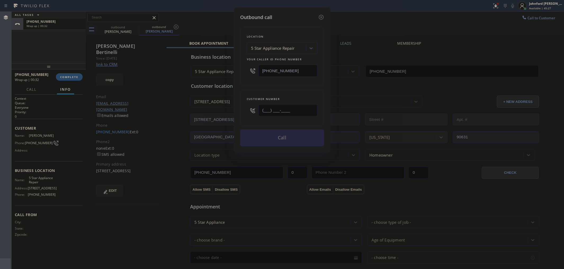
drag, startPoint x: 234, startPoint y: 109, endPoint x: 228, endPoint y: 105, distance: 7.7
click at [224, 109] on div "Outbound call Location 5 Star Appliance Repair Your caller id phone number (855…" at bounding box center [282, 134] width 564 height 269
paste input "626) 998-0282"
type input "(626) 998-0282"
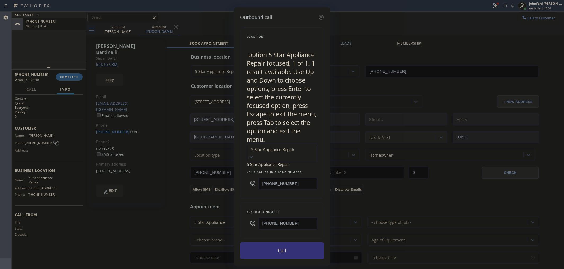
click at [288, 147] on div "5 Star Appliance Repair" at bounding box center [273, 150] width 44 height 6
paste input "Clean Duct Co"
type input "Clean Duct Co"
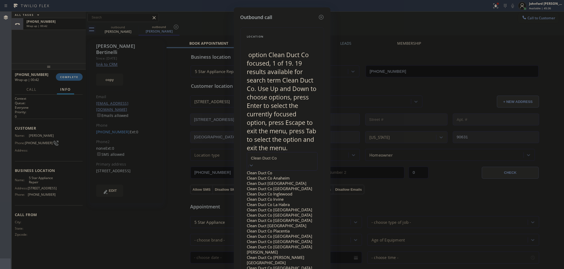
click at [279, 170] on div "Clean Duct Co" at bounding box center [282, 172] width 71 height 5
type input "(909) 906-1249"
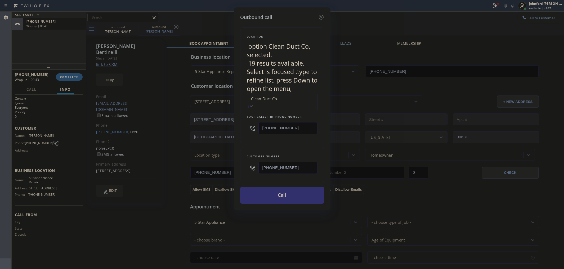
click at [282, 187] on button "Call" at bounding box center [282, 195] width 84 height 17
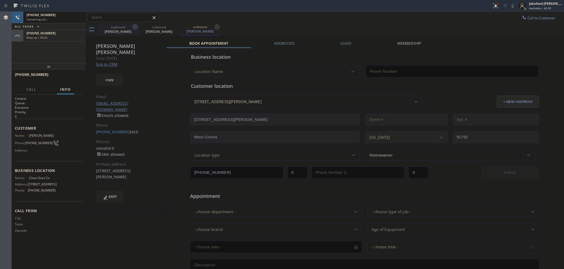
click at [134, 29] on icon at bounding box center [135, 27] width 6 height 6
click at [173, 28] on icon at bounding box center [176, 27] width 6 height 6
type input "(909) 906-1249"
click at [110, 62] on link "link to CRM" at bounding box center [106, 64] width 21 height 5
click at [77, 75] on button "HANG UP" at bounding box center [70, 76] width 25 height 7
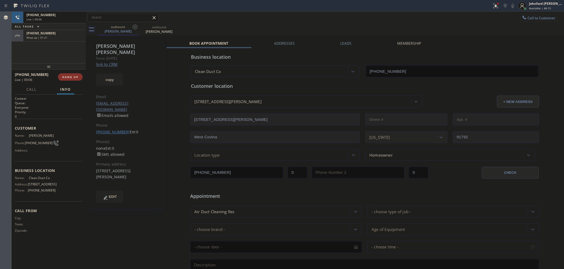
click at [109, 129] on link "(626) 998-0282" at bounding box center [113, 131] width 34 height 5
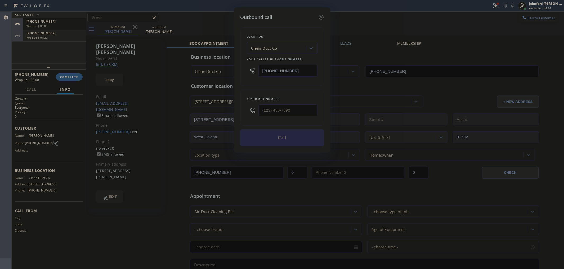
type input "(626) 998-0282"
click at [271, 138] on button "Call" at bounding box center [282, 137] width 84 height 17
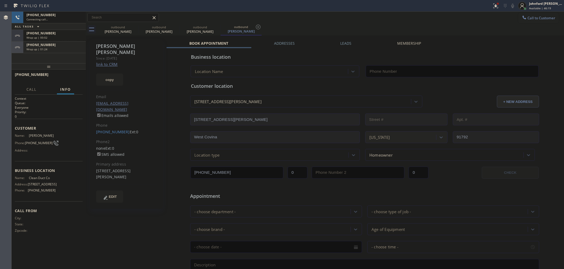
click at [64, 36] on div "Wrap up | 00:02" at bounding box center [54, 38] width 56 height 4
click at [66, 69] on div at bounding box center [49, 66] width 74 height 6
click at [67, 72] on div "+16269980282 Wrap up | 00:04 COMPLETE" at bounding box center [49, 77] width 68 height 14
type input "(909) 906-1249"
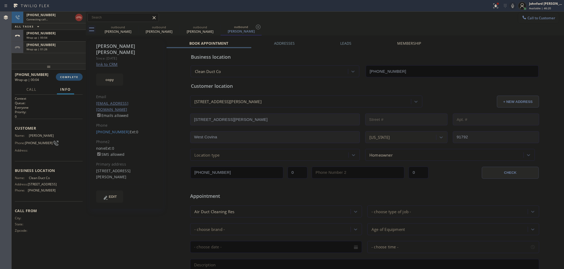
click at [76, 77] on span "COMPLETE" at bounding box center [69, 77] width 18 height 4
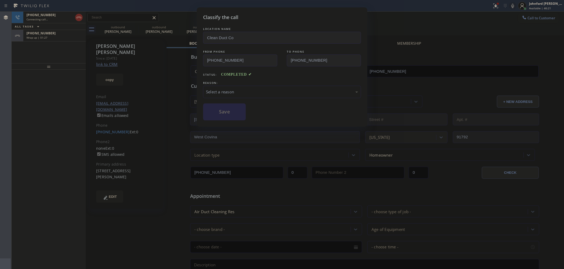
drag, startPoint x: 247, startPoint y: 89, endPoint x: 254, endPoint y: 89, distance: 6.6
click at [247, 89] on div "Select a reason" at bounding box center [282, 92] width 152 height 6
click at [240, 115] on button "Save" at bounding box center [224, 111] width 43 height 17
click at [76, 35] on div "Classify the call LOCATION NAME Clean Duct Co FROM PHONE (909) 906-1249 TO PHON…" at bounding box center [282, 134] width 564 height 269
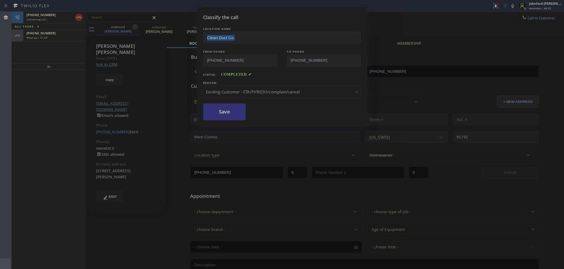
click at [76, 35] on div "+15624725202" at bounding box center [54, 33] width 56 height 4
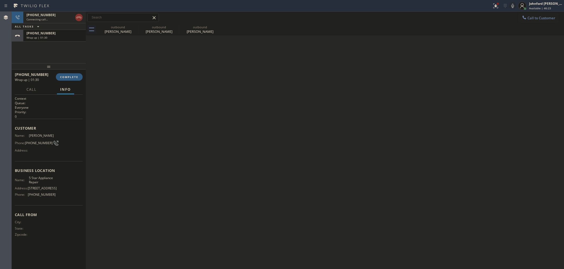
click at [76, 35] on div "+15624725202" at bounding box center [54, 33] width 56 height 4
click at [80, 77] on button "COMPLETE" at bounding box center [69, 76] width 27 height 7
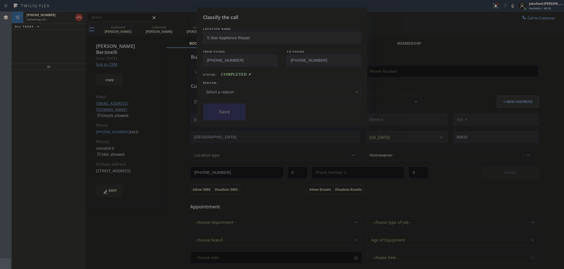
click at [240, 87] on div "Select a reason" at bounding box center [282, 92] width 158 height 12
type input "(855) 731-4952"
click at [226, 113] on button "Save" at bounding box center [224, 111] width 43 height 17
click at [63, 15] on div "Classify the call LOCATION NAME 5 Star Appliance Repair FROM PHONE (855) 731-49…" at bounding box center [282, 134] width 564 height 269
click at [63, 15] on div "+16269980282" at bounding box center [49, 15] width 47 height 4
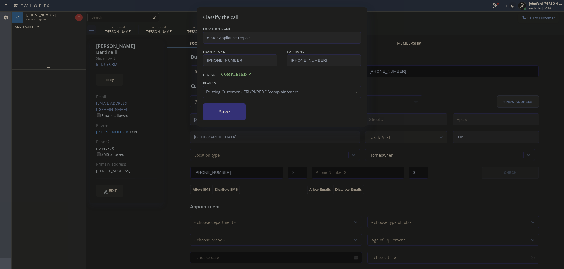
click at [63, 15] on div "+16269980282" at bounding box center [49, 15] width 47 height 4
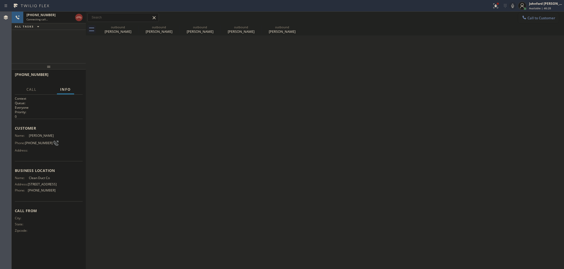
click at [63, 15] on div "+16269980282" at bounding box center [49, 15] width 47 height 4
click at [130, 28] on div "outbound" at bounding box center [118, 27] width 40 height 4
type input "(909) 906-1249"
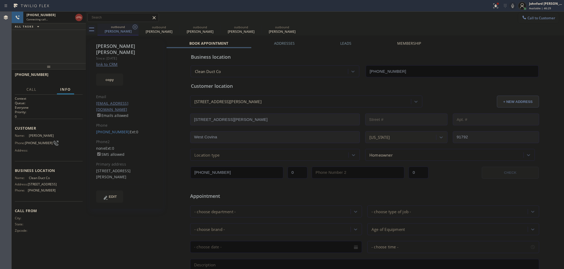
click at [134, 28] on icon at bounding box center [135, 27] width 6 height 6
type input "(855) 731-4952"
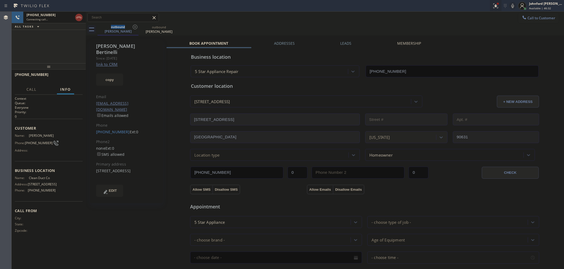
click at [495, 3] on icon at bounding box center [495, 6] width 6 height 6
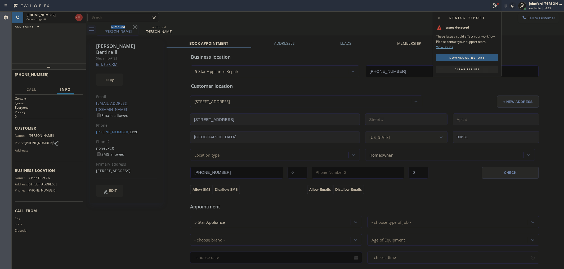
click at [465, 68] on span "Clear issues" at bounding box center [466, 69] width 25 height 4
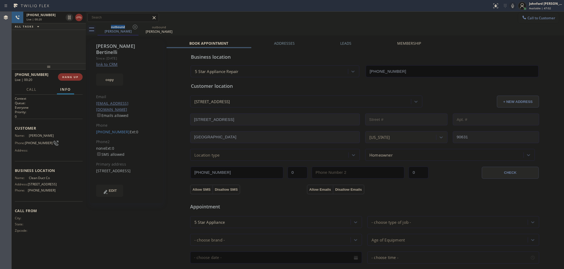
click at [512, 6] on icon at bounding box center [512, 6] width 6 height 6
click at [516, 6] on div at bounding box center [512, 6] width 7 height 6
drag, startPoint x: 511, startPoint y: 7, endPoint x: 508, endPoint y: 1, distance: 6.2
click at [511, 7] on icon at bounding box center [512, 6] width 6 height 6
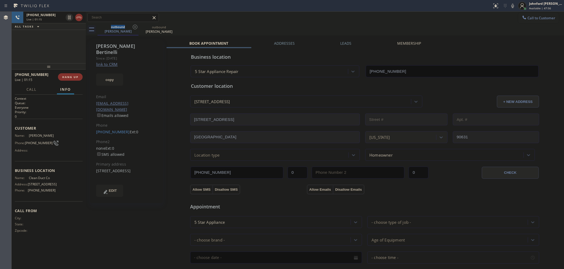
click at [310, 24] on div "outbound Pablo Bertinelli outbound Pablo Bertinelli" at bounding box center [330, 30] width 466 height 12
click at [53, 57] on div "+16269980282 Live | 01:20 ALL TASKS ALL TASKS ACTIVE TASKS TASKS IN WRAP UP" at bounding box center [49, 38] width 74 height 52
drag, startPoint x: 49, startPoint y: 66, endPoint x: 52, endPoint y: 47, distance: 19.7
click at [52, 47] on div "+16269980282 Live | 01:21 ALL TASKS ALL TASKS ACTIVE TASKS TASKS IN WRAP UP +16…" at bounding box center [49, 141] width 74 height 258
click at [69, 76] on span "HANG UP" at bounding box center [70, 77] width 16 height 4
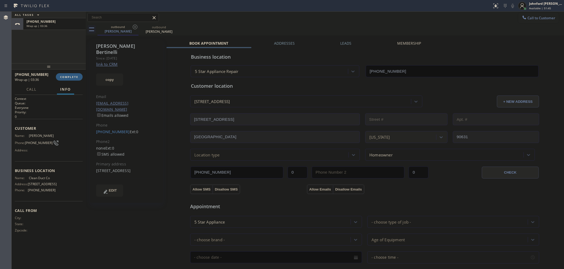
click at [55, 78] on div "+16269980282 Wrap up | 03:36" at bounding box center [35, 77] width 41 height 14
click at [60, 77] on span "COMPLETE" at bounding box center [69, 77] width 18 height 4
drag, startPoint x: 139, startPoint y: 44, endPoint x: 152, endPoint y: 45, distance: 13.3
click at [152, 45] on div "Pablo Bertinelli Since: 20 may 2020 link to CRM copy Email bertinellip@aol.com …" at bounding box center [126, 121] width 73 height 164
copy div "Pablo Bertinelli"
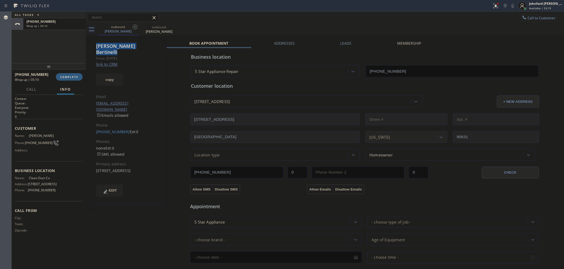
click at [106, 39] on div "Pablo Bertinelli Since: 20 may 2020 link to CRM copy Email bertinellip@aol.com …" at bounding box center [126, 214] width 79 height 354
click at [107, 47] on div "Pablo Bertinelli" at bounding box center [126, 49] width 61 height 12
click at [106, 46] on div "Pablo Bertinelli" at bounding box center [126, 49] width 61 height 12
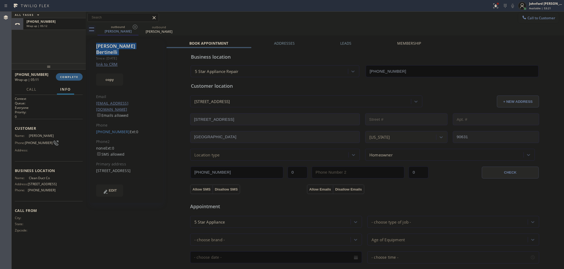
click at [106, 46] on div "Pablo Bertinelli" at bounding box center [126, 49] width 61 height 12
drag, startPoint x: 93, startPoint y: 120, endPoint x: 122, endPoint y: 118, distance: 29.4
click at [122, 118] on div "Pablo Bertinelli Since: 20 may 2020 link to CRM copy Email bertinellip@aol.com …" at bounding box center [126, 214] width 79 height 354
copy link "(562) 472-5202"
click at [72, 74] on button "COMPLETE" at bounding box center [69, 76] width 27 height 7
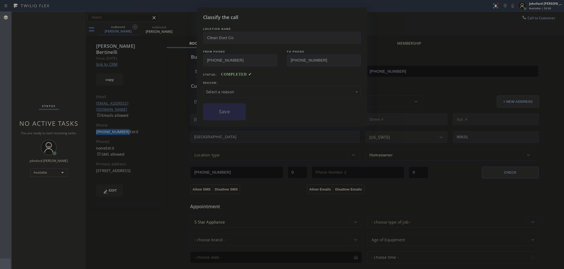
click at [229, 92] on div "Select a reason" at bounding box center [282, 92] width 152 height 6
click at [229, 92] on div "Not Booked - All other reasons" at bounding box center [282, 92] width 152 height 6
click at [227, 114] on button "Save" at bounding box center [224, 111] width 43 height 17
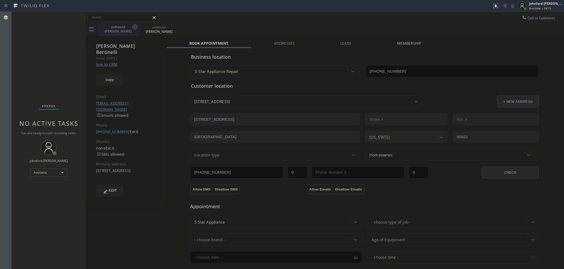
click at [132, 26] on icon at bounding box center [135, 27] width 6 height 6
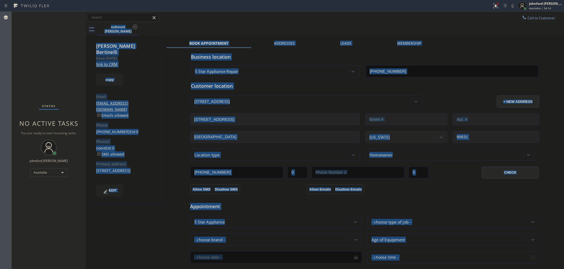
click at [132, 26] on div "outbound Pablo Bertinelli" at bounding box center [330, 30] width 466 height 12
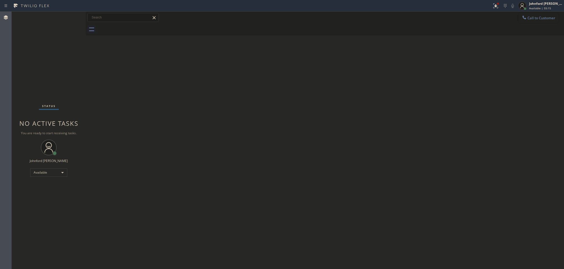
drag, startPoint x: 528, startPoint y: 14, endPoint x: 377, endPoint y: 65, distance: 159.7
click at [528, 15] on button "Call to Customer" at bounding box center [538, 18] width 40 height 10
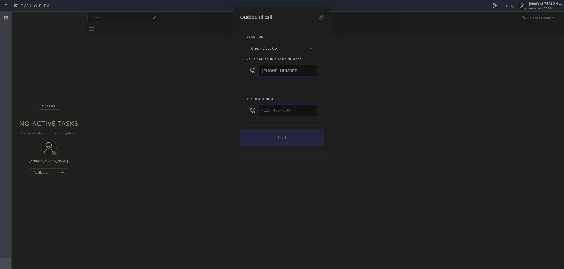
type input "(___) ___-____"
drag, startPoint x: 302, startPoint y: 113, endPoint x: 230, endPoint y: 113, distance: 72.8
click at [236, 113] on div "Outbound call Location Clean Duct Co Your caller id phone number (909) 906-1249…" at bounding box center [282, 79] width 97 height 145
drag, startPoint x: 220, startPoint y: 112, endPoint x: 217, endPoint y: 111, distance: 3.1
click at [217, 112] on div "Outbound call Location Clean Duct Co Your caller id phone number (909) 906-1249…" at bounding box center [282, 134] width 564 height 269
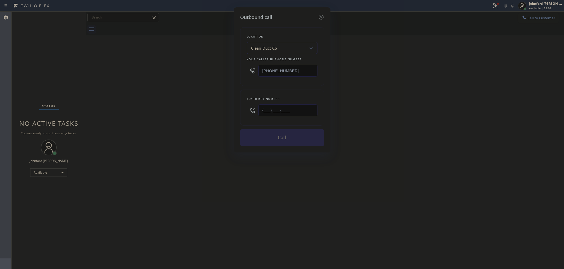
drag, startPoint x: 283, startPoint y: 110, endPoint x: 236, endPoint y: 111, distance: 47.4
click at [236, 111] on div "Outbound call Location Clean Duct Co Your caller id phone number (909) 906-1249…" at bounding box center [282, 79] width 97 height 145
paste input "818) 699-3209"
type input "(818) 699-3209"
drag, startPoint x: 237, startPoint y: 73, endPoint x: 187, endPoint y: 79, distance: 49.8
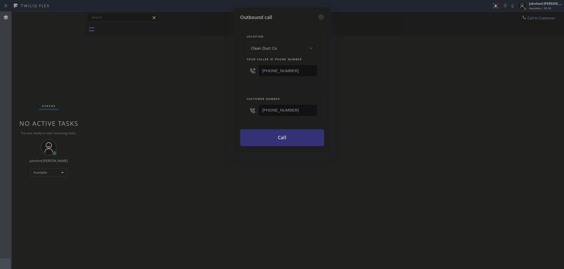
click at [226, 73] on div "Outbound call Location Clean Duct Co Your caller id phone number (909) 906-1249…" at bounding box center [282, 134] width 564 height 269
paste input "800) 686-5038"
type input "(800) 686-5038"
click at [150, 84] on div "Outbound call Location Clean Duct Co Your caller id phone number (800) 686-5038…" at bounding box center [282, 134] width 564 height 269
click at [260, 138] on button "Call" at bounding box center [282, 137] width 84 height 17
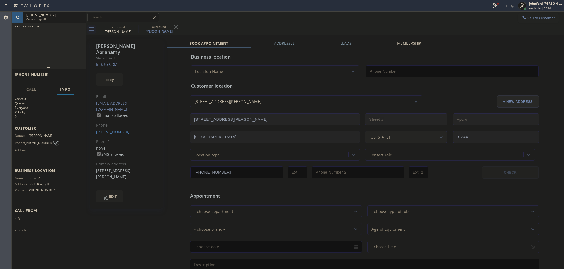
click at [114, 62] on link "link to CRM" at bounding box center [106, 64] width 21 height 5
type input "(800) 686-5038"
click at [65, 77] on span "HANG UP" at bounding box center [70, 77] width 16 height 4
click at [110, 123] on div "Ezra Abrahamy Since: 20 may 2020 link to CRM copy Email eabrahamy@yahoo.com Ema…" at bounding box center [126, 124] width 73 height 170
drag, startPoint x: 526, startPoint y: 20, endPoint x: 376, endPoint y: 70, distance: 158.0
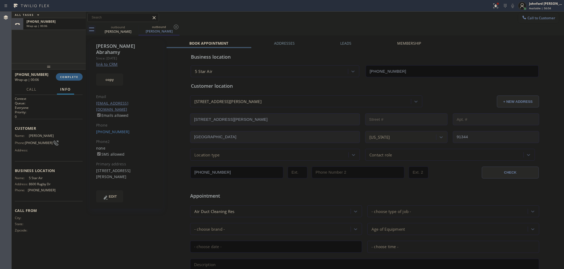
click at [525, 20] on button "Call to Customer" at bounding box center [538, 18] width 40 height 10
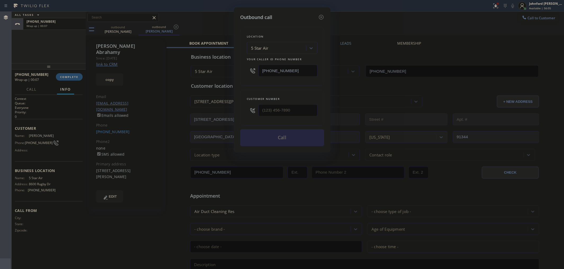
type input "(___) ___-____"
drag, startPoint x: 295, startPoint y: 105, endPoint x: 245, endPoint y: 107, distance: 50.1
click at [245, 107] on div "Customer number (___) ___-____" at bounding box center [282, 108] width 84 height 36
click at [319, 14] on icon at bounding box center [321, 17] width 6 height 6
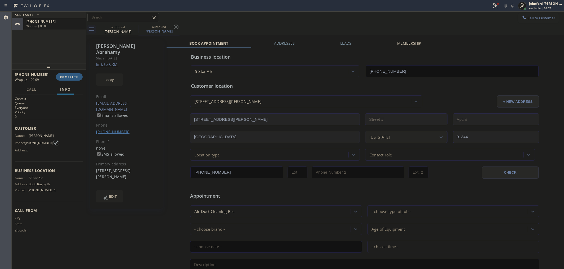
click at [104, 129] on link "(818) 699-3209" at bounding box center [113, 131] width 34 height 5
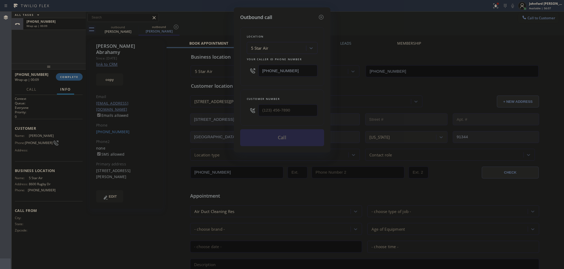
type input "(818) 699-3209"
drag, startPoint x: 269, startPoint y: 68, endPoint x: 238, endPoint y: 68, distance: 30.7
click at [238, 68] on div "Outbound call Location 5 Star Air Your caller id phone number (800) 686-5038 Cu…" at bounding box center [282, 79] width 97 height 145
paste input "55) 999-4417"
type input "(855) 999-4417"
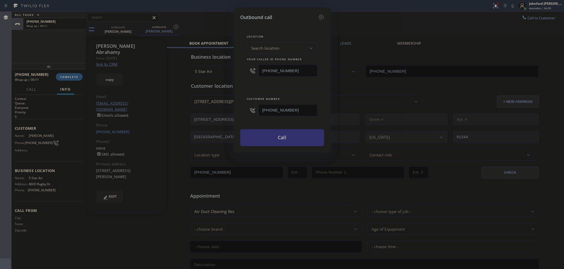
click at [272, 138] on button "Call" at bounding box center [282, 137] width 84 height 17
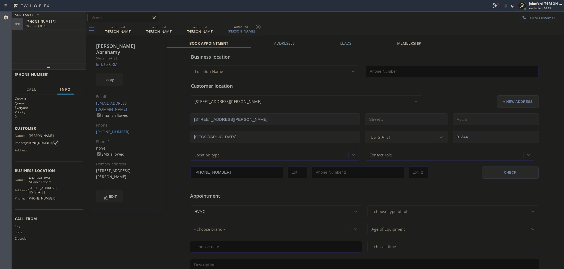
type input "(855) 999-4417"
click at [73, 76] on span "HANG UP" at bounding box center [70, 77] width 16 height 4
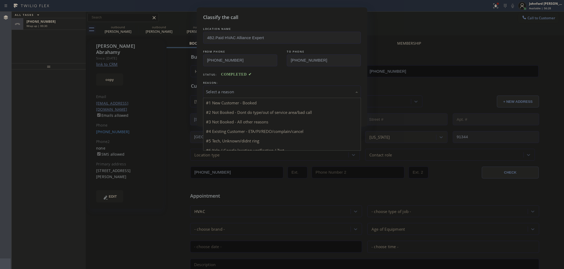
click at [239, 86] on div "Select a reason" at bounding box center [282, 92] width 158 height 12
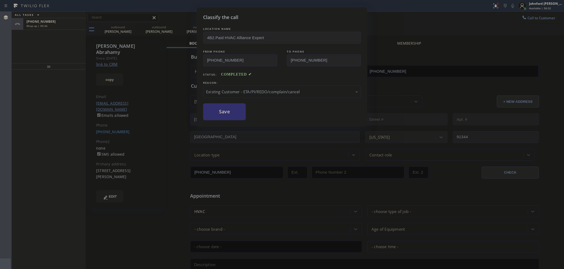
click at [230, 119] on button "Save" at bounding box center [224, 111] width 43 height 17
click at [78, 29] on div "Classify the call LOCATION NAME 4B2.Paid HVAC Alliance Expert FROM PHONE (855) …" at bounding box center [282, 134] width 564 height 269
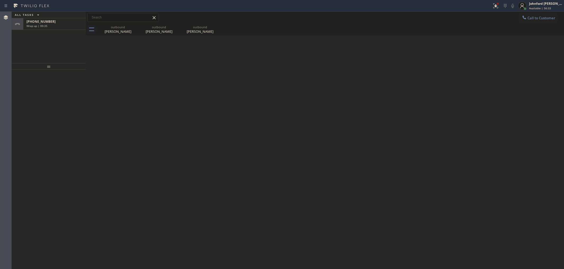
click at [78, 29] on div "+18186993209 Wrap up | 00:35" at bounding box center [53, 24] width 60 height 12
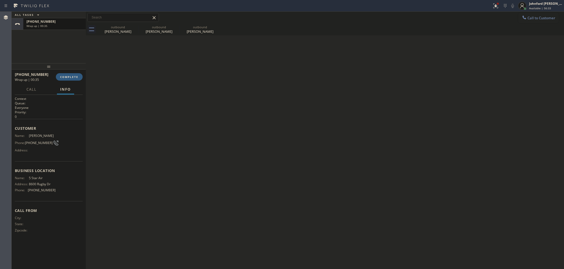
click at [76, 26] on div "Wrap up | 00:35" at bounding box center [54, 26] width 56 height 4
click at [70, 76] on span "COMPLETE" at bounding box center [69, 77] width 18 height 4
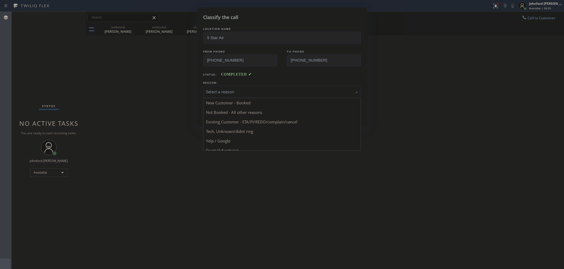
click at [234, 89] on div "Select a reason" at bounding box center [282, 92] width 152 height 6
click at [215, 109] on button "Save" at bounding box center [224, 111] width 43 height 17
type input "(800) 686-5038"
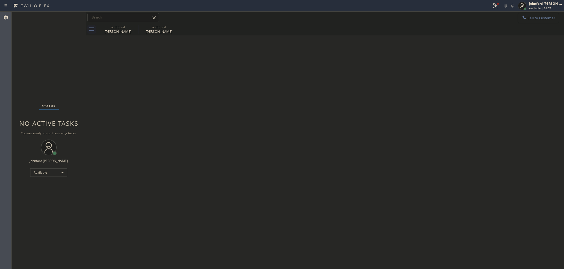
click at [533, 17] on span "Call to Customer" at bounding box center [541, 18] width 28 height 5
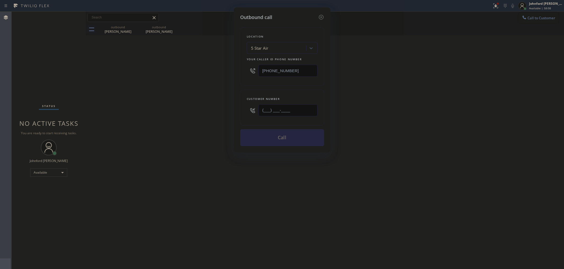
drag, startPoint x: 302, startPoint y: 114, endPoint x: 239, endPoint y: 112, distance: 63.3
click at [241, 112] on div "Customer number (___) ___-____" at bounding box center [282, 108] width 84 height 36
paste input "702) 376-8987"
type input "(702) 376-8987"
click at [200, 118] on div "Outbound call Location 5 Star Air Your caller id phone number (800) 686-5038 Cu…" at bounding box center [282, 134] width 564 height 269
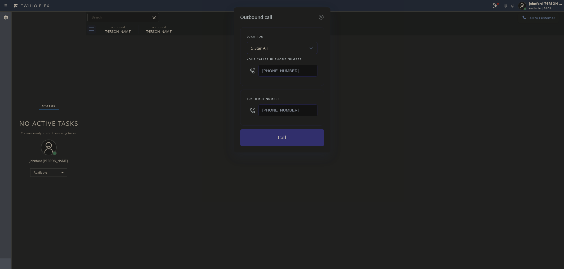
click at [271, 133] on button "Call" at bounding box center [282, 137] width 84 height 17
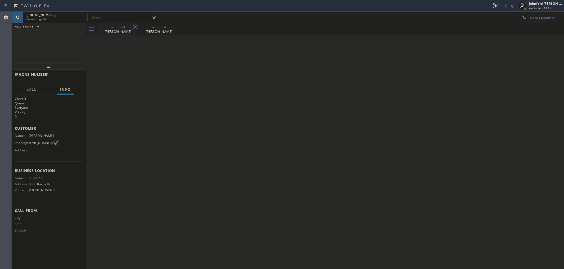
click at [132, 28] on icon at bounding box center [135, 27] width 6 height 6
type input "(855) 999-4417"
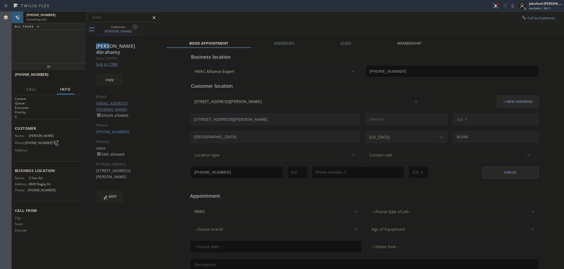
click at [132, 28] on icon at bounding box center [135, 27] width 6 height 6
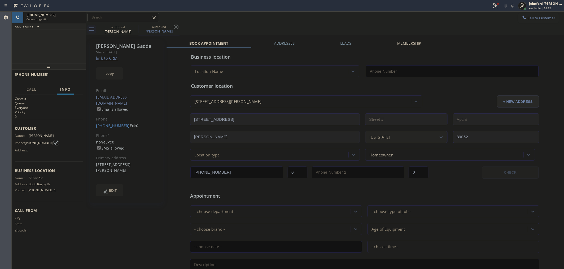
click at [111, 58] on link "link to CRM" at bounding box center [106, 58] width 21 height 5
type input "(800) 686-5038"
click at [74, 76] on span "HANG UP" at bounding box center [70, 77] width 16 height 4
click at [74, 76] on span "COMPLETE" at bounding box center [69, 77] width 18 height 4
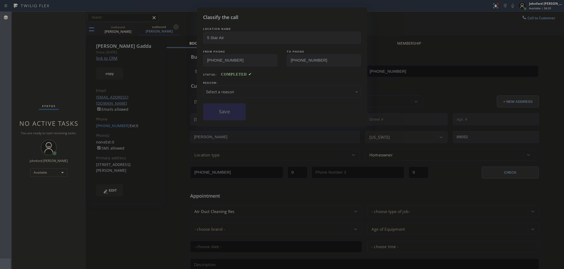
click at [243, 90] on div "Select a reason" at bounding box center [282, 92] width 152 height 6
click at [236, 113] on button "Save" at bounding box center [224, 111] width 43 height 17
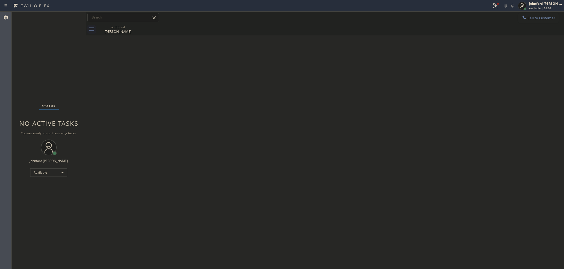
drag, startPoint x: 386, startPoint y: 88, endPoint x: 400, endPoint y: 55, distance: 35.4
click at [386, 88] on div "Back to Dashboard Change Sender ID Customers Technicians Select a contact Outbo…" at bounding box center [325, 141] width 478 height 258
click at [243, 124] on div "Back to Dashboard Change Sender ID Customers Technicians Select a contact Outbo…" at bounding box center [325, 141] width 478 height 258
click at [116, 26] on div "outbound" at bounding box center [118, 27] width 40 height 4
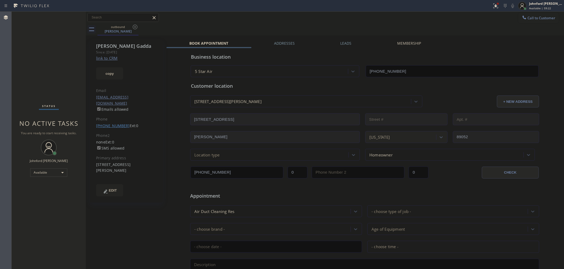
drag, startPoint x: 105, startPoint y: 113, endPoint x: 105, endPoint y: 117, distance: 3.8
click at [105, 117] on div "Alice Gadda Since: 20 may 2020 link to CRM copy Email cnagadda@live.com Emails …" at bounding box center [126, 121] width 73 height 164
click at [105, 123] on link "(702) 376-8987" at bounding box center [113, 125] width 34 height 5
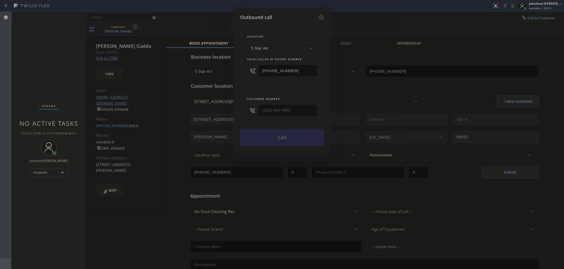
click at [301, 70] on input "(800) 686-5038" at bounding box center [287, 71] width 59 height 12
type input "(702) 376-8987"
click at [301, 70] on input "(800) 686-5038" at bounding box center [287, 71] width 59 height 12
paste input "55) 441-8057"
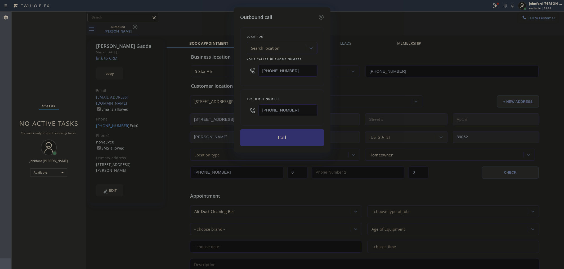
type input "(855) 441-8057"
click at [278, 137] on button "Call" at bounding box center [282, 137] width 84 height 17
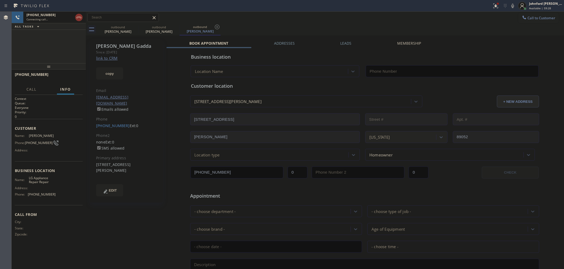
click at [322, 31] on div "outbound Alice Gadda outbound Alice Gadda outbound Alice Gadda" at bounding box center [330, 30] width 466 height 12
type input "(855) 441-8057"
click at [68, 75] on span "HANG UP" at bounding box center [70, 77] width 16 height 4
click at [68, 75] on span "COMPLETE" at bounding box center [69, 77] width 18 height 4
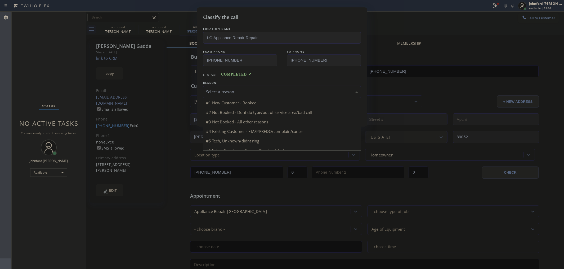
click at [271, 89] on div "Select a reason" at bounding box center [282, 92] width 152 height 6
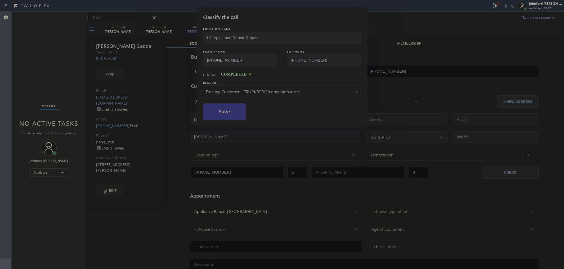
click at [245, 116] on button "Save" at bounding box center [224, 111] width 43 height 17
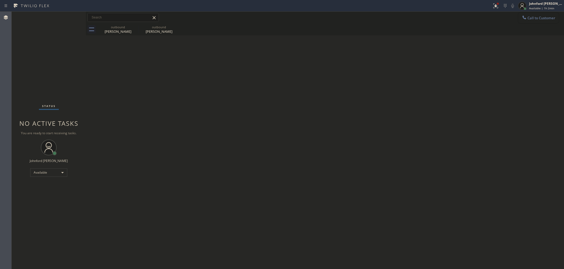
click at [525, 18] on icon at bounding box center [523, 17] width 3 height 3
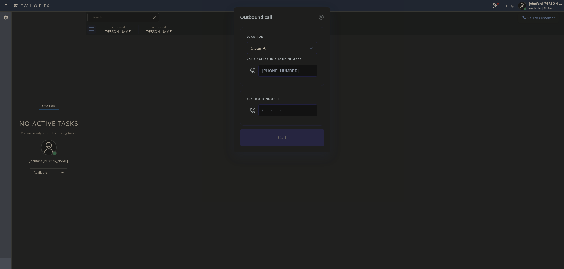
drag, startPoint x: 302, startPoint y: 107, endPoint x: 184, endPoint y: 106, distance: 118.0
click at [184, 106] on div "Outbound call Location 5 Star Air Your caller id phone number (800) 686-5038 Cu…" at bounding box center [282, 134] width 564 height 269
paste input "202) 360-8605"
type input "(202) 360-8605"
drag, startPoint x: 164, startPoint y: 109, endPoint x: 263, endPoint y: 133, distance: 102.1
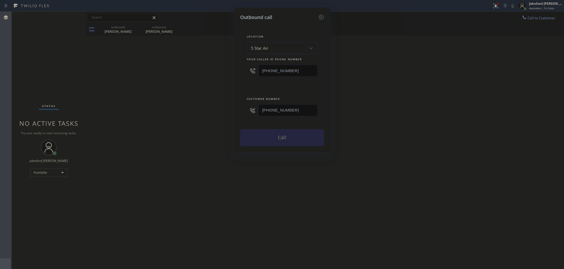
click at [176, 110] on div "Outbound call Location 5 Star Air Your caller id phone number (800) 686-5038 Cu…" at bounding box center [282, 134] width 564 height 269
click at [264, 133] on button "Call" at bounding box center [282, 137] width 84 height 17
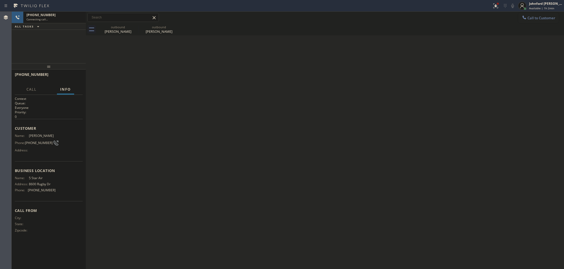
click at [0, 0] on icon at bounding box center [0, 0] width 0 height 0
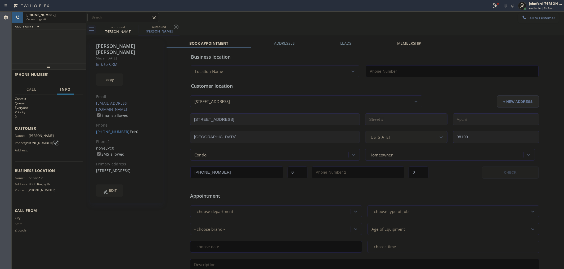
click at [110, 67] on div "copy" at bounding box center [126, 76] width 61 height 18
click at [110, 62] on link "link to CRM" at bounding box center [106, 64] width 21 height 5
type input "(800) 686-5038"
click at [65, 80] on button "HANG UP" at bounding box center [70, 76] width 25 height 7
click at [73, 78] on span "COMPLETE" at bounding box center [69, 77] width 18 height 4
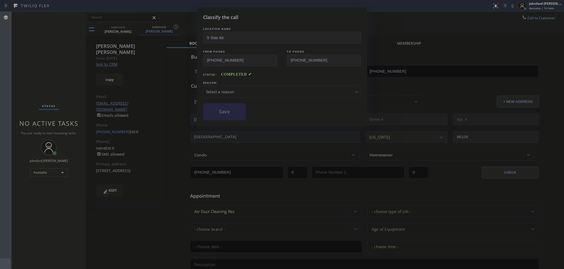
click at [251, 94] on div "Select a reason" at bounding box center [282, 92] width 158 height 12
click at [240, 119] on button "Save" at bounding box center [224, 111] width 43 height 17
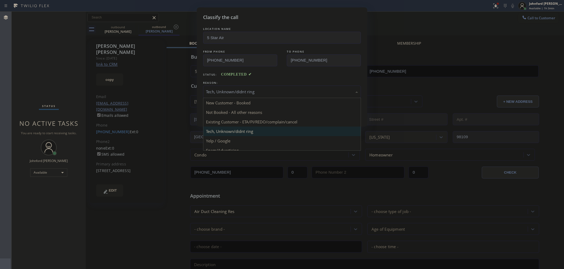
click at [237, 89] on div "Tech, Unknown/didnt ring" at bounding box center [282, 92] width 152 height 6
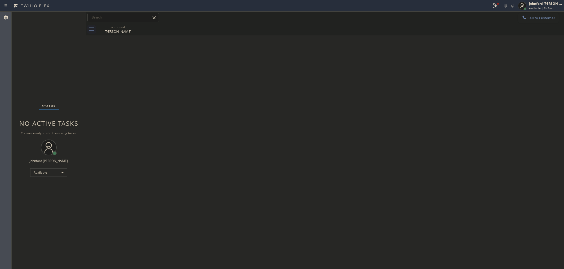
click at [231, 118] on div "Back to Dashboard Change Sender ID Customers Technicians Select a contact Outbo…" at bounding box center [325, 141] width 478 height 258
drag, startPoint x: 444, startPoint y: 118, endPoint x: 451, endPoint y: 80, distance: 39.3
click at [448, 111] on div "Back to Dashboard Change Sender ID Customers Technicians Select a contact Outbo…" at bounding box center [325, 141] width 478 height 258
click at [534, 17] on span "Call to Customer" at bounding box center [541, 18] width 28 height 5
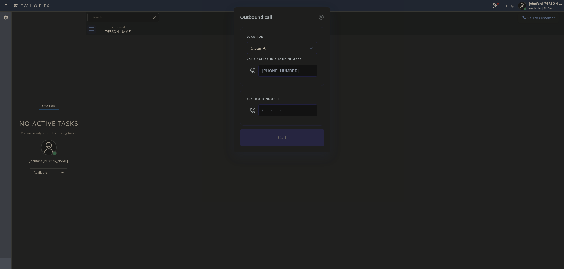
drag, startPoint x: 300, startPoint y: 107, endPoint x: 227, endPoint y: 113, distance: 73.2
click at [229, 113] on div "Outbound call Location 5 Star Air Your caller id phone number (800) 686-5038 Cu…" at bounding box center [282, 134] width 564 height 269
paste input "480) 299-6770"
type input "(480) 299-6770"
click at [205, 113] on div "Outbound call Location 5 Star Air Your caller id phone number (800) 686-5038 Cu…" at bounding box center [282, 134] width 564 height 269
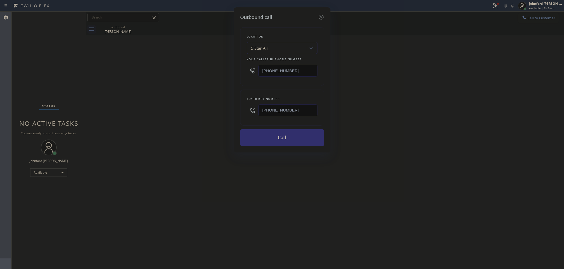
click at [284, 141] on button "Call" at bounding box center [282, 137] width 84 height 17
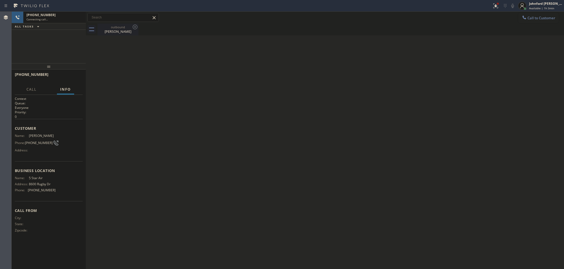
click at [133, 26] on icon at bounding box center [135, 27] width 6 height 6
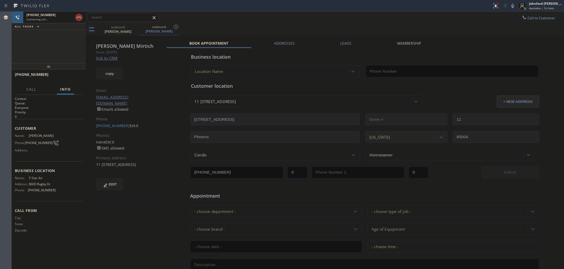
click at [111, 58] on link "link to CRM" at bounding box center [106, 58] width 21 height 5
type input "(800) 686-5038"
click at [56, 77] on div "+14802996770 Live | 00:04" at bounding box center [36, 77] width 43 height 14
click at [74, 79] on button "HANG UP" at bounding box center [70, 76] width 25 height 7
click at [111, 117] on div "Andrew Mirtich Since: 20 may 2020 link to CRM copy Email apm480@icloud.com Emai…" at bounding box center [126, 117] width 73 height 157
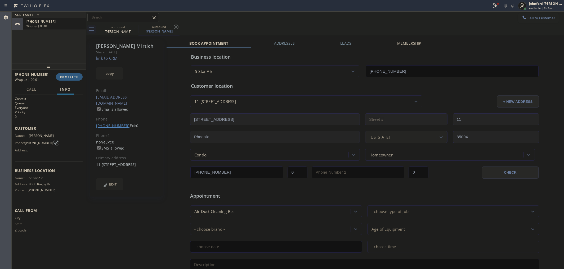
click at [111, 123] on link "(480) 299-6770" at bounding box center [113, 125] width 34 height 5
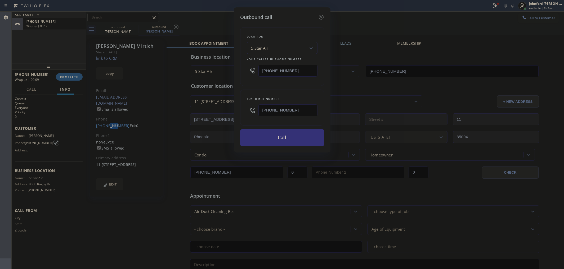
type input "(480) 299-6770"
drag, startPoint x: 311, startPoint y: 72, endPoint x: 246, endPoint y: 85, distance: 66.2
click at [246, 75] on div "Location 5 Star Air Your caller id phone number (800) 686-5038" at bounding box center [282, 56] width 84 height 59
paste input "602) 878-4370"
type input "(602) 878-4370"
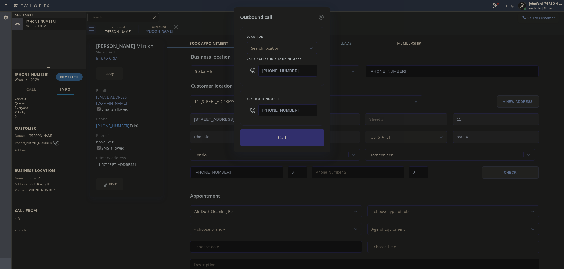
click at [286, 137] on button "Call" at bounding box center [282, 137] width 84 height 17
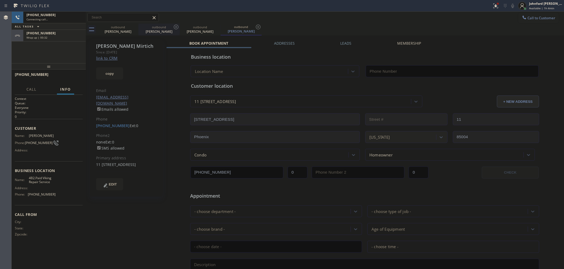
type input "(602) 878-4370"
click at [134, 26] on icon at bounding box center [135, 27] width 6 height 6
type input "(602) 878-4370"
click at [82, 21] on div at bounding box center [74, 18] width 19 height 12
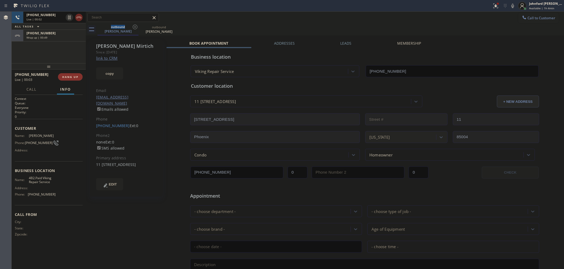
click at [81, 18] on icon at bounding box center [78, 18] width 5 height 2
click at [77, 72] on div "+14802996770 Wrap up | 00:01 COMPLETE" at bounding box center [49, 77] width 68 height 14
click at [75, 75] on span "COMPLETE" at bounding box center [69, 77] width 18 height 4
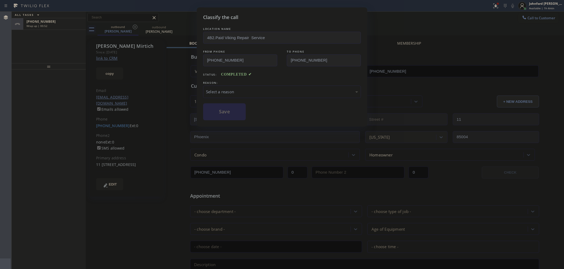
click at [263, 87] on div "Select a reason" at bounding box center [282, 92] width 158 height 12
click at [215, 111] on button "Save" at bounding box center [224, 111] width 43 height 17
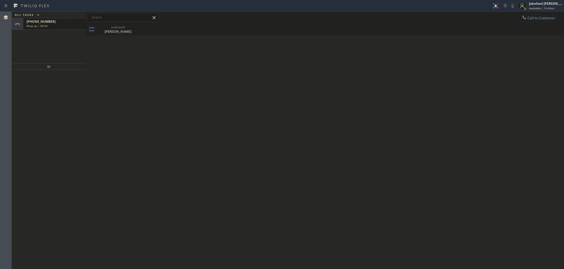
click at [55, 29] on div "+14802996770 Wrap up | 00:54" at bounding box center [53, 24] width 60 height 12
click at [56, 28] on div "+14802996770 Wrap up | 00:54" at bounding box center [53, 24] width 60 height 12
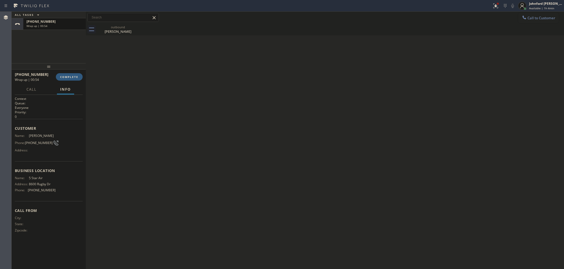
click at [56, 28] on div "+14802996770 Wrap up | 00:54" at bounding box center [53, 24] width 60 height 12
click at [63, 74] on button "COMPLETE" at bounding box center [69, 76] width 27 height 7
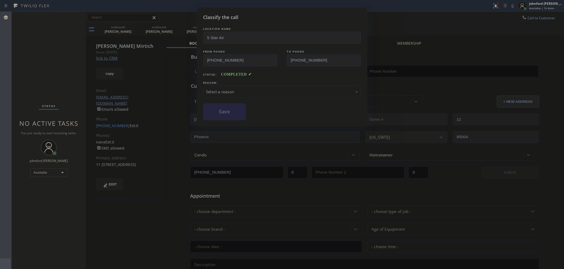
click at [226, 86] on div "Select a reason" at bounding box center [282, 92] width 158 height 12
click at [226, 89] on div "Select a reason" at bounding box center [282, 92] width 152 height 6
type input "(800) 686-5038"
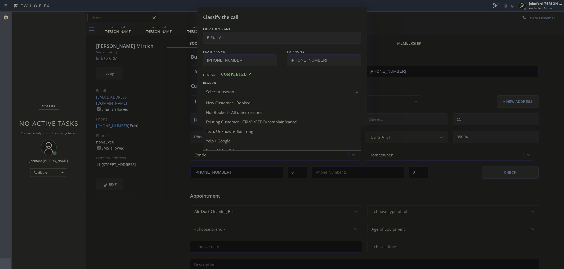
click at [240, 91] on div "Select a reason" at bounding box center [282, 92] width 152 height 6
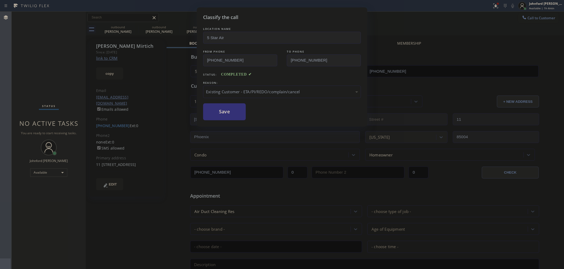
drag, startPoint x: 259, startPoint y: 118, endPoint x: 246, endPoint y: 115, distance: 14.1
click at [245, 114] on div "Save" at bounding box center [282, 111] width 158 height 17
click at [228, 112] on button "Save" at bounding box center [224, 111] width 43 height 17
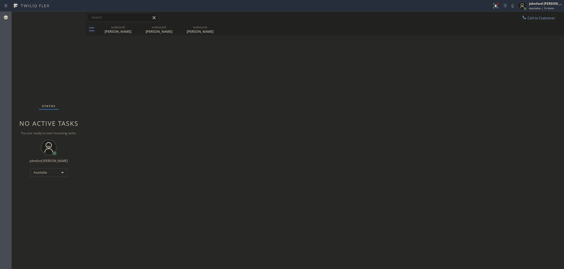
click at [436, 94] on div "Back to Dashboard Change Sender ID Customers Technicians Select a contact Outbo…" at bounding box center [325, 141] width 478 height 258
click at [530, 18] on span "Call to Customer" at bounding box center [541, 18] width 28 height 5
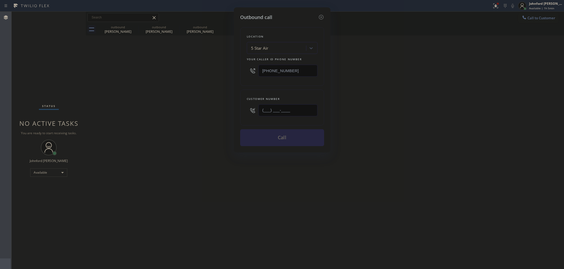
drag, startPoint x: 304, startPoint y: 111, endPoint x: 210, endPoint y: 111, distance: 93.9
click at [210, 111] on div "Outbound call Location 5 Star Air Your caller id phone number (800) 686-5038 Cu…" at bounding box center [282, 134] width 564 height 269
paste input "469) 371-1790"
type input "(469) 371-1790"
click at [201, 113] on div "Outbound call Location 5 Star Air Your caller id phone number (800) 686-5038 Cu…" at bounding box center [282, 134] width 564 height 269
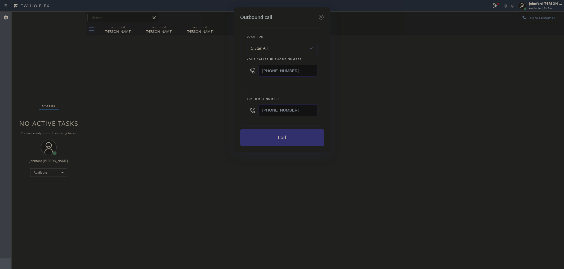
click at [272, 141] on button "Call" at bounding box center [282, 137] width 84 height 17
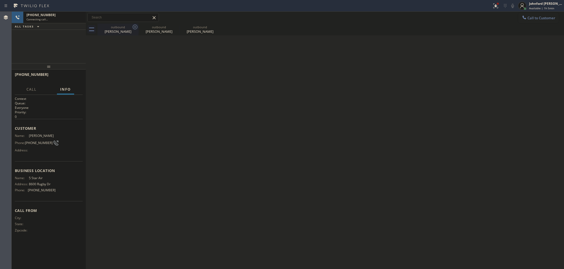
click at [133, 29] on icon at bounding box center [135, 27] width 6 height 6
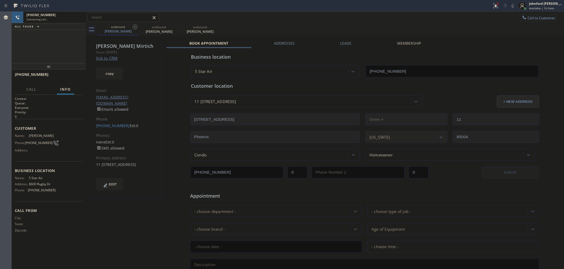
click at [133, 29] on icon at bounding box center [135, 27] width 6 height 6
click at [0, 0] on icon at bounding box center [0, 0] width 0 height 0
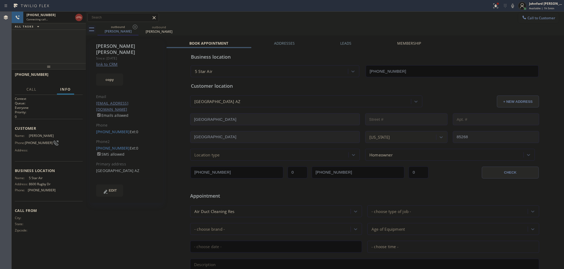
type input "(800) 686-5038"
click at [109, 62] on link "link to CRM" at bounding box center [106, 64] width 21 height 5
click at [77, 79] on button "HANG UP" at bounding box center [70, 76] width 25 height 7
click at [105, 123] on div "Phone" at bounding box center [126, 126] width 61 height 6
click at [107, 129] on link "(469) 371-1790" at bounding box center [113, 131] width 34 height 5
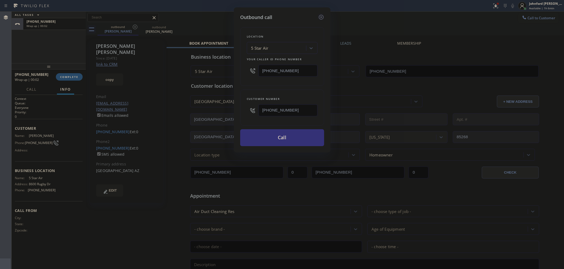
click at [320, 16] on icon at bounding box center [320, 17] width 5 height 5
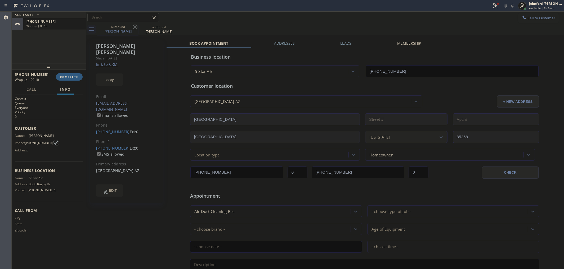
click at [113, 146] on link "(602) 525-0643" at bounding box center [113, 148] width 34 height 5
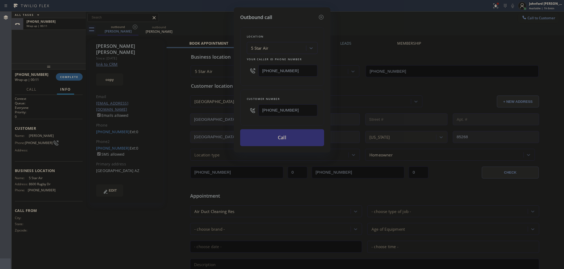
type input "(602) 525-0643"
drag, startPoint x: 272, startPoint y: 73, endPoint x: 228, endPoint y: 74, distance: 43.7
click at [228, 74] on div "Outbound call Location 5 Star Air Your caller id phone number (800) 686-5038 Cu…" at bounding box center [282, 134] width 564 height 269
paste input "602) 313-1762"
type input "(602) 313-1762"
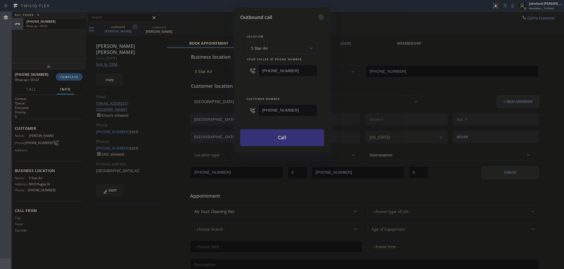
click at [241, 84] on div "Location 5 Star Air Your caller id phone number (602) 313-1762 Customer number …" at bounding box center [282, 83] width 84 height 125
click at [286, 135] on button "Call" at bounding box center [282, 137] width 84 height 17
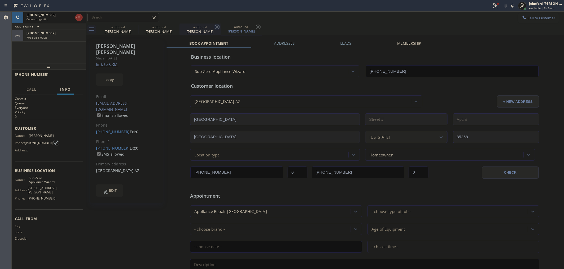
click at [0, 0] on icon at bounding box center [0, 0] width 0 height 0
click at [214, 26] on icon at bounding box center [217, 27] width 6 height 6
type input "(602) 313-1762"
click at [74, 76] on span "HANG UP" at bounding box center [70, 77] width 16 height 4
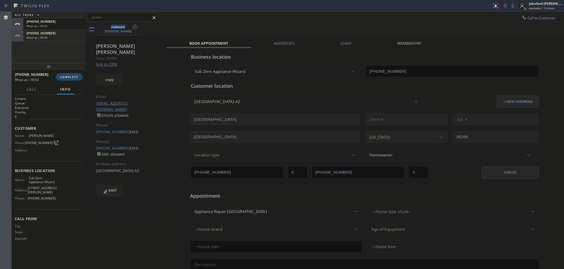
click at [62, 74] on button "COMPLETE" at bounding box center [69, 76] width 27 height 7
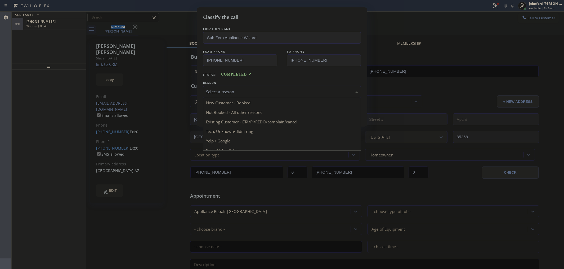
click at [266, 90] on div "Select a reason" at bounding box center [282, 92] width 152 height 6
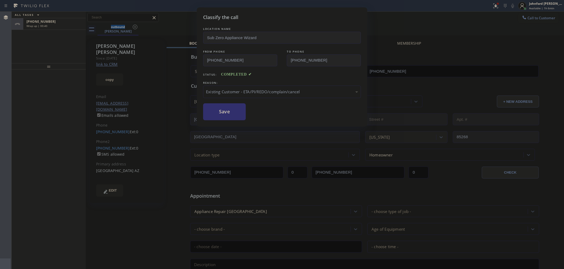
click at [236, 118] on button "Save" at bounding box center [224, 111] width 43 height 17
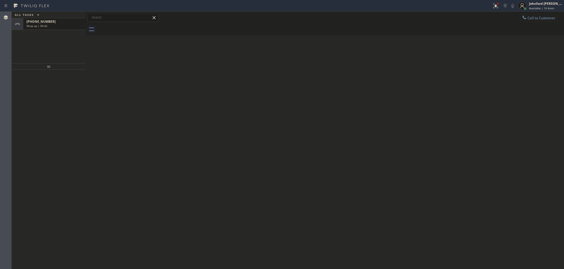
click at [66, 21] on div "+14693711790" at bounding box center [54, 21] width 56 height 4
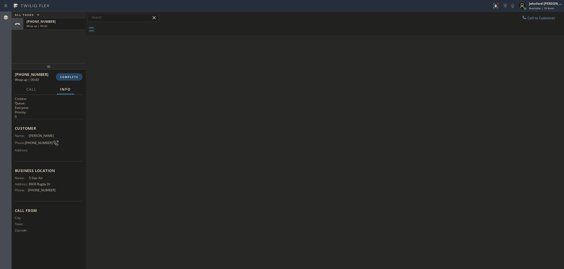
click at [64, 74] on button "COMPLETE" at bounding box center [69, 76] width 27 height 7
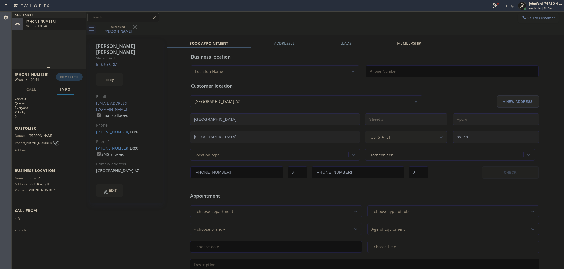
type input "(800) 686-5038"
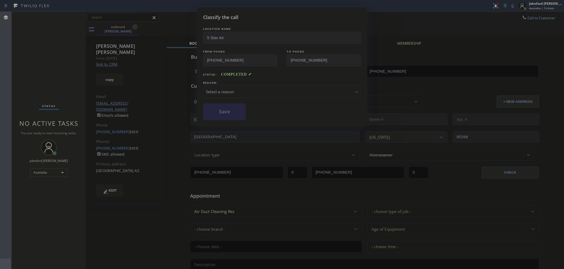
click at [230, 89] on div "Select a reason" at bounding box center [282, 92] width 152 height 6
click at [219, 117] on button "Save" at bounding box center [224, 111] width 43 height 17
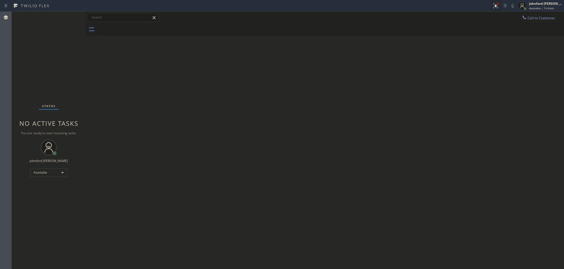
click at [490, 5] on div at bounding box center [496, 6] width 12 height 6
click at [454, 72] on button "Clear issues" at bounding box center [467, 69] width 62 height 7
click at [342, 63] on div "Back to Dashboard Change Sender ID Customers Technicians Select a contact Outbo…" at bounding box center [325, 141] width 478 height 258
drag, startPoint x: 529, startPoint y: 16, endPoint x: 518, endPoint y: 22, distance: 11.8
click at [527, 16] on span "Call to Customer" at bounding box center [541, 18] width 28 height 5
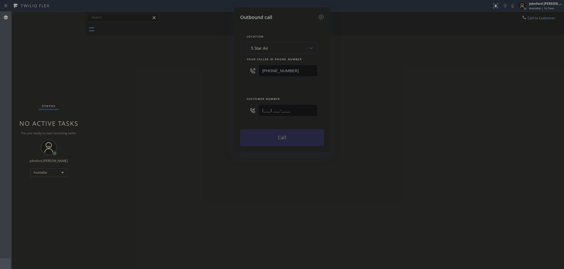
drag, startPoint x: 242, startPoint y: 115, endPoint x: 195, endPoint y: 117, distance: 47.9
click at [207, 115] on div "Outbound call Location 5 Star Air Your caller id phone number (800) 686-5038 Cu…" at bounding box center [282, 134] width 564 height 269
paste input "415) 699-0786"
type input "(415) 699-0786"
click at [292, 141] on button "Call" at bounding box center [282, 137] width 84 height 17
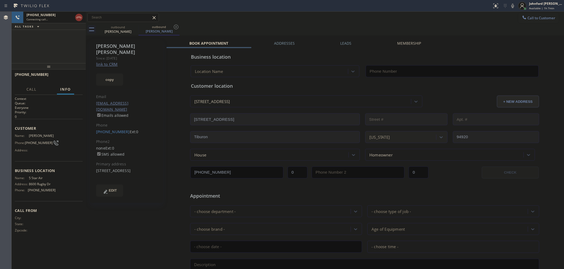
click at [106, 62] on link "link to CRM" at bounding box center [106, 64] width 21 height 5
type input "(800) 686-5038"
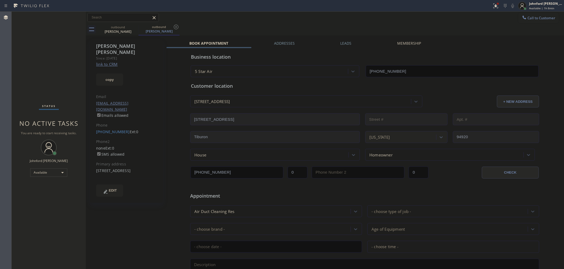
drag, startPoint x: 529, startPoint y: 21, endPoint x: 495, endPoint y: 33, distance: 36.0
click at [526, 22] on button "Call to Customer" at bounding box center [538, 18] width 40 height 10
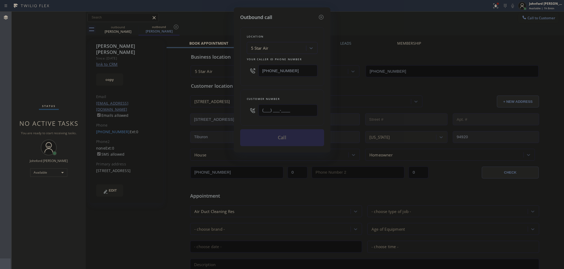
drag, startPoint x: 301, startPoint y: 108, endPoint x: 234, endPoint y: 117, distance: 67.3
click at [234, 117] on div "Outbound call Location 5 Star Air Your caller id phone number (800) 686-5038 Cu…" at bounding box center [282, 79] width 97 height 145
paste input "877) 748-5179"
type input "(877) 748-5179"
click at [265, 102] on div "(877) 748-5179" at bounding box center [287, 110] width 59 height 17
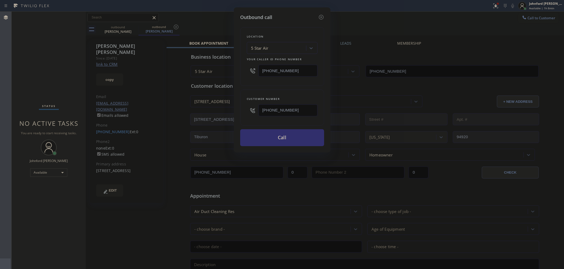
click at [292, 143] on button "Call" at bounding box center [282, 137] width 84 height 17
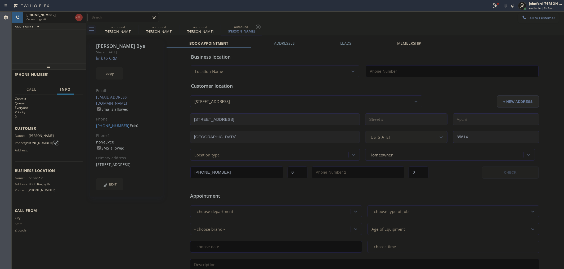
type input "(800) 686-5038"
click at [137, 27] on icon at bounding box center [135, 27] width 5 height 5
click at [0, 0] on icon at bounding box center [0, 0] width 0 height 0
click at [79, 75] on button "HANG UP" at bounding box center [70, 76] width 25 height 7
click at [108, 116] on div "Jay Bye Since: 20 may 2020 link to CRM copy Email no@gmail.com Emails allowed P…" at bounding box center [126, 117] width 73 height 157
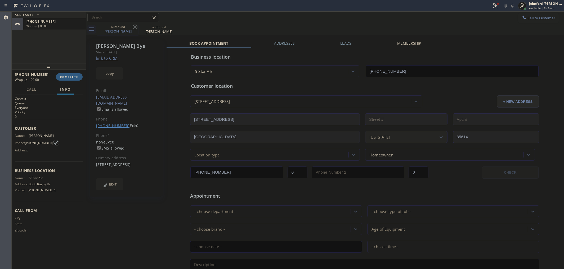
click at [111, 123] on link "(877) 748-5179" at bounding box center [113, 125] width 34 height 5
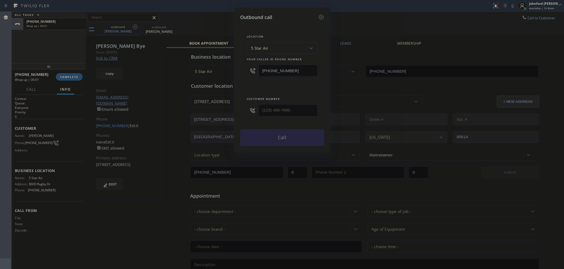
type input "(877) 748-5179"
drag, startPoint x: 224, startPoint y: 74, endPoint x: 210, endPoint y: 81, distance: 16.1
click at [211, 74] on div "Outbound call Location 5 Star Air Your caller id phone number (800) 686-5038 Cu…" at bounding box center [282, 134] width 564 height 269
paste input "77) 748-5179"
type input "(877) 748-5179"
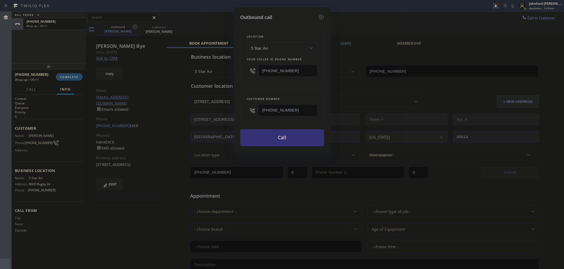
click at [245, 86] on div "Location 5 Star Air Your caller id phone number (877) 748-5179 Customer number …" at bounding box center [282, 83] width 84 height 125
click at [272, 136] on button "Call" at bounding box center [282, 137] width 84 height 17
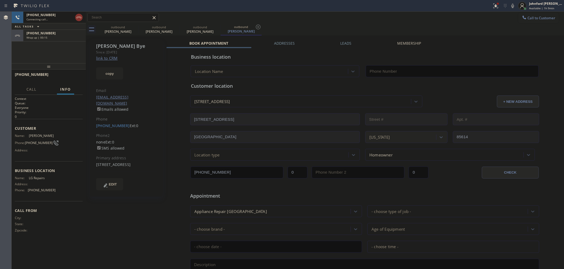
type input "(877) 748-5179"
drag, startPoint x: 133, startPoint y: 28, endPoint x: 122, endPoint y: 31, distance: 11.1
click at [0, 0] on icon at bounding box center [0, 0] width 0 height 0
type input "(877) 748-5179"
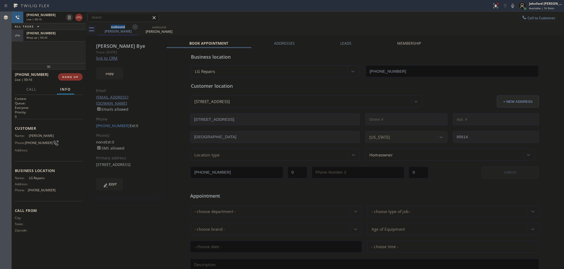
click at [82, 41] on div "+18777485179 Wrap up | 00:33" at bounding box center [49, 36] width 74 height 12
click at [62, 79] on button "COMPLETE" at bounding box center [69, 76] width 27 height 7
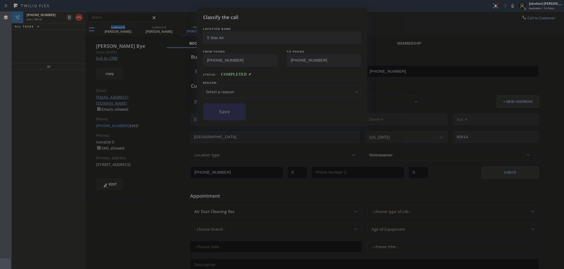
type input "(800) 686-5038"
click at [78, 17] on div "Classify the call LOCATION NAME 5 Star Air FROM PHONE (800) 686-5038 TO PHONE (…" at bounding box center [282, 134] width 564 height 269
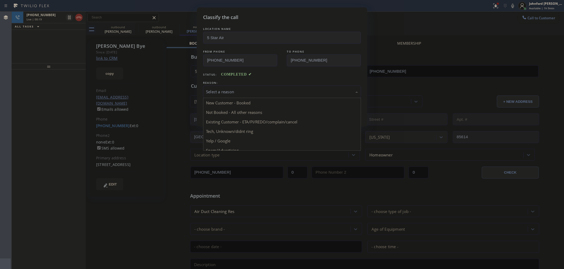
click at [218, 89] on div "Select a reason" at bounding box center [282, 92] width 152 height 6
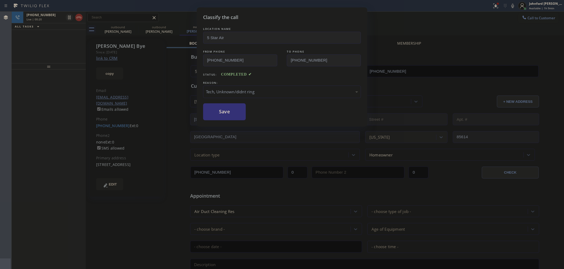
drag, startPoint x: 226, startPoint y: 110, endPoint x: 115, endPoint y: 54, distance: 123.8
click at [224, 111] on button "Save" at bounding box center [224, 111] width 43 height 17
click at [82, 19] on div "Classify the call LOCATION NAME 5 Star Air FROM PHONE (800) 686-5038 TO PHONE (…" at bounding box center [282, 134] width 564 height 269
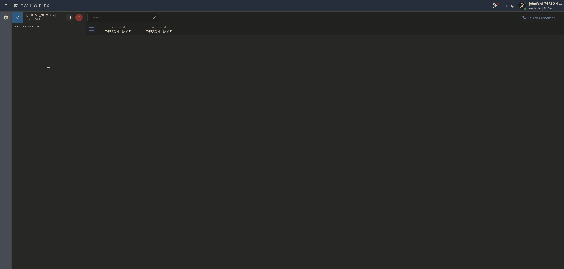
click at [80, 18] on icon at bounding box center [79, 17] width 6 height 6
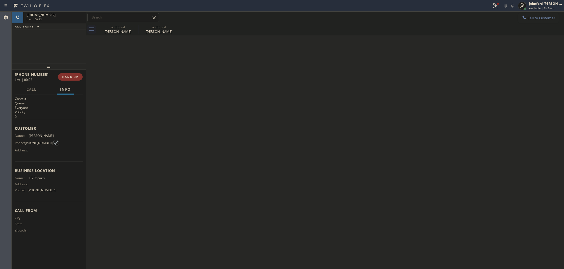
click at [80, 18] on div "Live | 00:22" at bounding box center [54, 19] width 56 height 4
click at [77, 82] on div "+18777485179 Wrap up | 00:02 COMPLETE" at bounding box center [49, 77] width 68 height 14
click at [77, 79] on button "COMPLETE" at bounding box center [69, 76] width 27 height 7
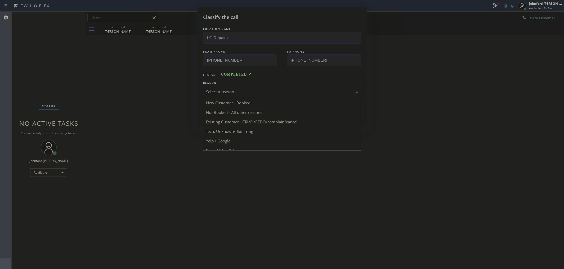
click at [248, 91] on div "Select a reason" at bounding box center [282, 92] width 152 height 6
click at [219, 110] on button "Save" at bounding box center [224, 111] width 43 height 17
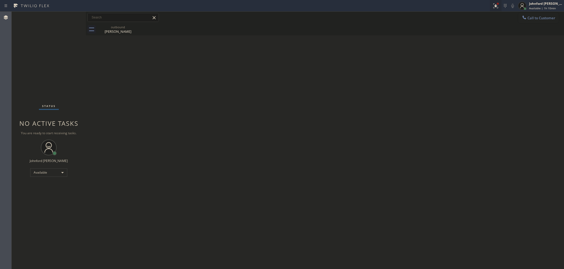
click at [498, 6] on icon at bounding box center [495, 6] width 6 height 6
click at [460, 68] on span "Clear issue" at bounding box center [466, 69] width 23 height 4
click at [526, 21] on button "Call to Customer" at bounding box center [538, 18] width 40 height 10
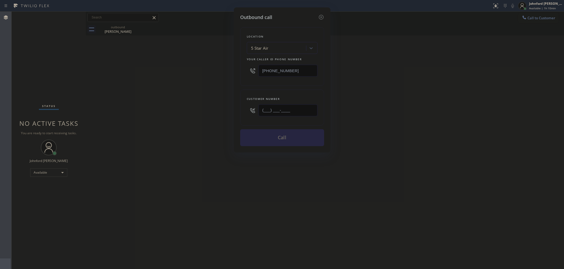
drag, startPoint x: 269, startPoint y: 107, endPoint x: 198, endPoint y: 108, distance: 71.5
click at [198, 108] on div "Outbound call Location 5 Star Air Your caller id phone number (800) 686-5038 Cu…" at bounding box center [282, 134] width 564 height 269
paste input "206) 972-2728"
type input "(206) 972-2728"
click at [181, 108] on div "Outbound call Location 5 Star Air Your caller id phone number (800) 686-5038 Cu…" at bounding box center [282, 134] width 564 height 269
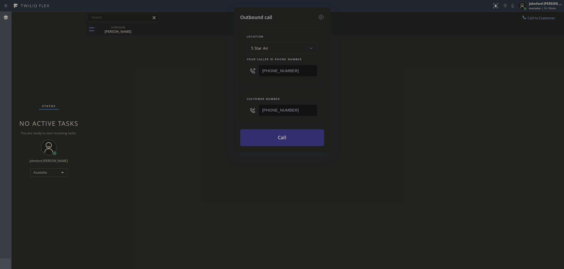
click at [273, 136] on button "Call" at bounding box center [282, 137] width 84 height 17
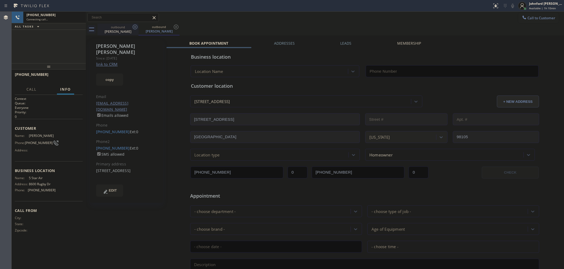
click at [133, 28] on div "outbound Jay Bye" at bounding box center [117, 30] width 41 height 12
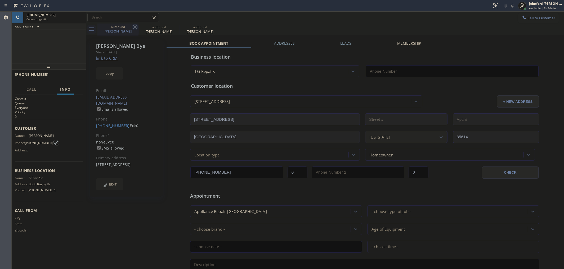
type input "(877) 748-5179"
drag, startPoint x: 133, startPoint y: 28, endPoint x: 133, endPoint y: 34, distance: 5.3
click at [133, 28] on icon at bounding box center [135, 27] width 6 height 6
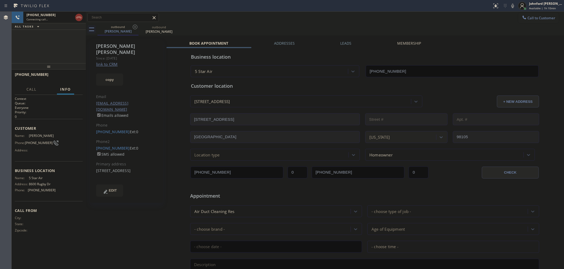
type input "(800) 686-5038"
click at [109, 62] on link "link to CRM" at bounding box center [106, 64] width 21 height 5
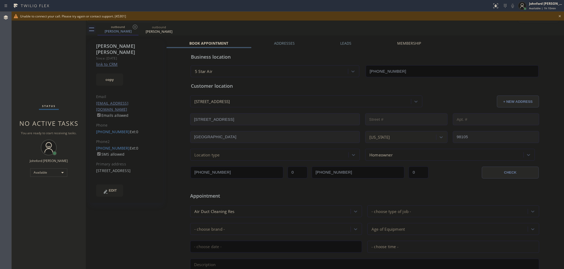
click at [558, 17] on icon at bounding box center [559, 16] width 6 height 6
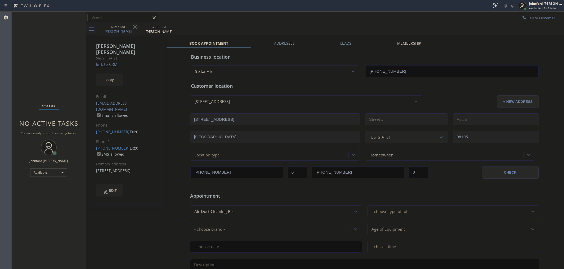
click at [549, 14] on button "Call to Customer" at bounding box center [538, 18] width 40 height 10
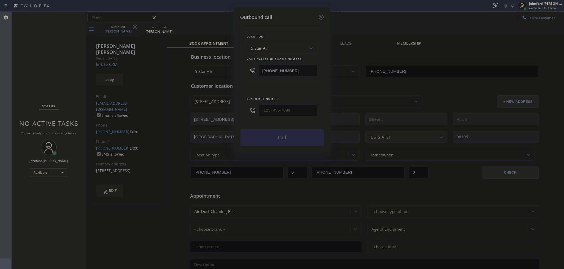
drag, startPoint x: 298, startPoint y: 66, endPoint x: 215, endPoint y: 70, distance: 83.2
click at [215, 70] on div "Outbound call Location 5 Star Air Your caller id phone number (800) 686-5038 Cu…" at bounding box center [282, 134] width 564 height 269
click at [324, 16] on div "Outbound call Location 5 Star Air Your caller id phone number (800) 686-5038 Cu…" at bounding box center [282, 79] width 97 height 145
click at [320, 15] on icon at bounding box center [320, 17] width 5 height 5
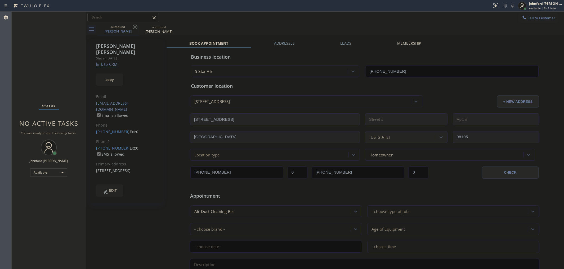
click at [117, 129] on div "(206) 972-2728 Ext: 0" at bounding box center [126, 132] width 61 height 6
click at [110, 129] on link "(206) 972-2728" at bounding box center [113, 131] width 34 height 5
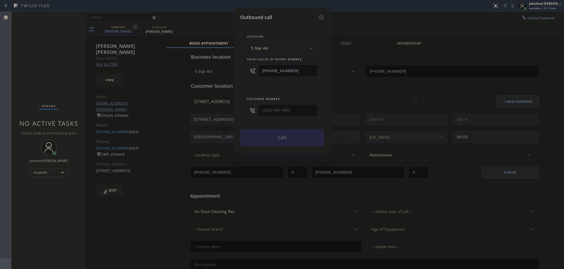
type input "(206) 972-2728"
click at [257, 112] on div at bounding box center [253, 110] width 12 height 17
click at [281, 139] on button "Call" at bounding box center [282, 137] width 84 height 17
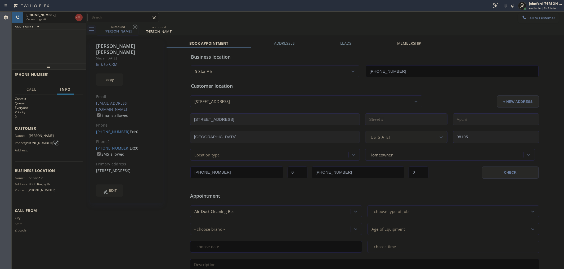
click at [335, 31] on div "outbound Chris Heim outbound Chris Heim" at bounding box center [330, 30] width 466 height 12
type input "(800) 686-5038"
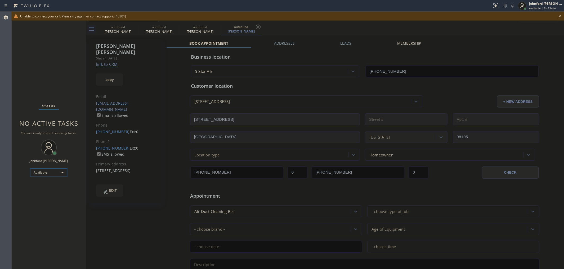
click at [59, 171] on div "Available" at bounding box center [48, 173] width 37 height 8
click at [56, 197] on li "Break" at bounding box center [48, 200] width 36 height 6
drag, startPoint x: 142, startPoint y: 228, endPoint x: 143, endPoint y: 231, distance: 3.6
click at [143, 231] on div "Chris Heim Since: 20 may 2020 link to CRM copy Email cwheim@gmail.com Emails al…" at bounding box center [126, 208] width 79 height 343
